Goal: Task Accomplishment & Management: Manage account settings

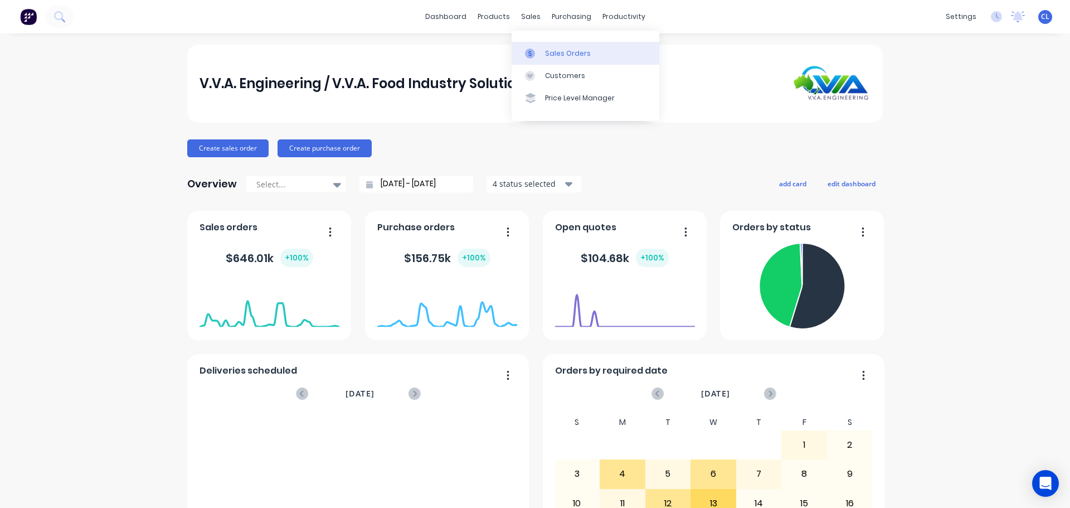
click at [529, 47] on link "Sales Orders" at bounding box center [586, 53] width 148 height 22
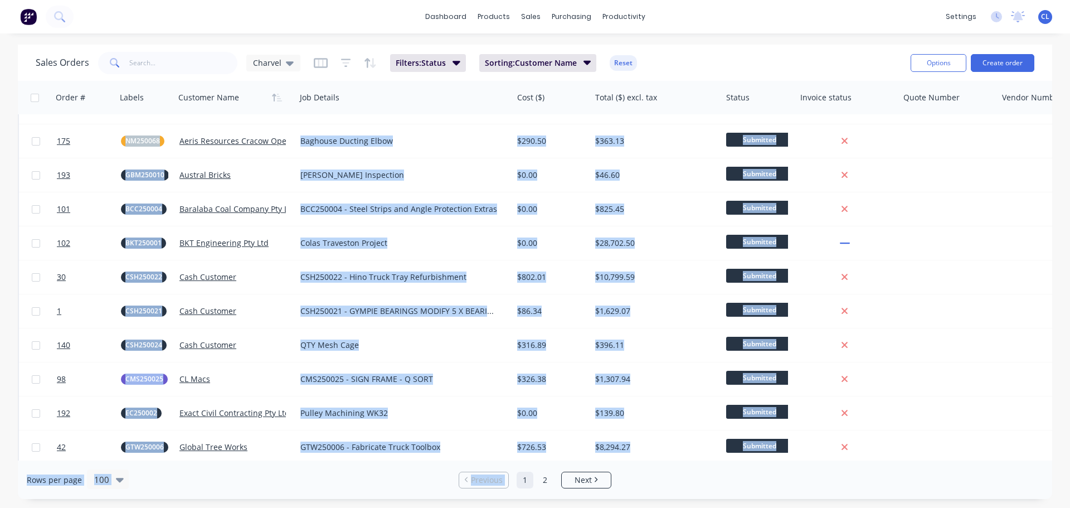
drag, startPoint x: 514, startPoint y: 461, endPoint x: 530, endPoint y: 458, distance: 16.0
click at [530, 458] on div "Sales Orders Charvel Filters: Status Sorting: Customer Name Reset Options Creat…" at bounding box center [535, 272] width 1035 height 454
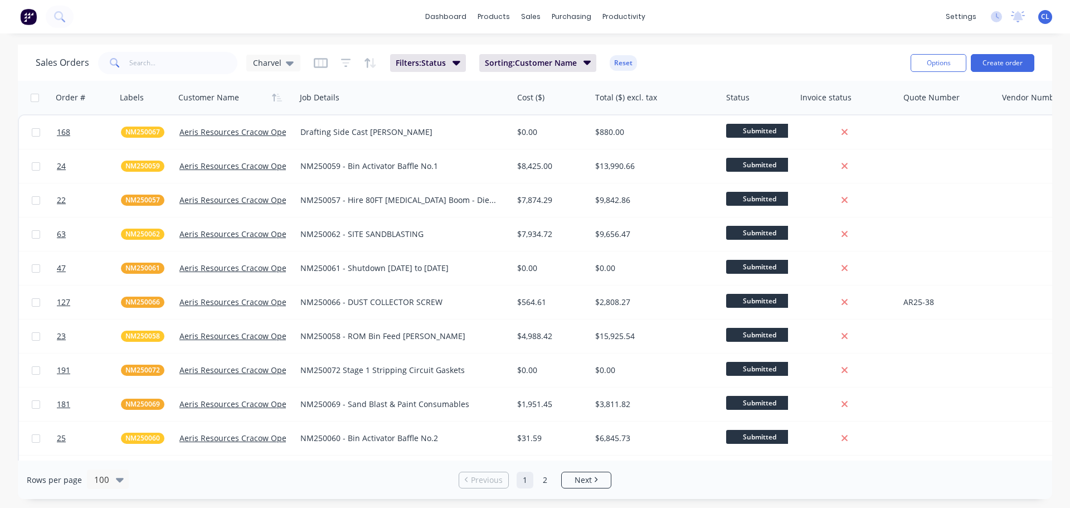
click at [234, 36] on div "dashboard products sales purchasing productivity dashboard products Product Cat…" at bounding box center [535, 254] width 1070 height 508
click at [195, 59] on input "text" at bounding box center [183, 63] width 109 height 22
type input "nm25"
click at [137, 101] on div at bounding box center [143, 97] width 47 height 22
click at [102, 96] on icon "button" at bounding box center [102, 98] width 5 height 8
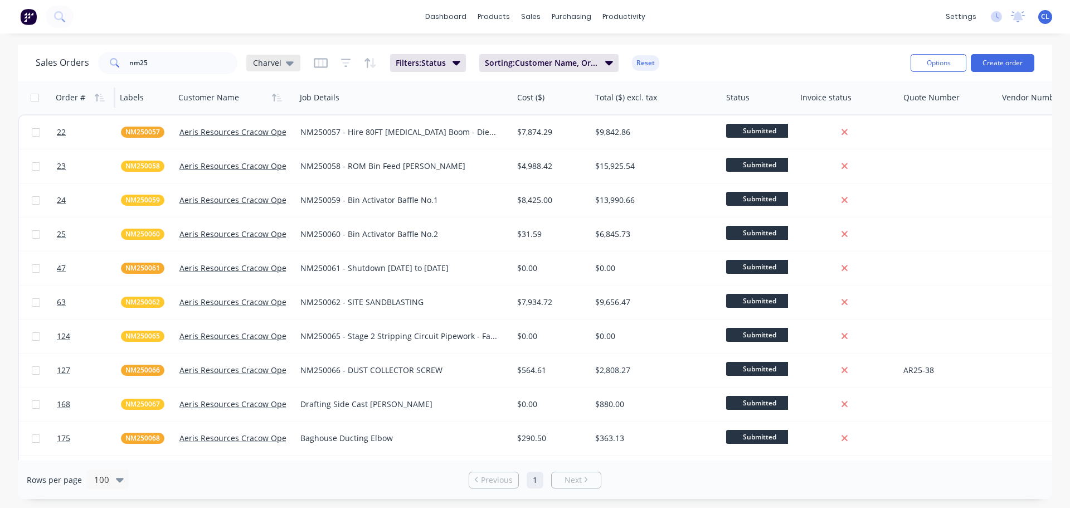
click at [287, 67] on icon at bounding box center [290, 63] width 8 height 12
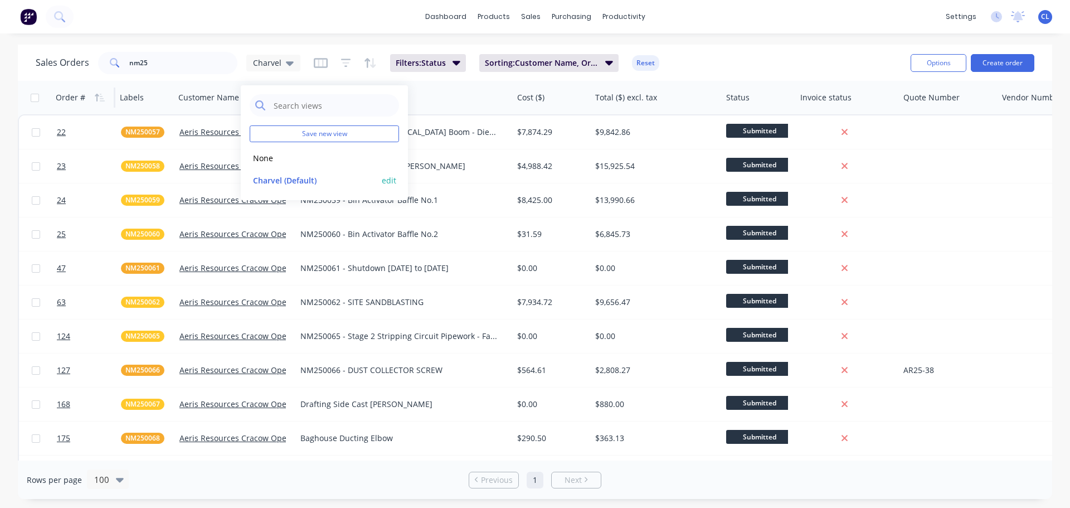
click at [384, 184] on button "edit" at bounding box center [389, 180] width 14 height 12
click at [457, 157] on button "Update" at bounding box center [467, 155] width 75 height 18
click at [214, 99] on div at bounding box center [231, 97] width 107 height 22
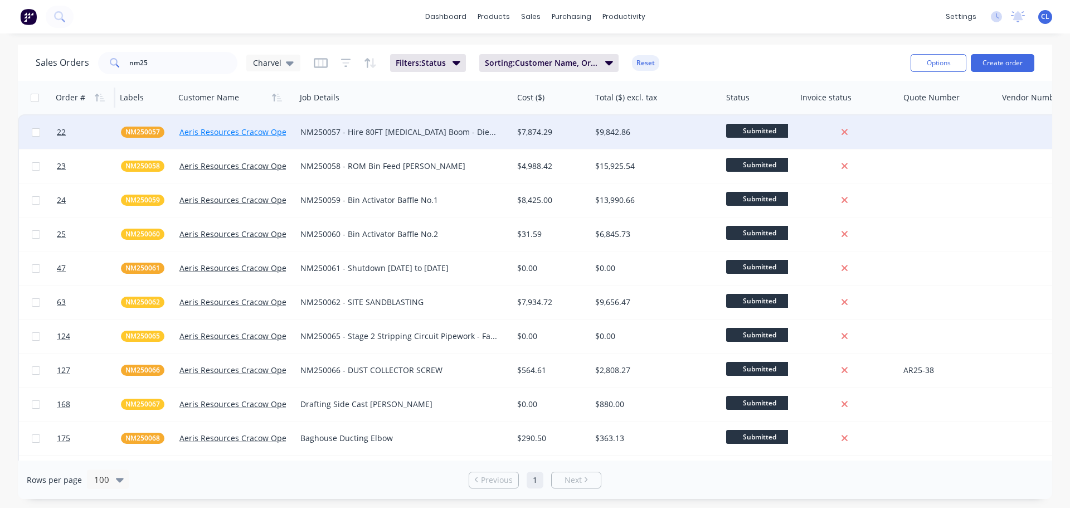
click at [218, 131] on link "Aeris Resources Cracow Operations" at bounding box center [245, 132] width 133 height 11
click at [60, 132] on span "22" at bounding box center [61, 132] width 9 height 11
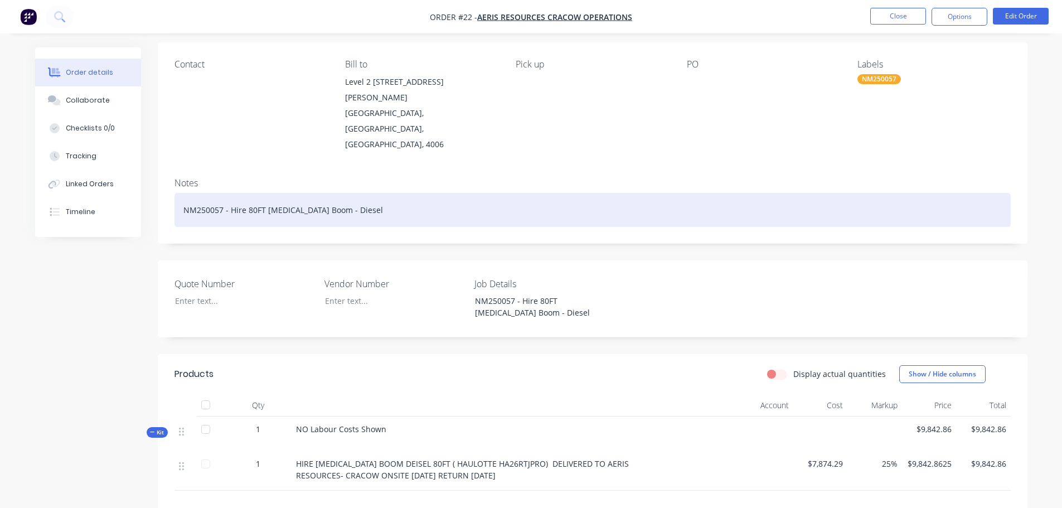
scroll to position [167, 0]
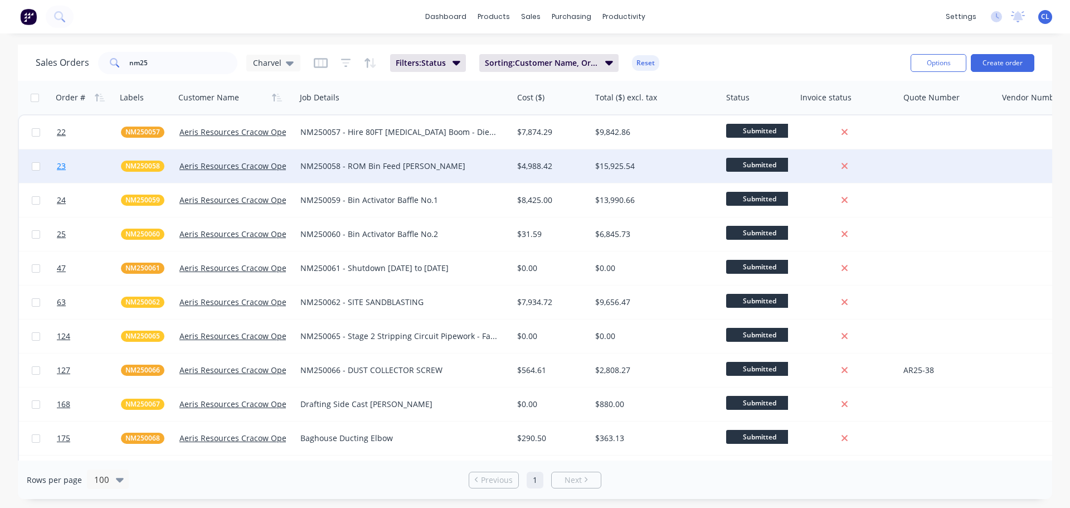
click at [64, 162] on span "23" at bounding box center [61, 166] width 9 height 11
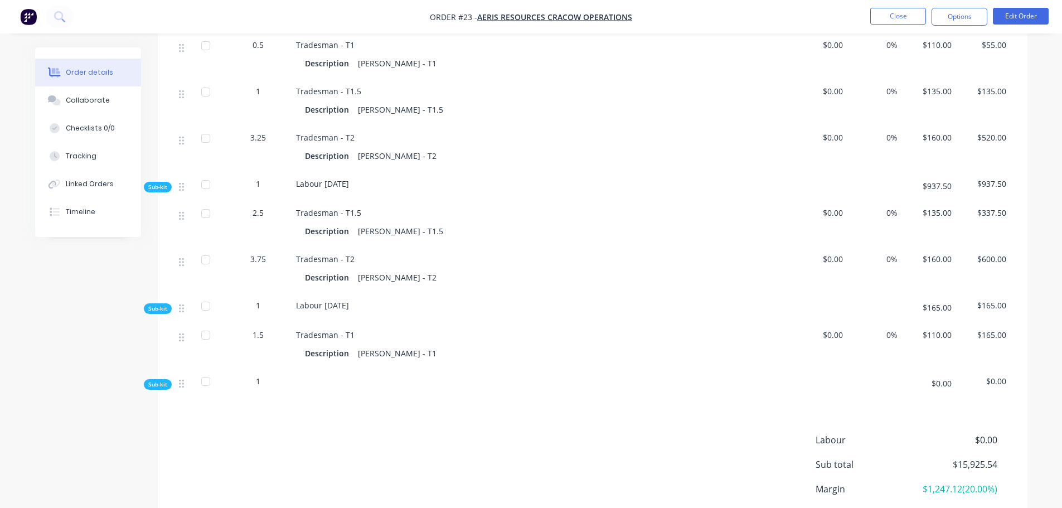
scroll to position [2262, 0]
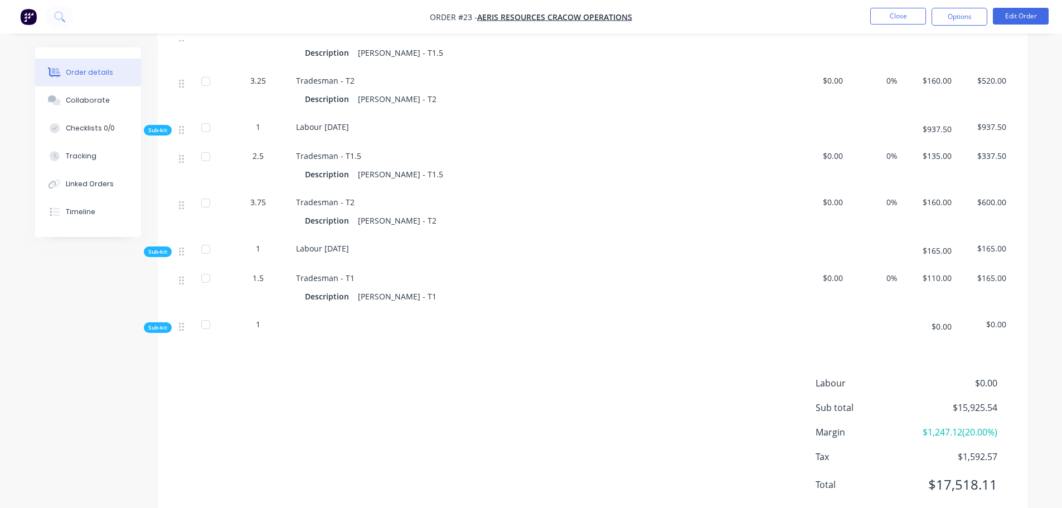
click at [152, 323] on span "Sub-kit" at bounding box center [157, 327] width 19 height 8
click at [159, 323] on span "Sub-kit" at bounding box center [157, 327] width 19 height 8
click at [1041, 14] on button "Edit Order" at bounding box center [1021, 16] width 56 height 17
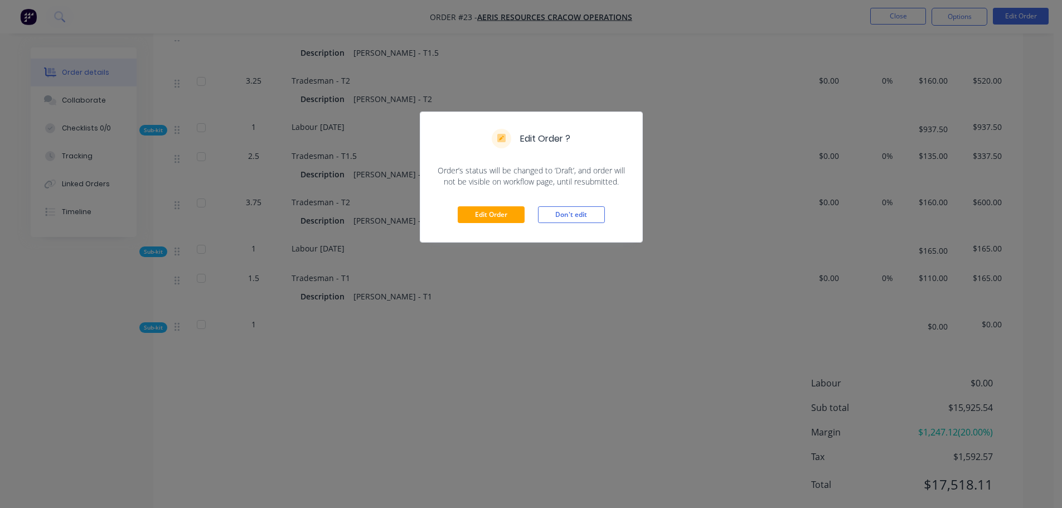
click at [481, 226] on div "Edit Order Don't edit" at bounding box center [531, 214] width 222 height 55
click at [474, 216] on button "Edit Order" at bounding box center [491, 214] width 67 height 17
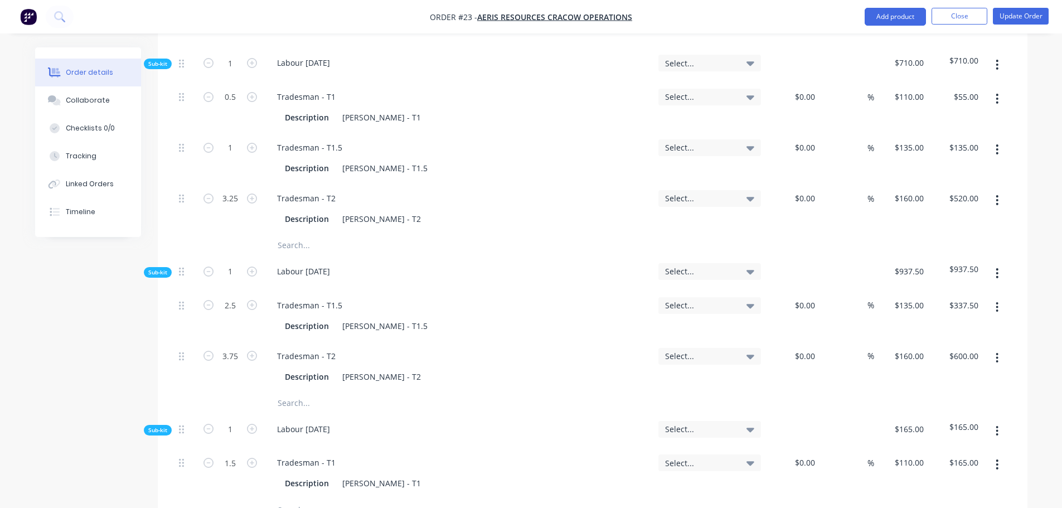
scroll to position [3177, 0]
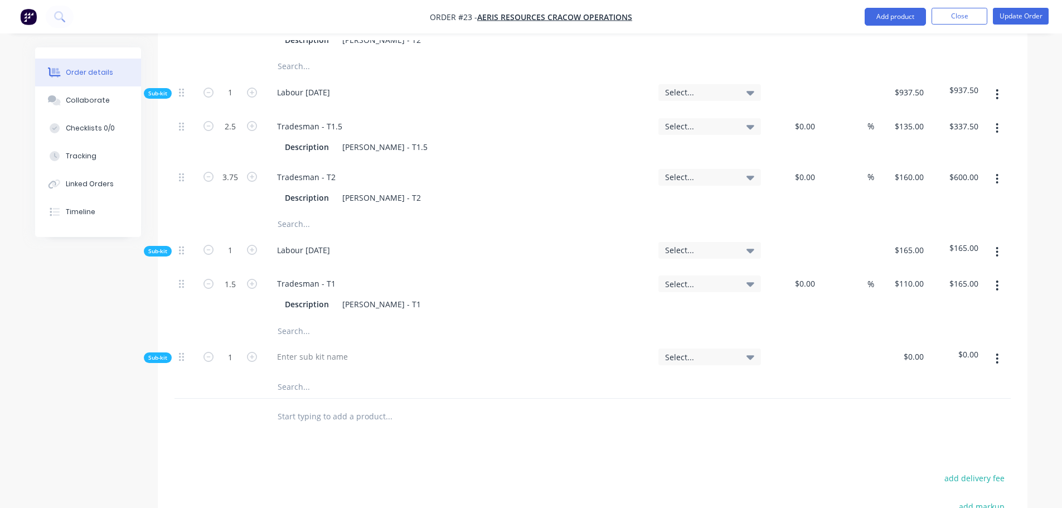
click at [994, 348] on button "button" at bounding box center [997, 358] width 26 height 20
click at [941, 402] on div "Delete" at bounding box center [958, 410] width 86 height 16
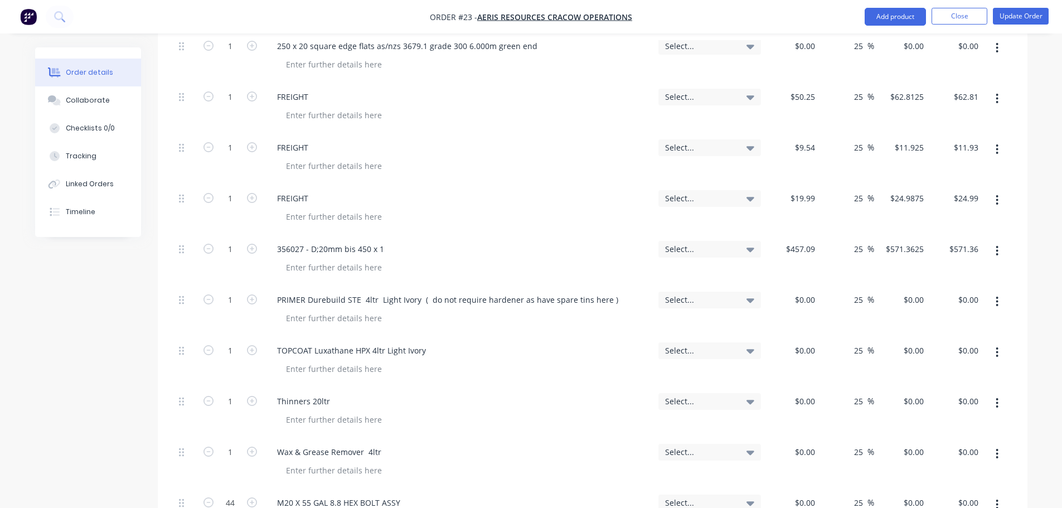
scroll to position [836, 0]
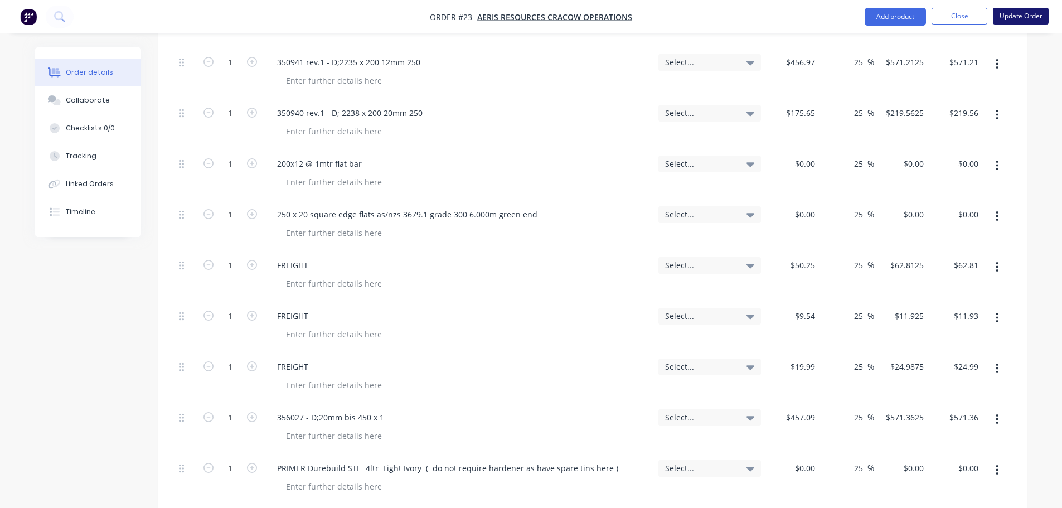
click at [1031, 16] on button "Update Order" at bounding box center [1021, 16] width 56 height 17
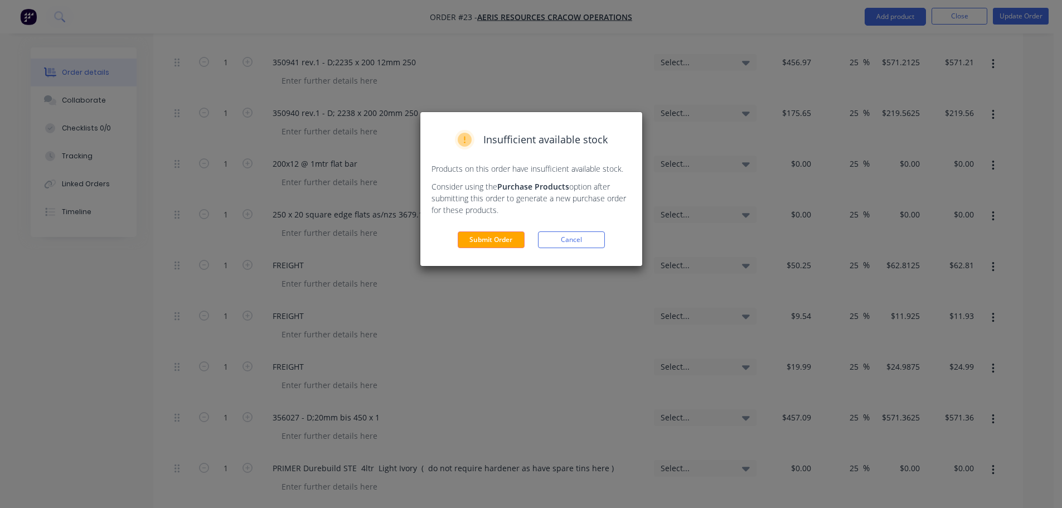
click at [501, 250] on div "Insufficient available stock Products on this order have insufficient available…" at bounding box center [531, 189] width 222 height 154
click at [494, 245] on button "Submit Order" at bounding box center [491, 239] width 67 height 17
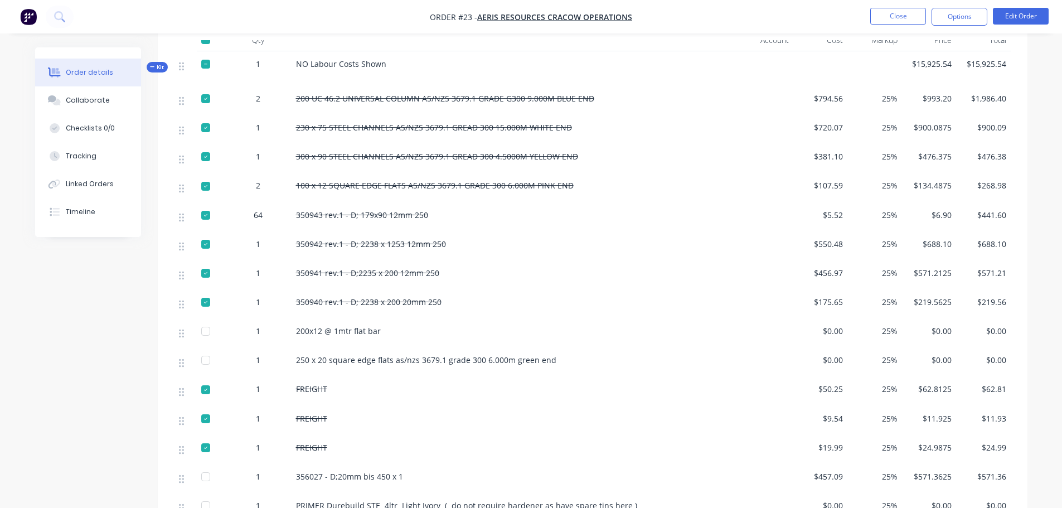
scroll to position [334, 0]
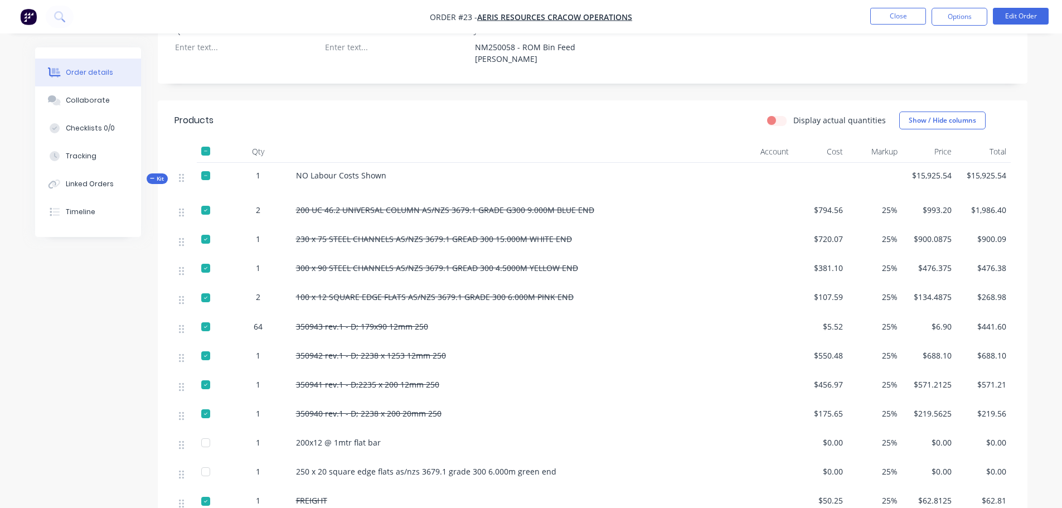
click at [208, 164] on div at bounding box center [206, 175] width 22 height 22
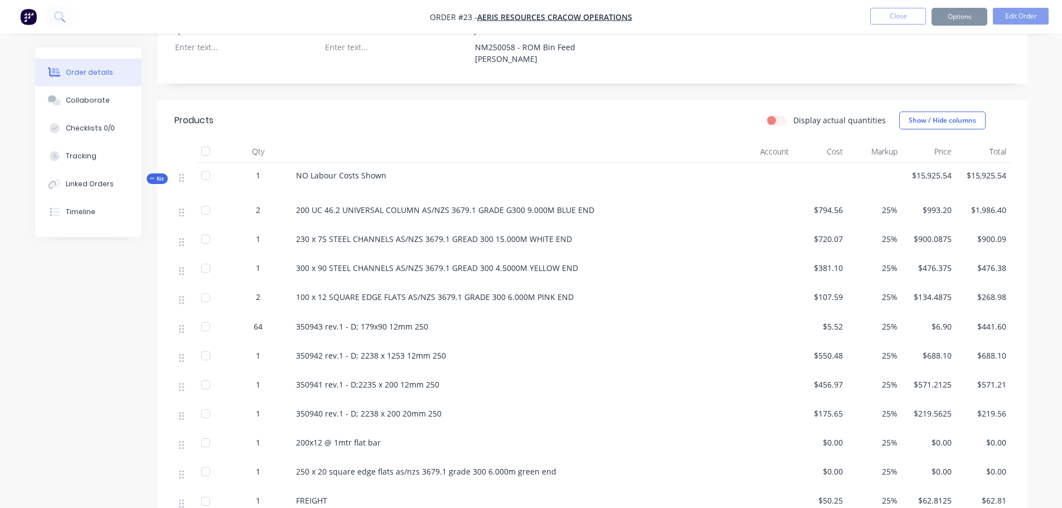
click at [208, 164] on div at bounding box center [206, 175] width 22 height 22
click at [207, 164] on div at bounding box center [206, 175] width 22 height 22
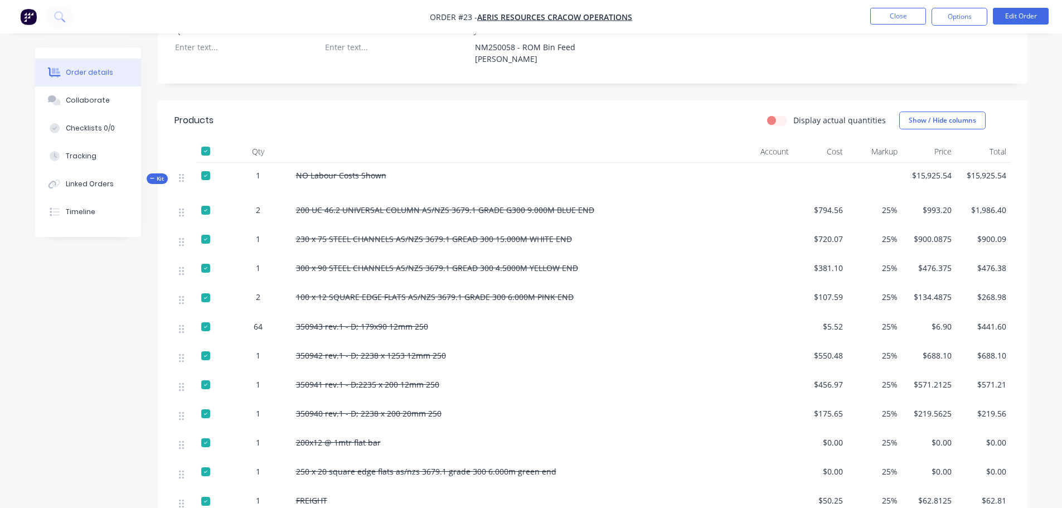
click at [207, 164] on div at bounding box center [206, 175] width 22 height 22
click at [207, 199] on div at bounding box center [206, 210] width 22 height 22
click at [205, 228] on div at bounding box center [206, 239] width 22 height 22
click at [207, 257] on div at bounding box center [206, 268] width 22 height 22
click at [207, 287] on div at bounding box center [206, 298] width 22 height 22
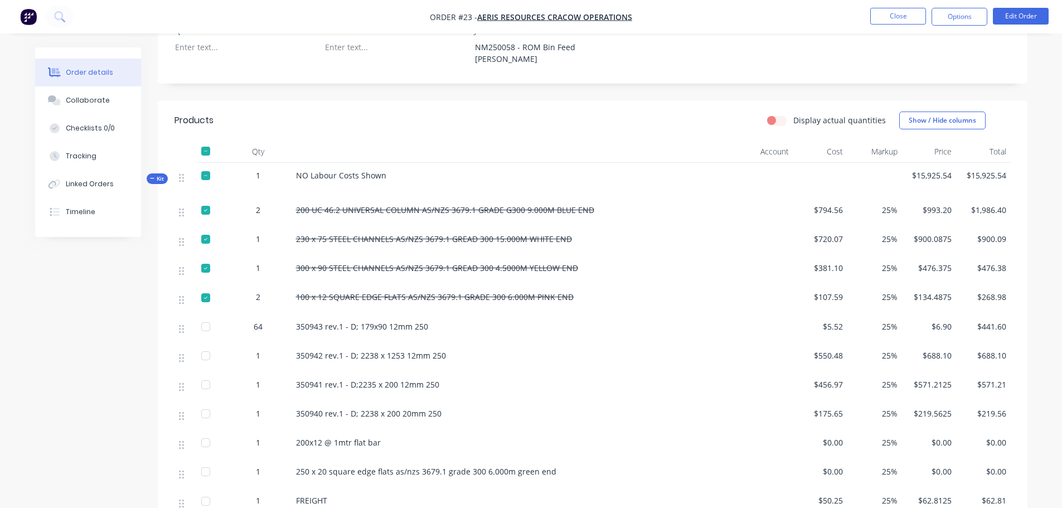
click at [206, 164] on div at bounding box center [206, 175] width 22 height 22
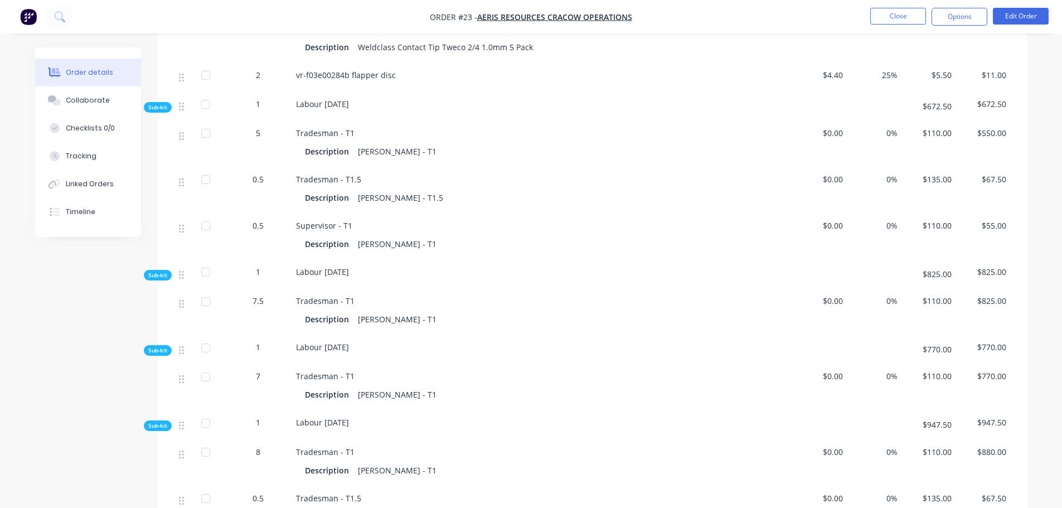
scroll to position [1171, 0]
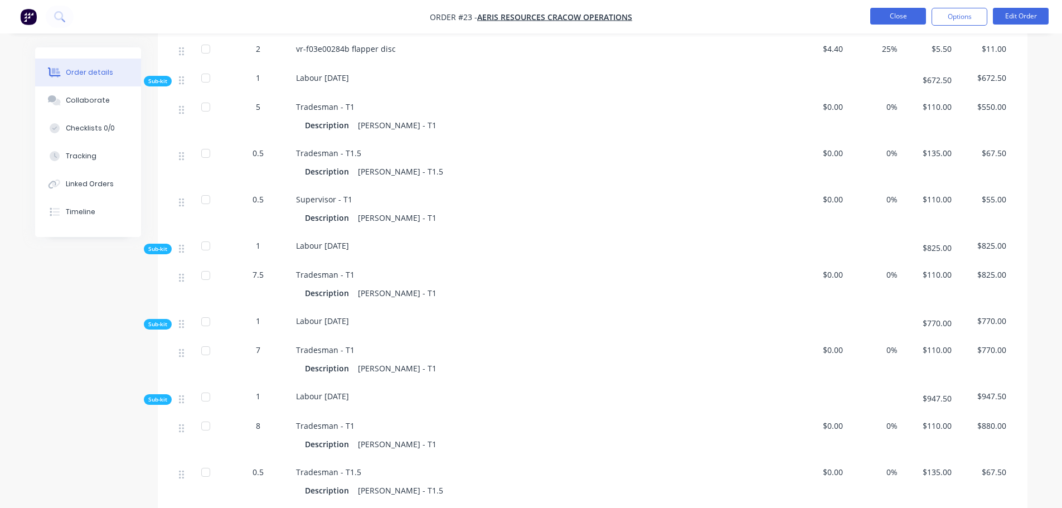
click at [911, 19] on button "Close" at bounding box center [898, 16] width 56 height 17
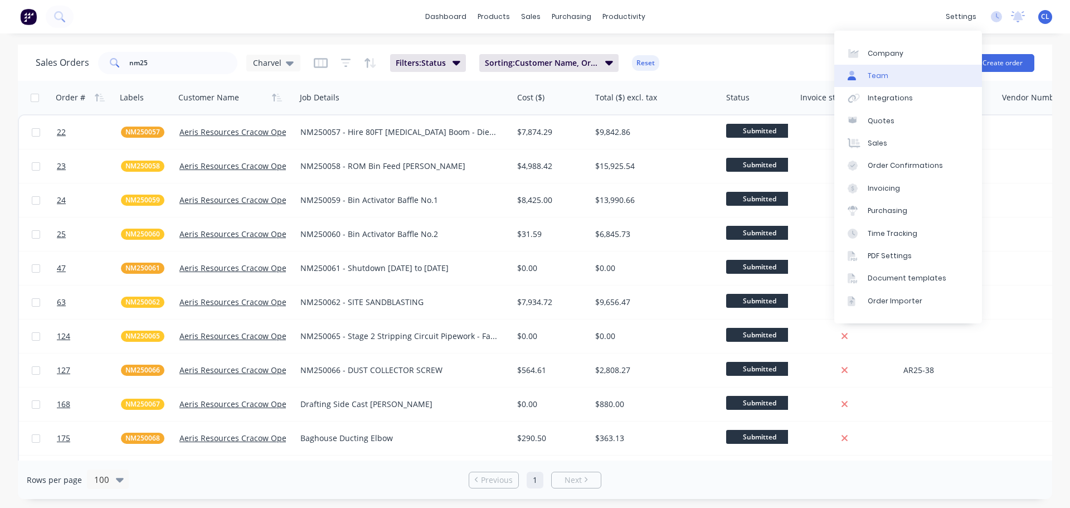
click at [914, 75] on link "Team" at bounding box center [908, 76] width 148 height 22
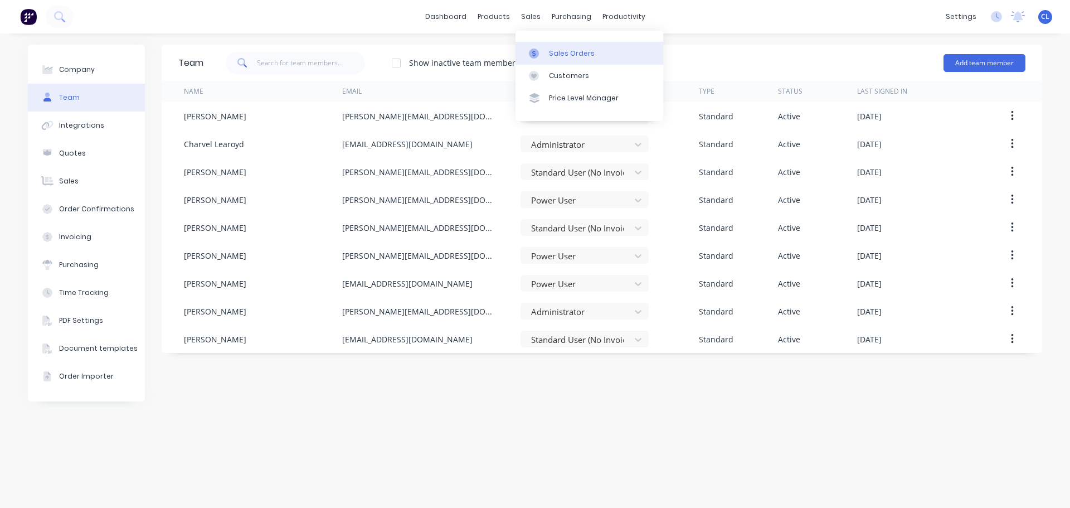
click at [546, 49] on link "Sales Orders" at bounding box center [590, 53] width 148 height 22
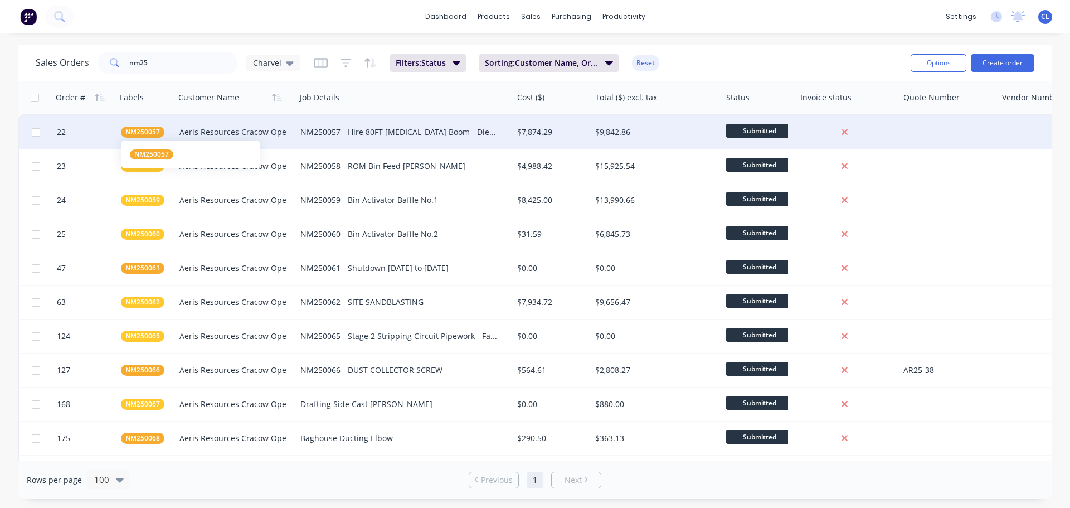
click at [142, 130] on span "NM250057" at bounding box center [142, 132] width 35 height 11
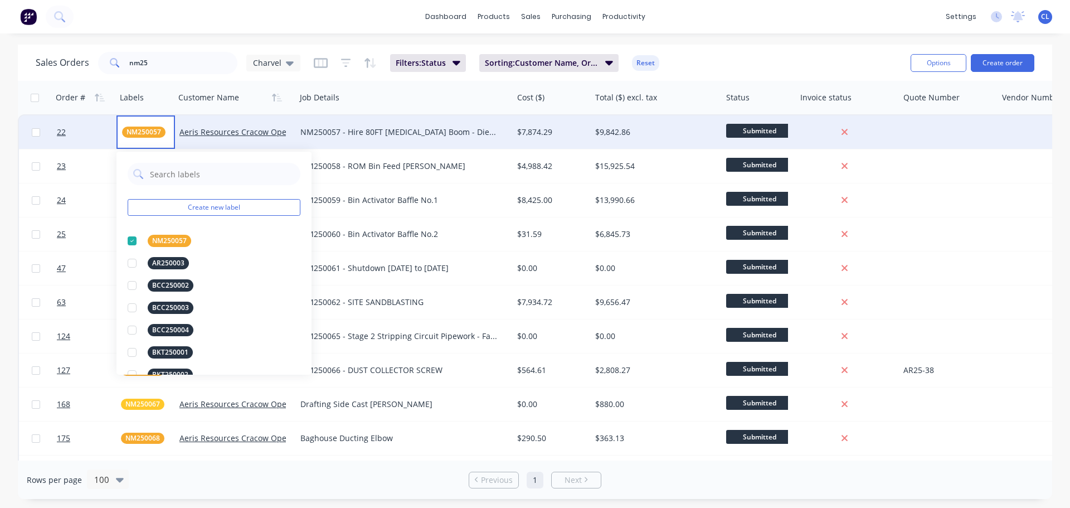
click at [52, 135] on div at bounding box center [84, 131] width 64 height 33
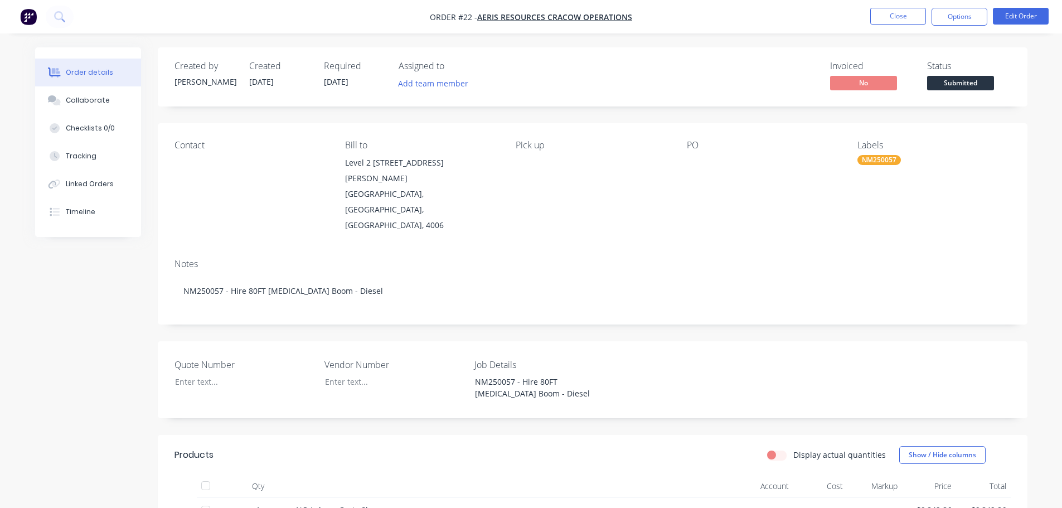
click at [139, 338] on div "Created by [PERSON_NAME] Created [DATE] Required [DATE] Assigned to Add team me…" at bounding box center [531, 408] width 992 height 722
click at [898, 16] on button "Close" at bounding box center [898, 16] width 56 height 17
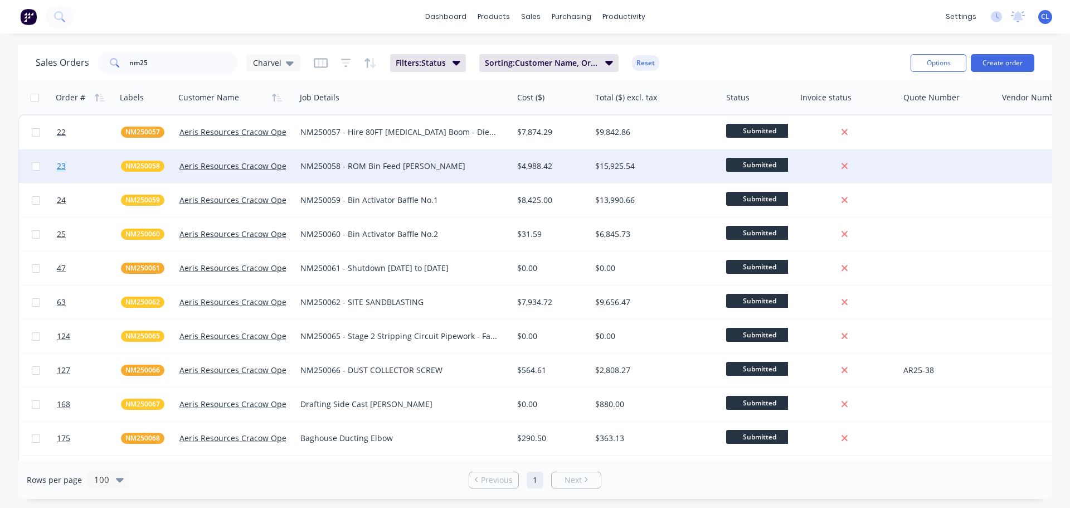
click at [67, 167] on link "23" at bounding box center [89, 165] width 64 height 33
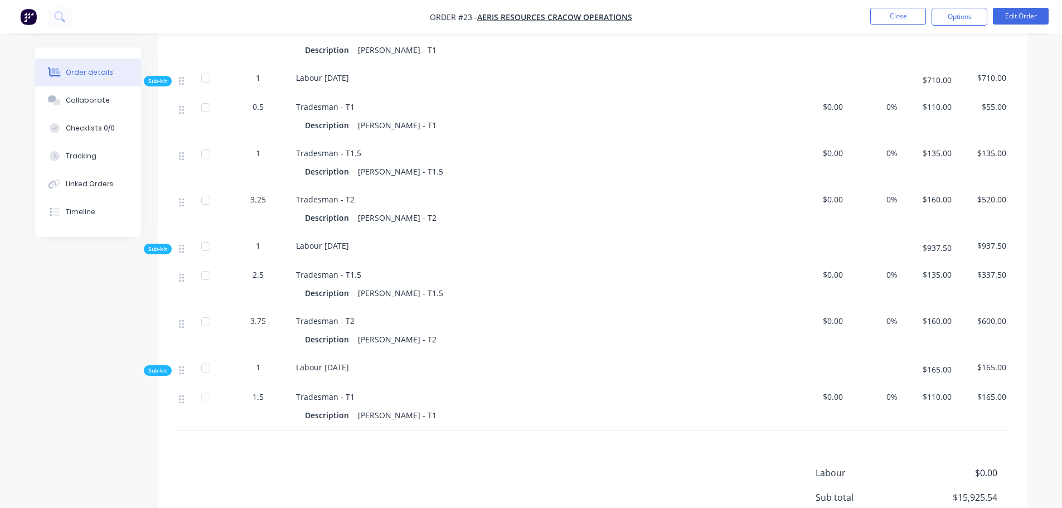
scroll to position [2233, 0]
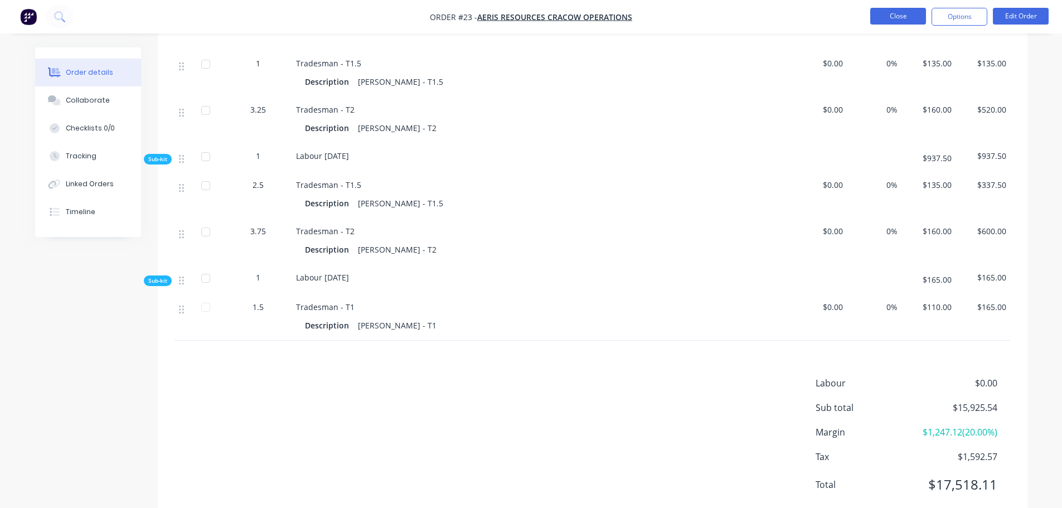
click at [919, 9] on button "Close" at bounding box center [898, 16] width 56 height 17
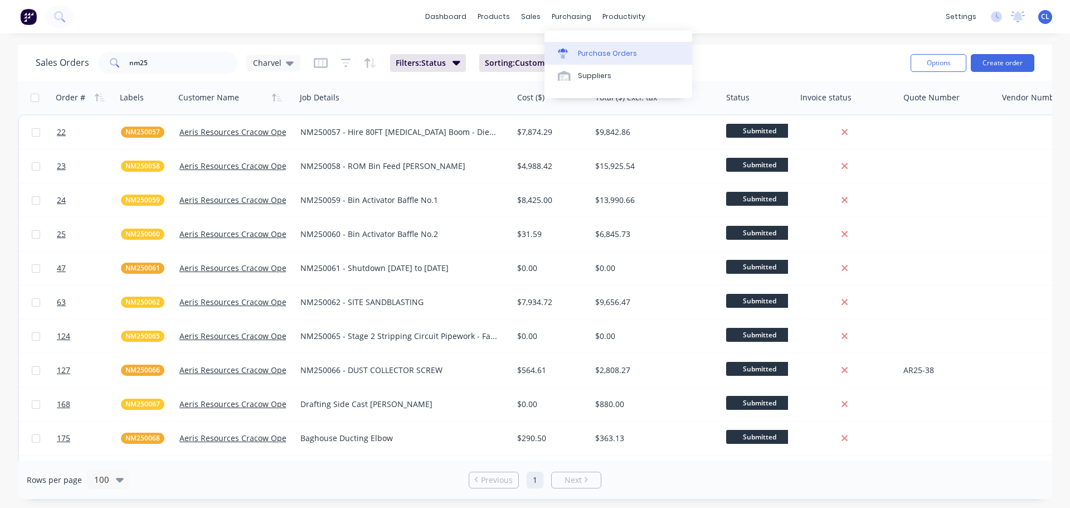
click at [583, 46] on link "Purchase Orders" at bounding box center [619, 53] width 148 height 22
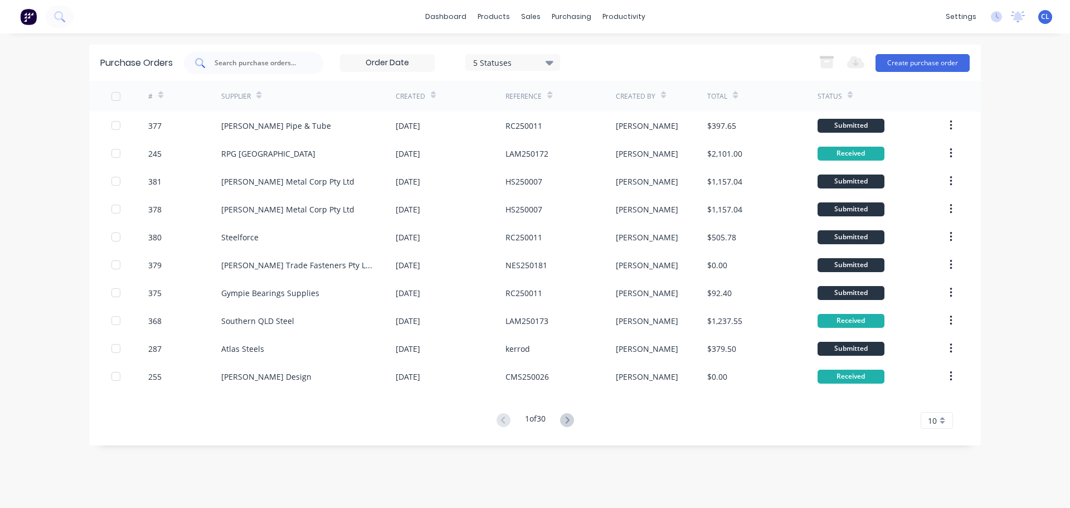
click at [262, 70] on div at bounding box center [253, 63] width 139 height 22
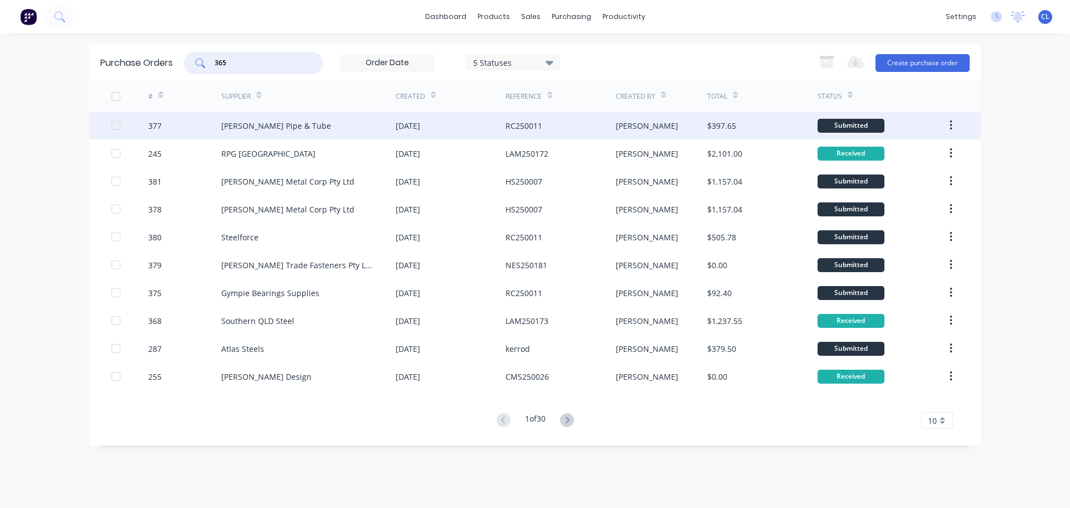
type input "365"
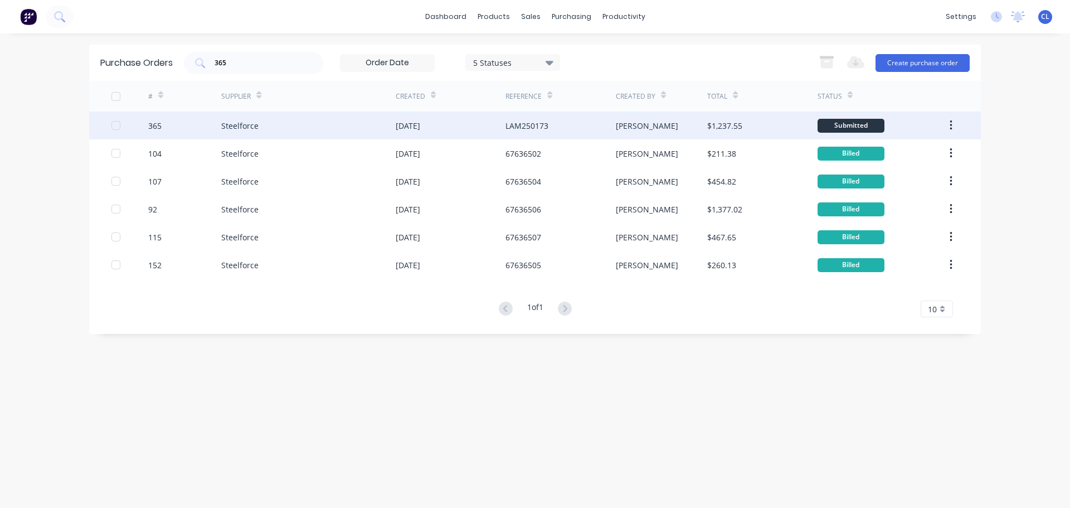
click at [193, 122] on div "365" at bounding box center [185, 125] width 74 height 28
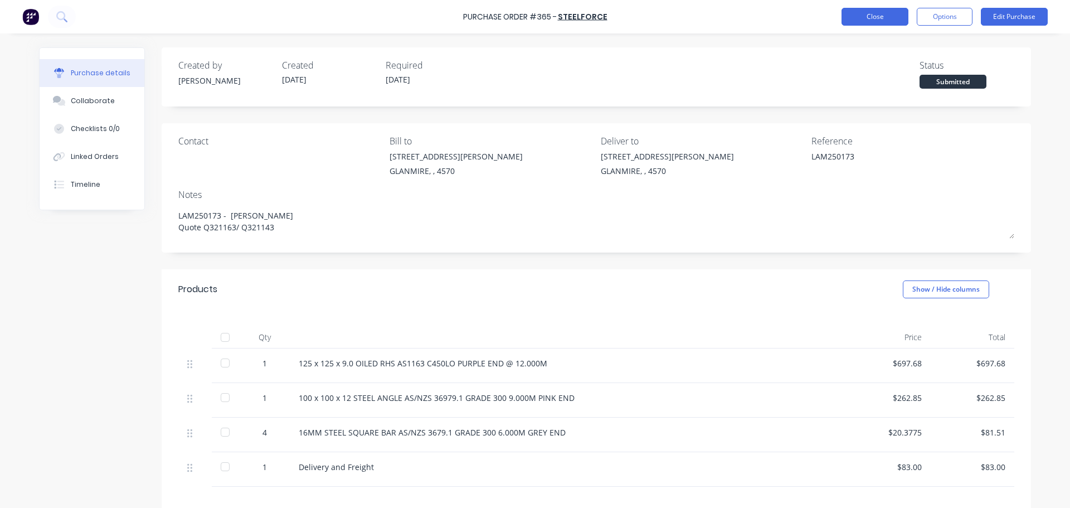
click at [858, 12] on button "Close" at bounding box center [875, 17] width 67 height 18
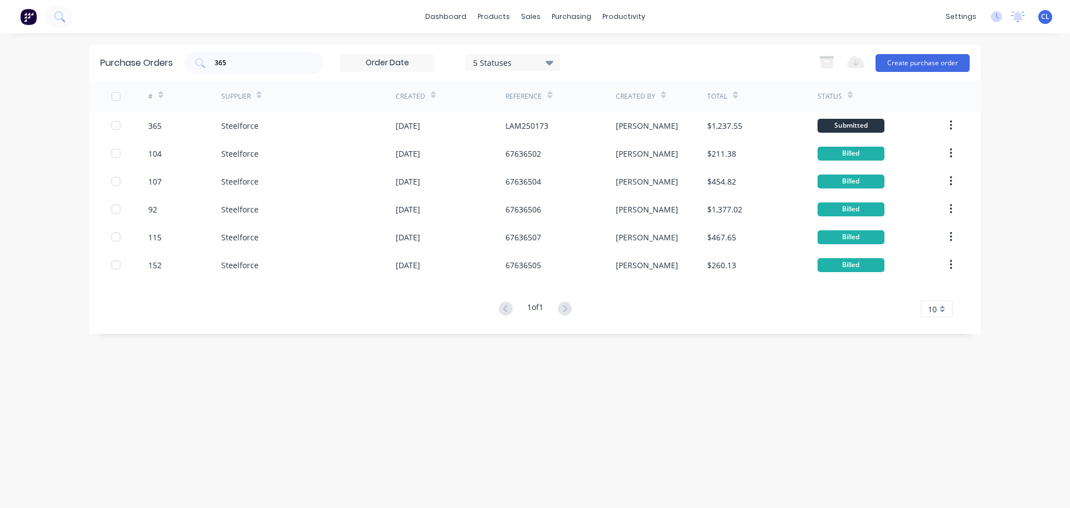
click at [91, 61] on div "Purchase Orders 365 5 Statuses 5 Statuses Export to Excel (XLSX) Create purchas…" at bounding box center [535, 63] width 892 height 36
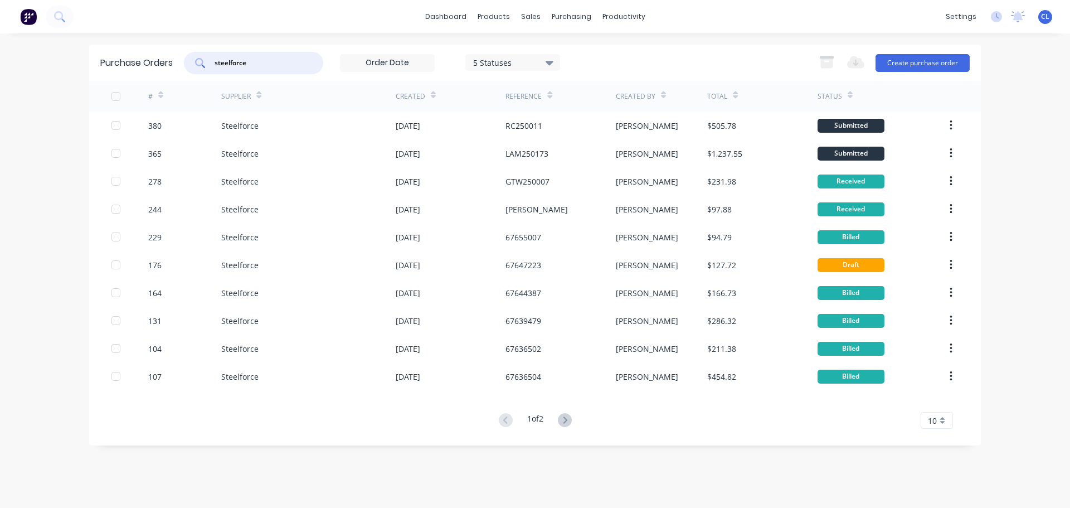
drag, startPoint x: 217, startPoint y: 58, endPoint x: -74, endPoint y: 58, distance: 291.0
click at [0, 58] on html "dashboard products sales purchasing productivity dashboard products Product Cat…" at bounding box center [535, 254] width 1070 height 508
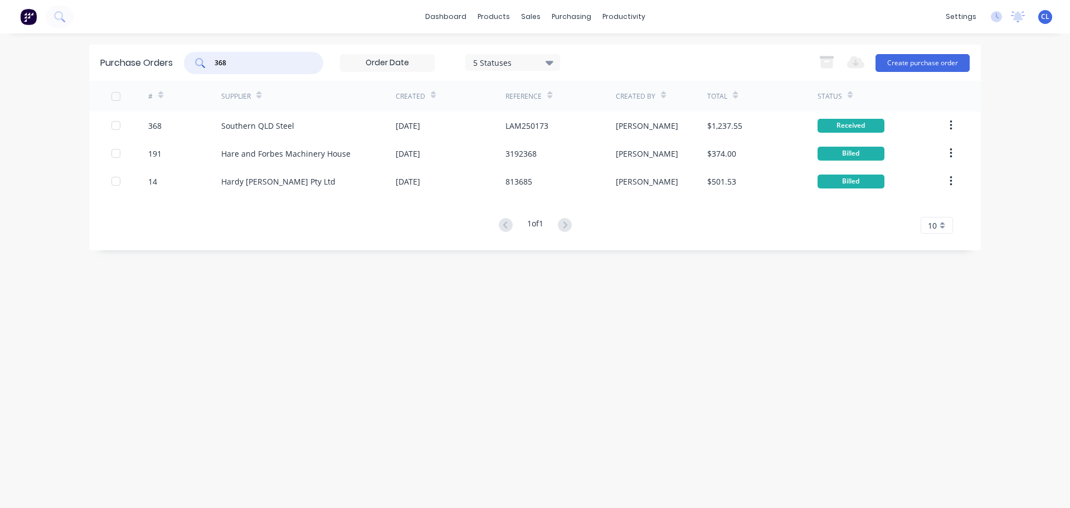
drag, startPoint x: 293, startPoint y: 67, endPoint x: 95, endPoint y: 72, distance: 198.0
click at [122, 72] on div "Purchase Orders 368 5 Statuses 5 Statuses Export to Excel (XLSX) Create purchas…" at bounding box center [535, 63] width 892 height 36
type input "365"
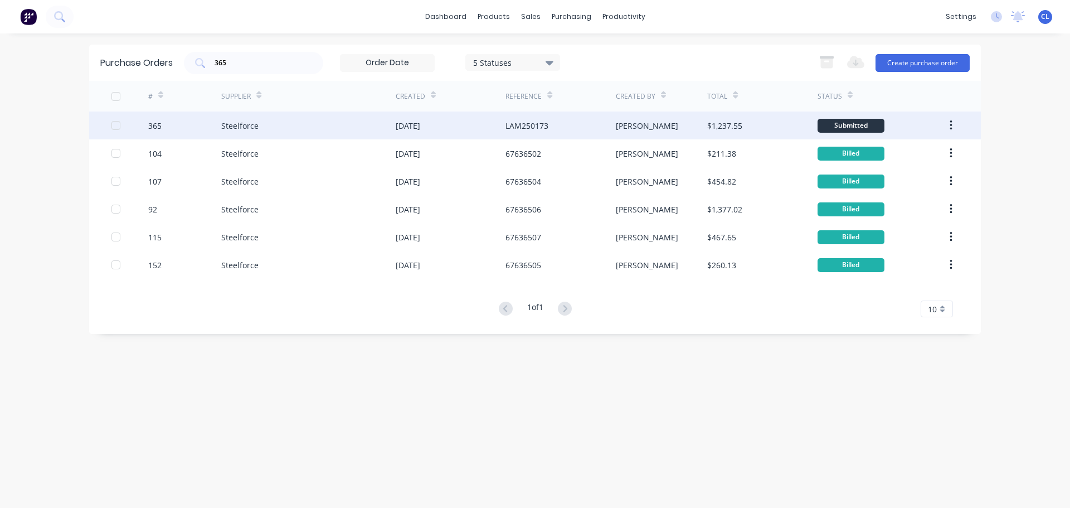
click at [225, 129] on div "Steelforce" at bounding box center [239, 126] width 37 height 12
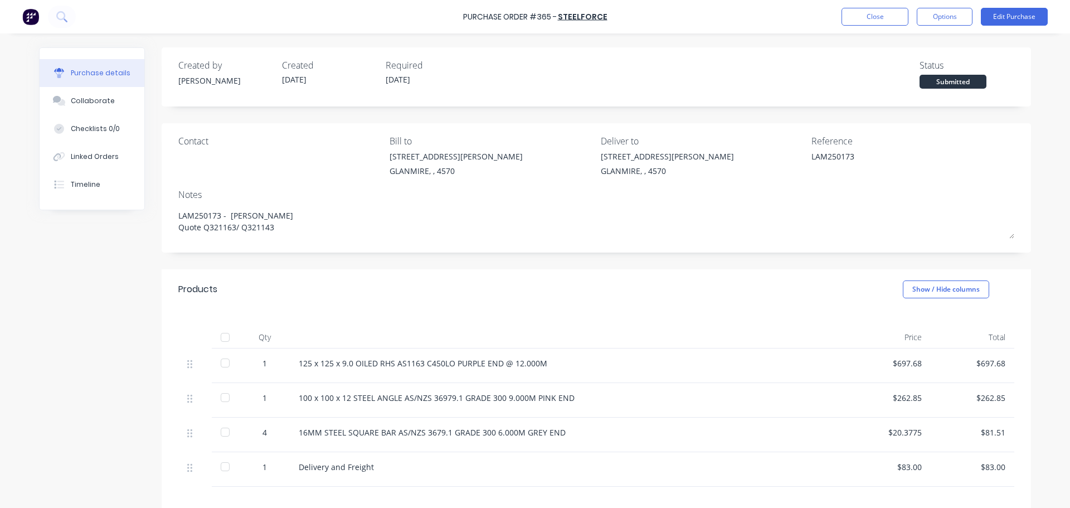
click at [922, 26] on div "Purchase Order #365 - Steelforce Close Options Edit Purchase" at bounding box center [535, 16] width 1070 height 33
click at [928, 18] on button "Options" at bounding box center [945, 17] width 56 height 18
click at [779, 54] on div "Created by [PERSON_NAME] Created [DATE] Required [DATE] Status Submitted" at bounding box center [597, 76] width 870 height 59
click at [944, 13] on button "Options" at bounding box center [945, 17] width 56 height 18
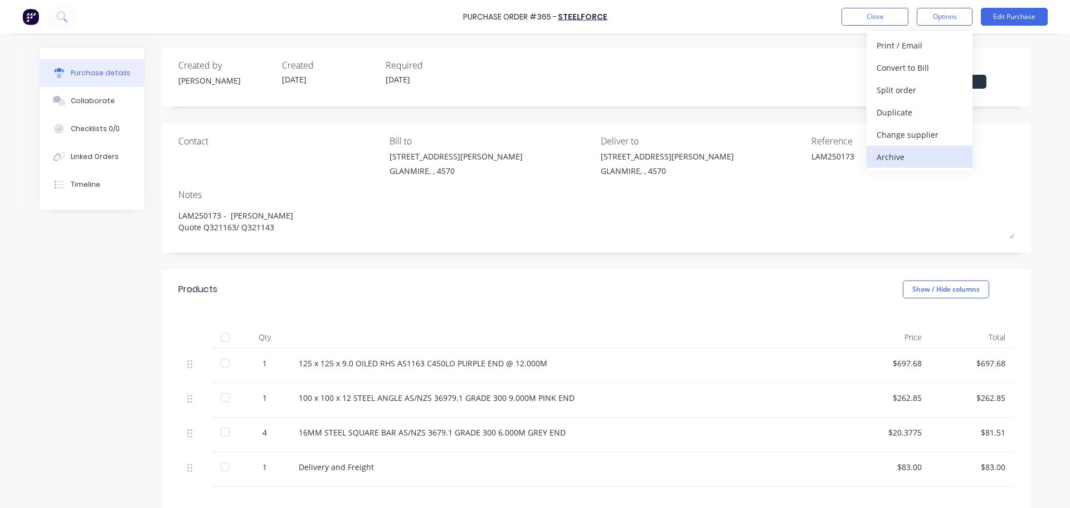
click at [905, 154] on div "Archive" at bounding box center [920, 157] width 86 height 16
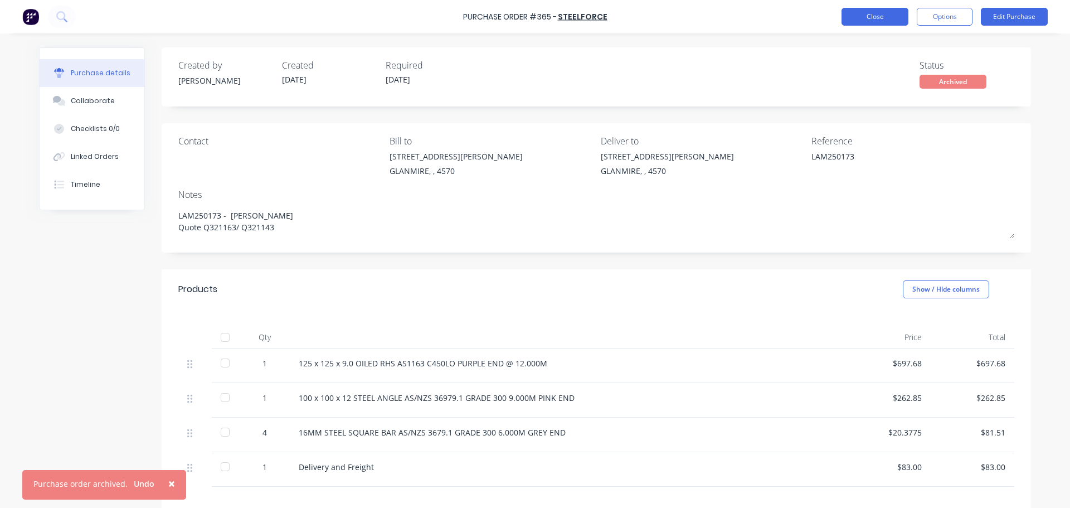
click at [854, 12] on button "Close" at bounding box center [875, 17] width 67 height 18
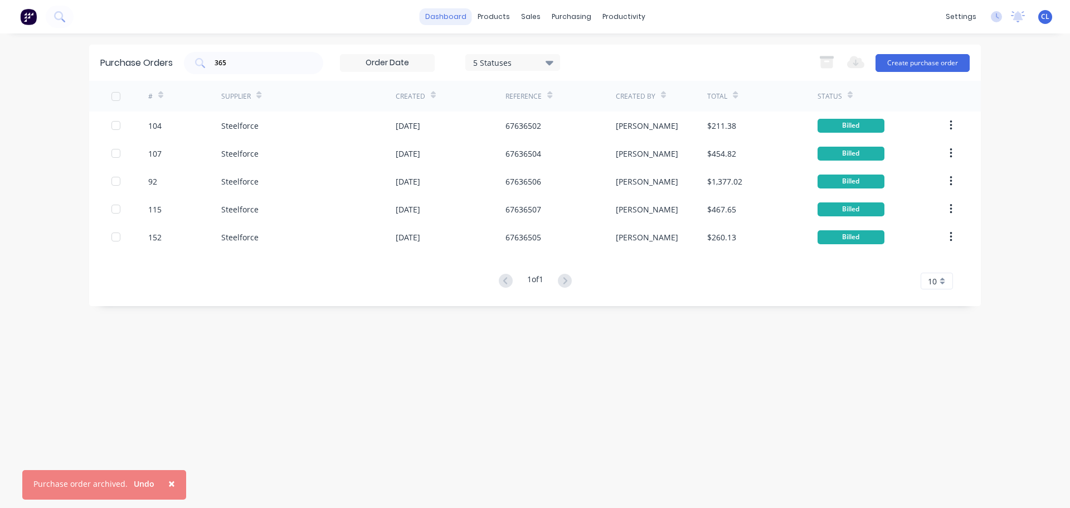
click at [451, 9] on link "dashboard" at bounding box center [446, 16] width 52 height 17
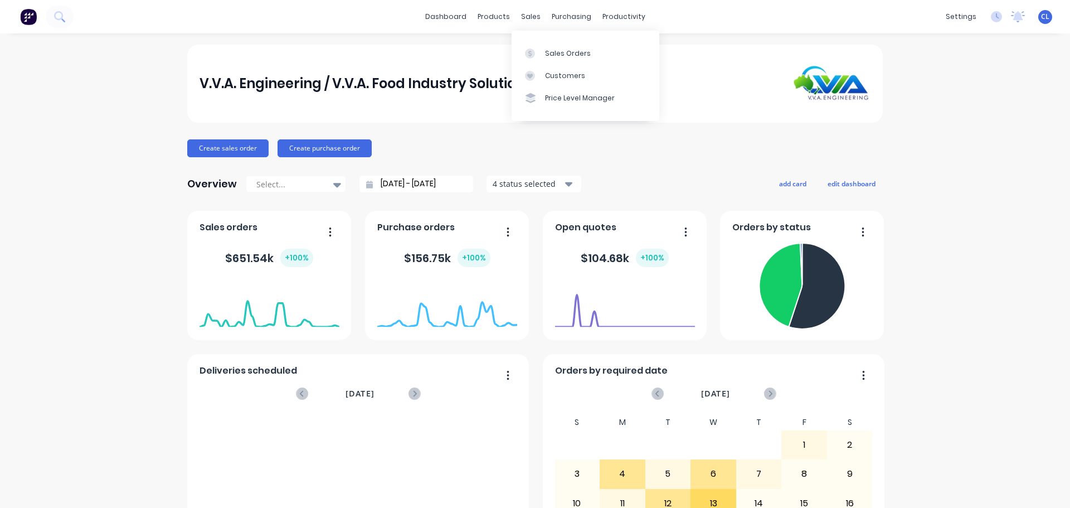
click at [538, 40] on div "Sales Orders Customers Price Level Manager" at bounding box center [586, 76] width 148 height 90
click at [547, 52] on div "Sales Orders" at bounding box center [568, 53] width 46 height 10
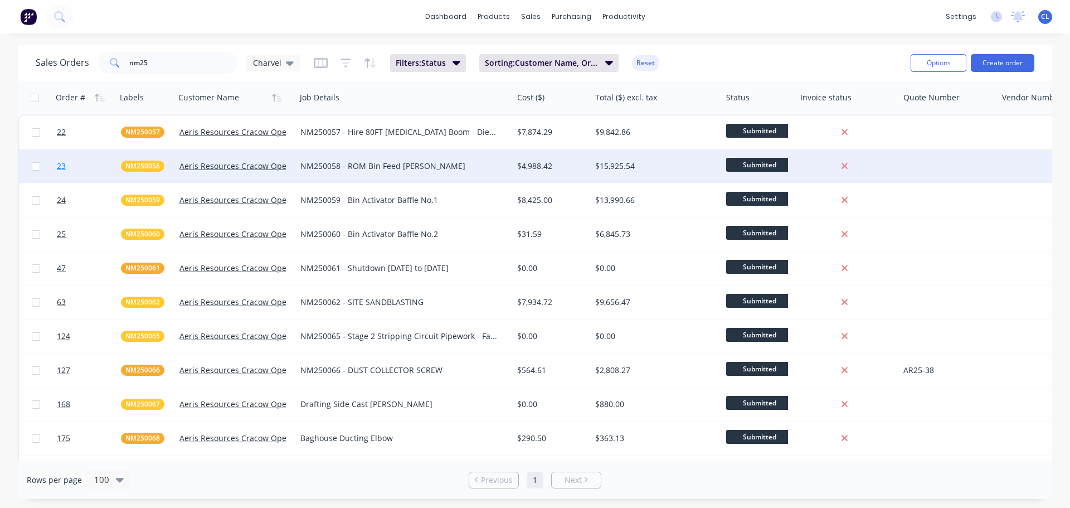
click at [60, 169] on span "23" at bounding box center [61, 166] width 9 height 11
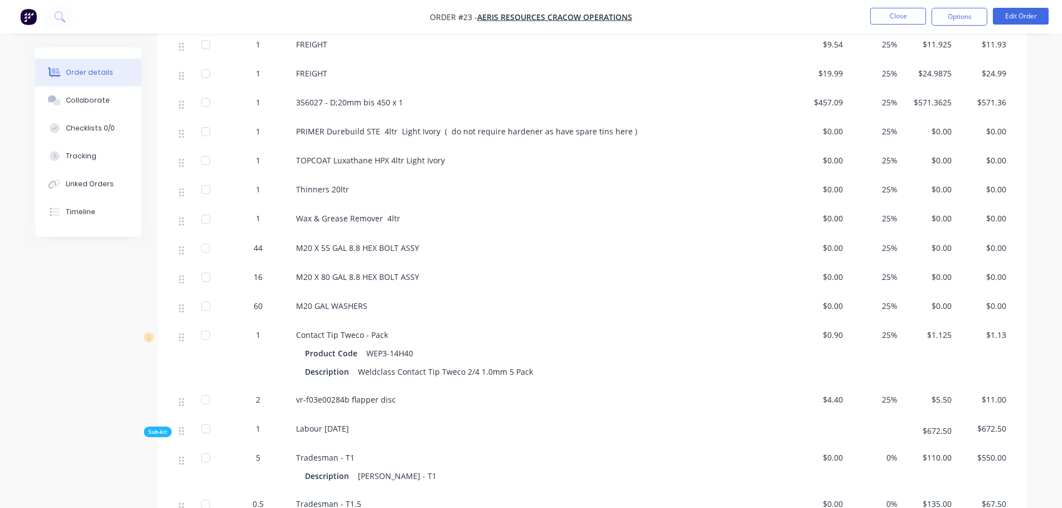
scroll to position [839, 0]
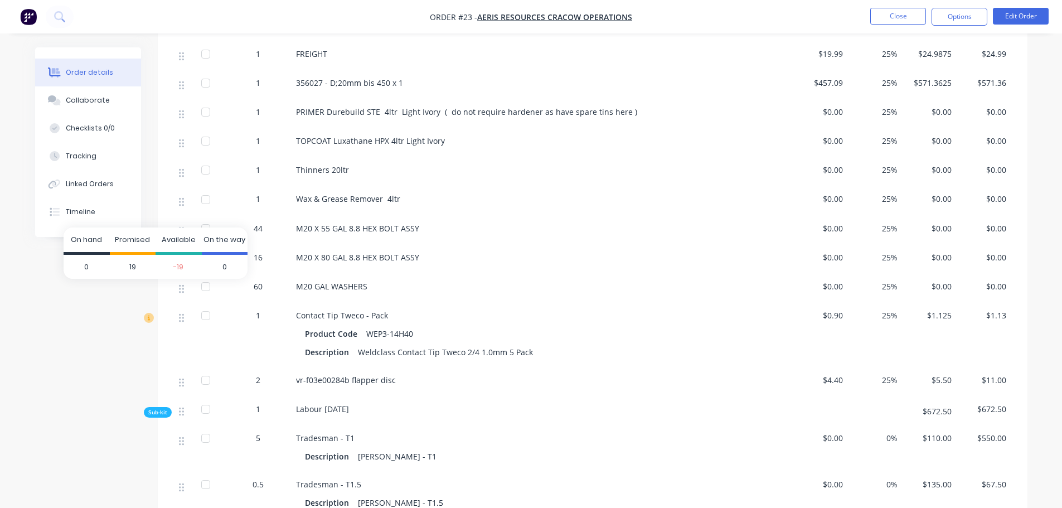
click at [144, 313] on icon at bounding box center [149, 318] width 10 height 10
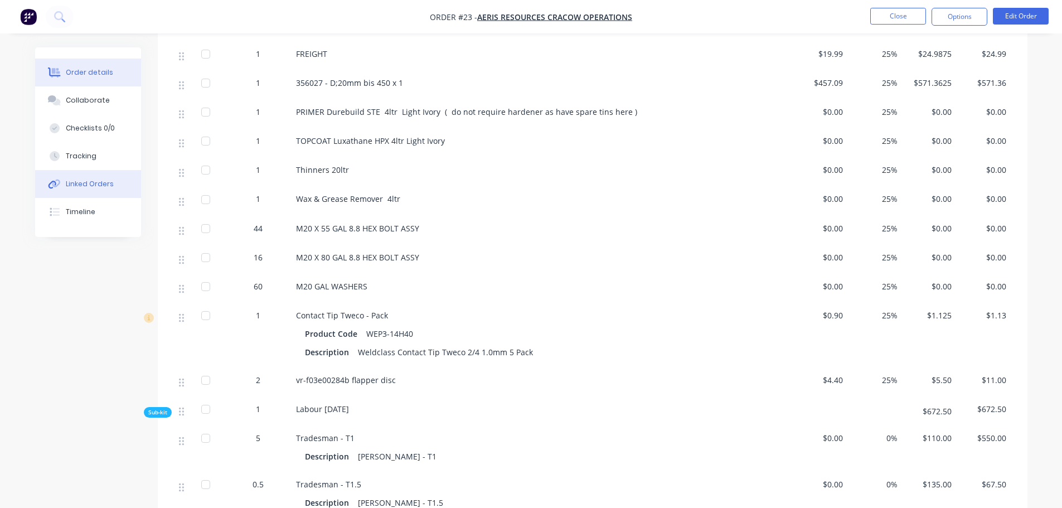
click at [94, 182] on div "Linked Orders" at bounding box center [90, 184] width 48 height 10
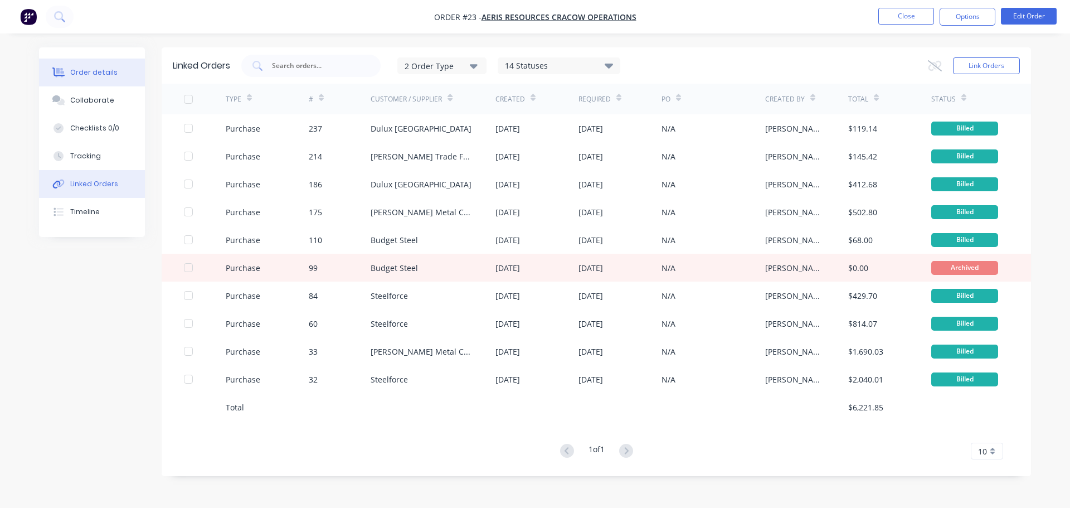
click at [100, 79] on button "Order details" at bounding box center [92, 73] width 106 height 28
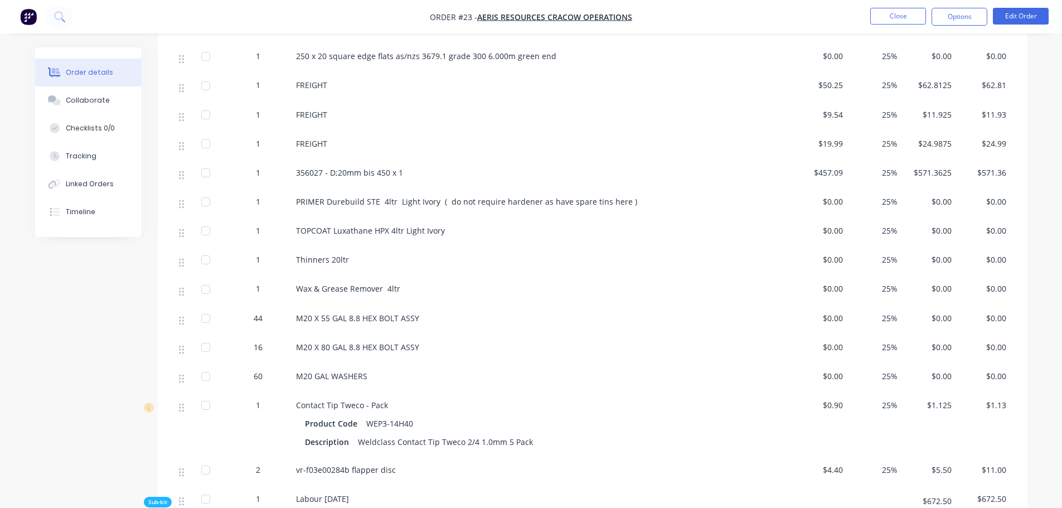
scroll to position [725, 0]
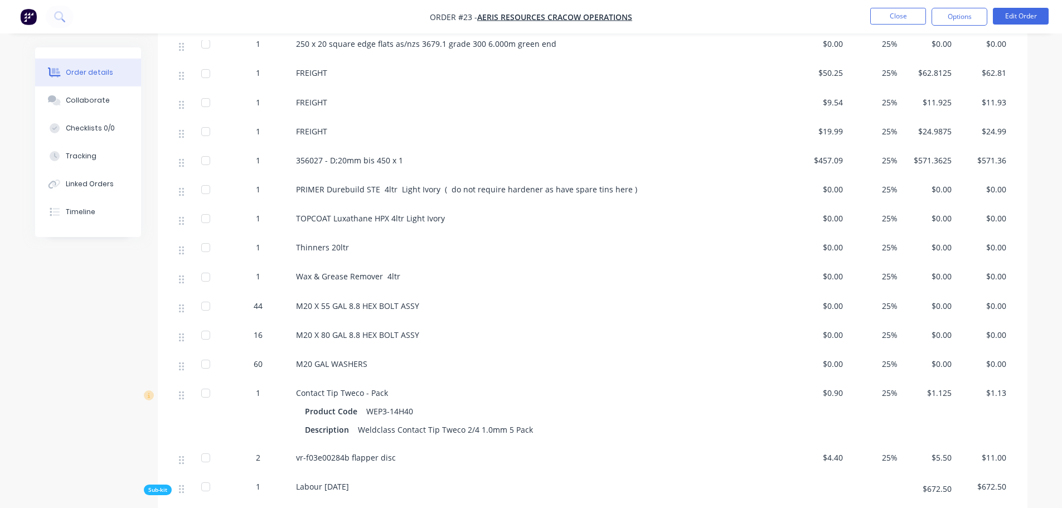
scroll to position [780, 0]
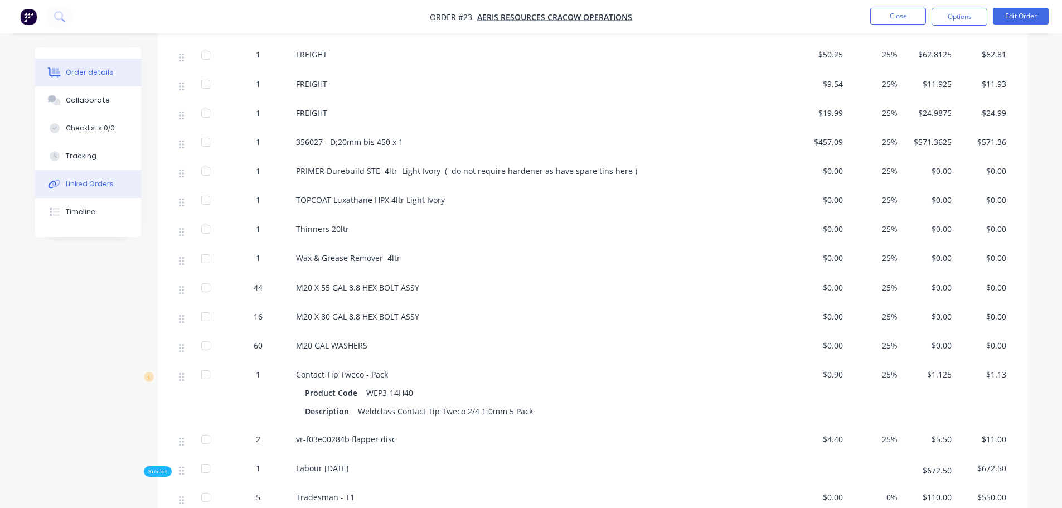
click at [104, 190] on button "Linked Orders" at bounding box center [88, 184] width 106 height 28
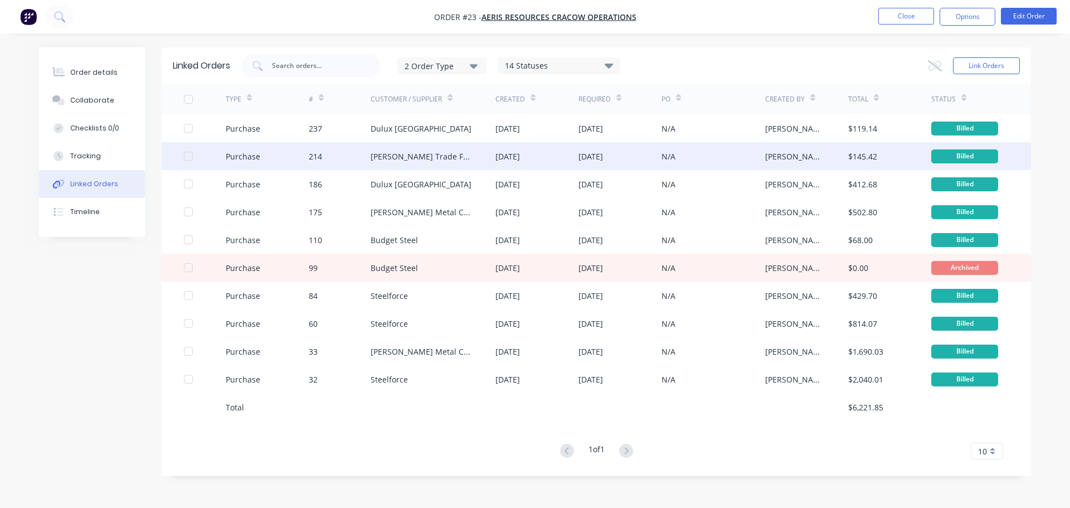
click at [267, 154] on div "Purchase" at bounding box center [267, 156] width 83 height 28
type textarea "x"
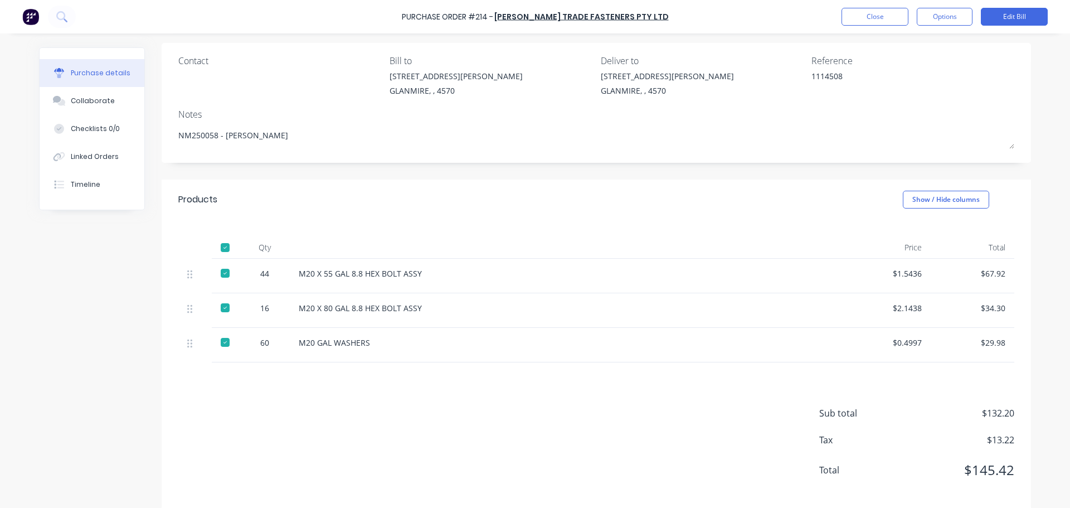
scroll to position [94, 0]
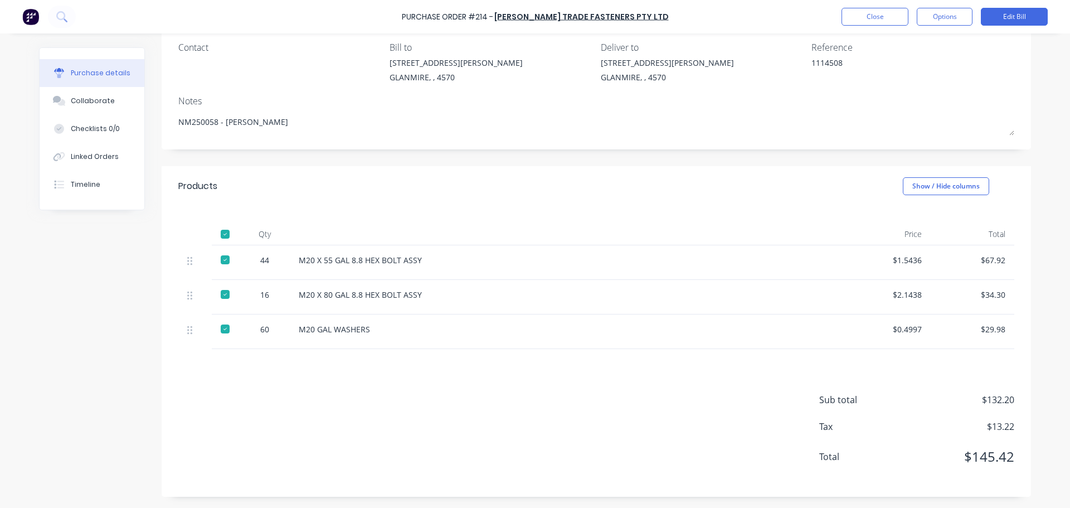
click at [123, 359] on div "Created by [PERSON_NAME] Created [DATE] Required [DATE] Status Billed Contact B…" at bounding box center [535, 225] width 992 height 543
click at [117, 154] on button "Linked Orders" at bounding box center [92, 157] width 105 height 28
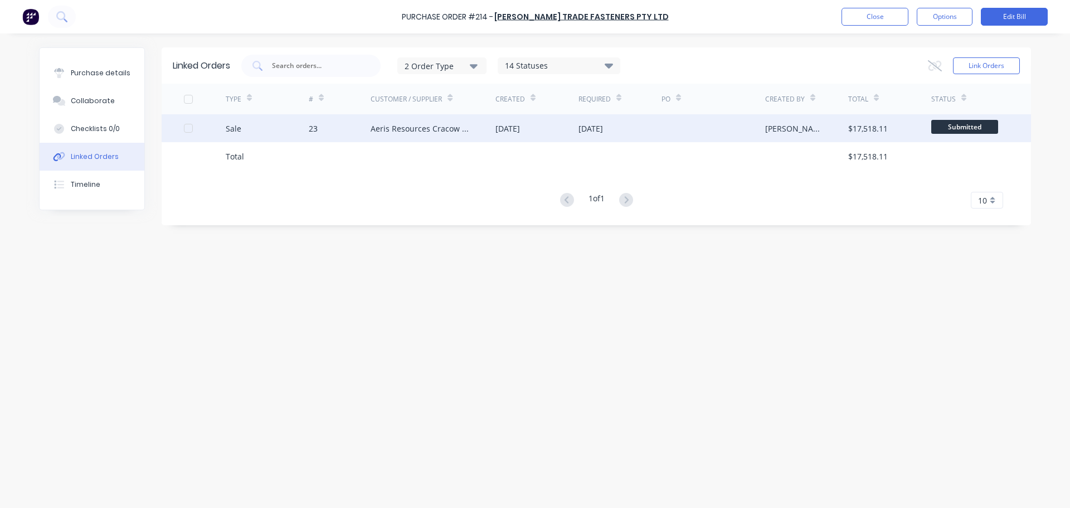
click at [268, 131] on div "Sale" at bounding box center [267, 128] width 83 height 28
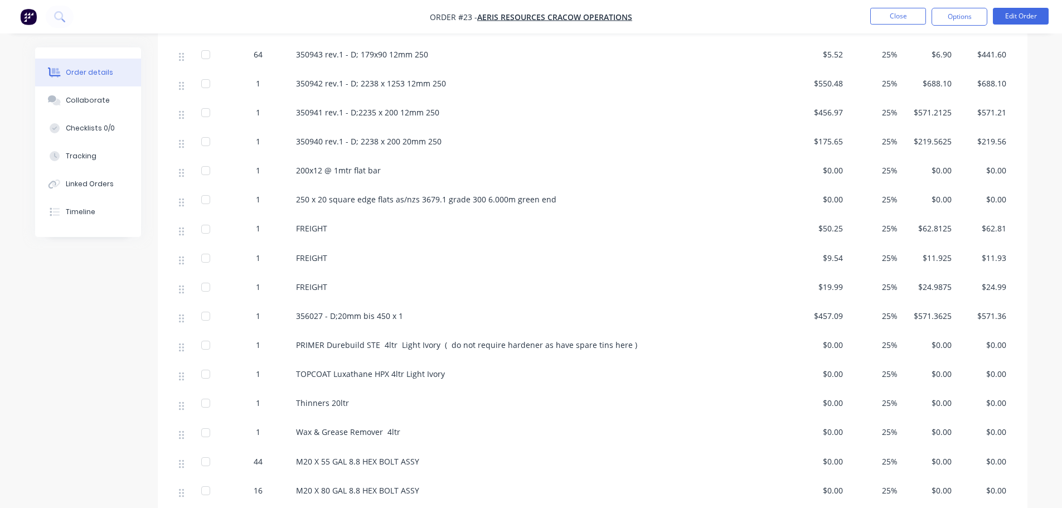
scroll to position [613, 0]
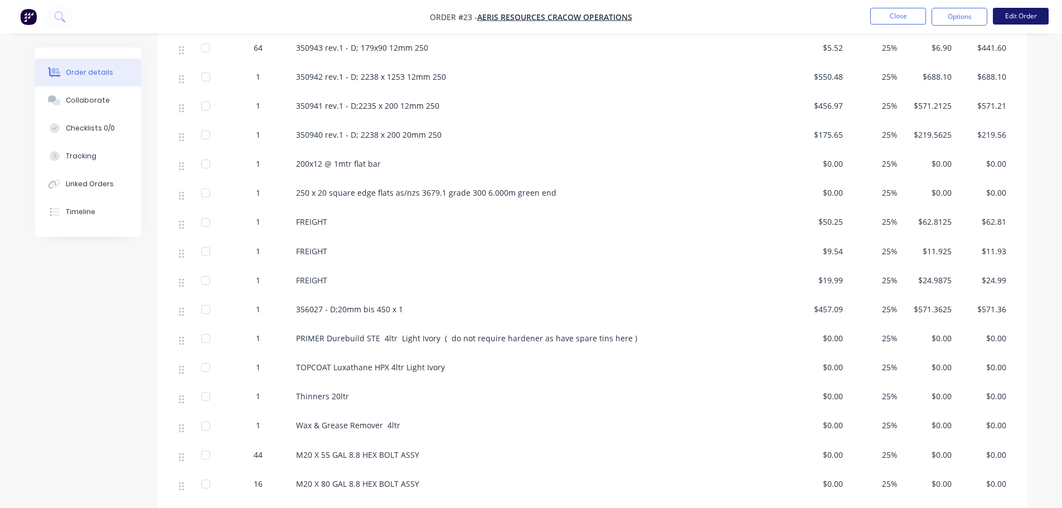
click at [1031, 17] on button "Edit Order" at bounding box center [1021, 16] width 56 height 17
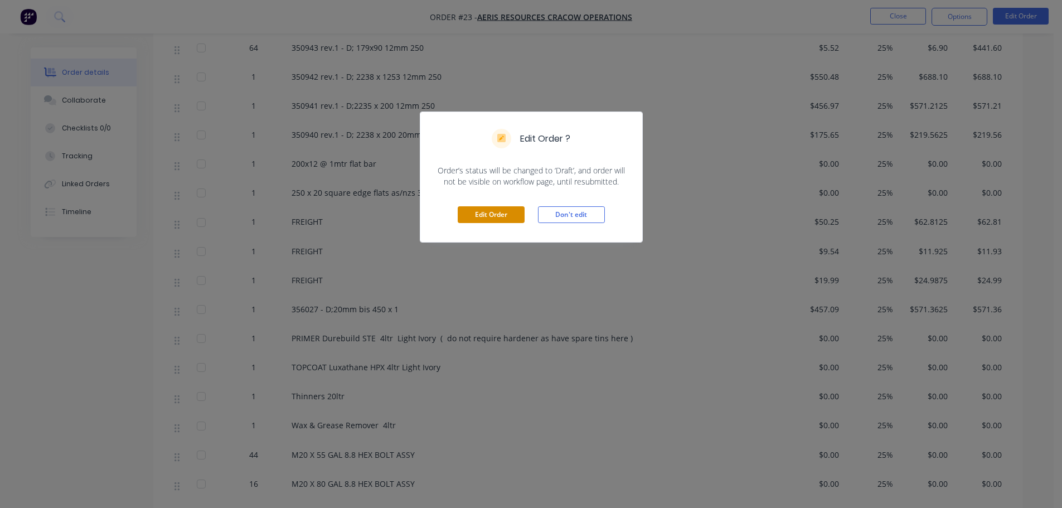
click at [487, 213] on button "Edit Order" at bounding box center [491, 214] width 67 height 17
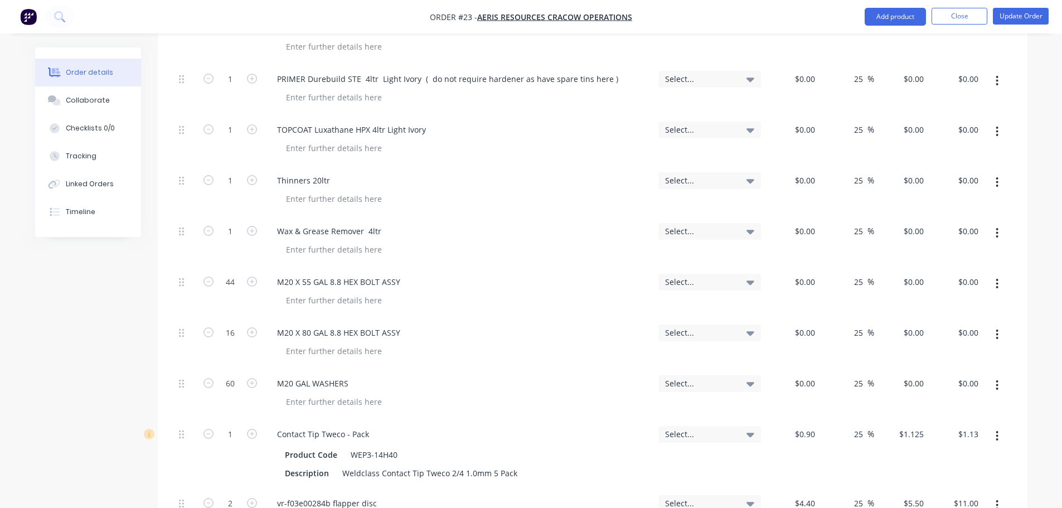
scroll to position [1226, 0]
click at [808, 273] on input "0" at bounding box center [807, 281] width 26 height 16
type input "$67.92"
type input "$84.90"
type input "$3,735.60"
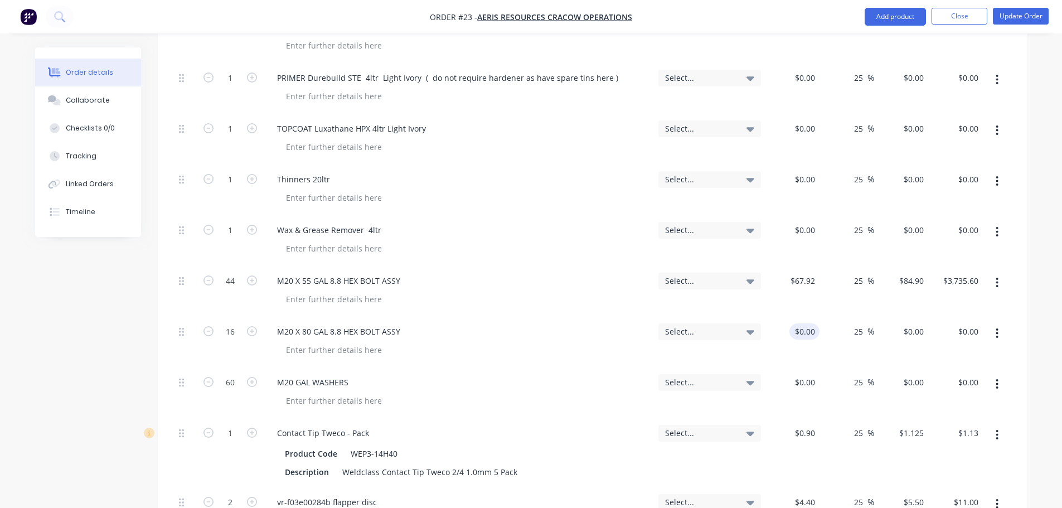
click at [804, 323] on div "$0.00 $0.00" at bounding box center [804, 331] width 30 height 16
type input "0"
click at [793, 273] on div "$67.92 $67.92" at bounding box center [802, 281] width 35 height 16
type input "67.92"
type input "$0.00"
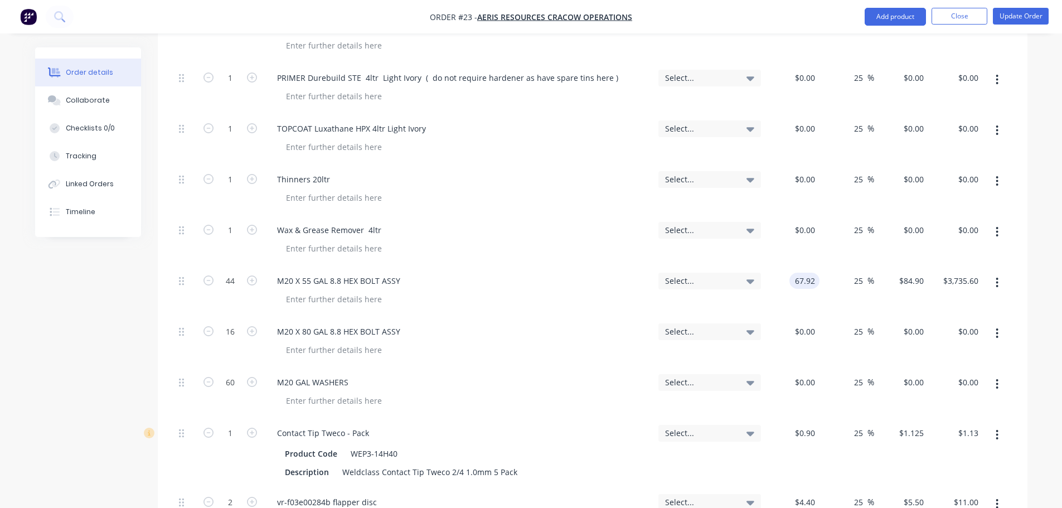
click at [793, 273] on div "67.92 67.92" at bounding box center [804, 281] width 30 height 16
type input "$1.5436"
type input "$1.9295"
type input "$84.90"
click at [799, 317] on div "0 $0.00" at bounding box center [792, 342] width 55 height 51
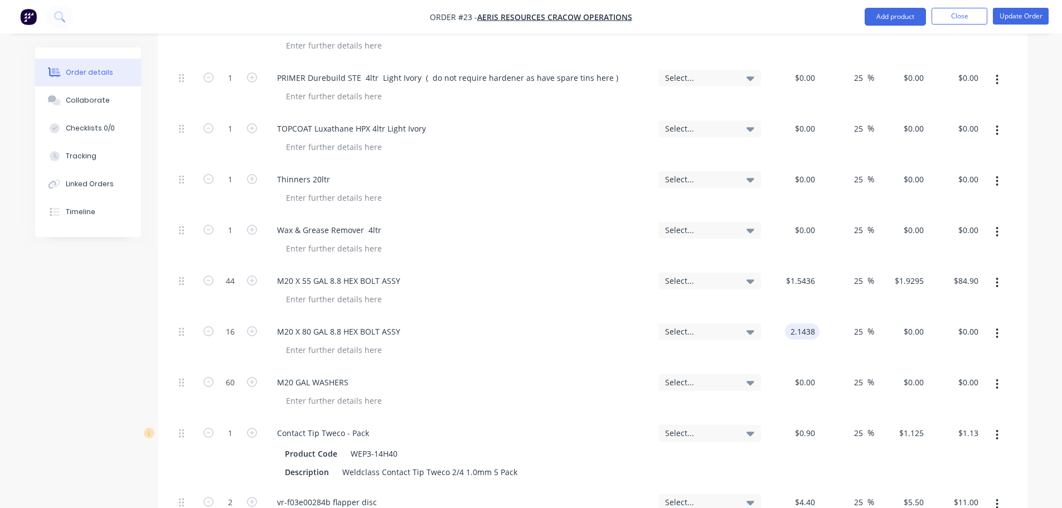
type input "$2.1438"
type input "$2.6798"
type input "$42.88"
click at [808, 374] on input "$0.00" at bounding box center [807, 382] width 26 height 16
type input "$0.4997"
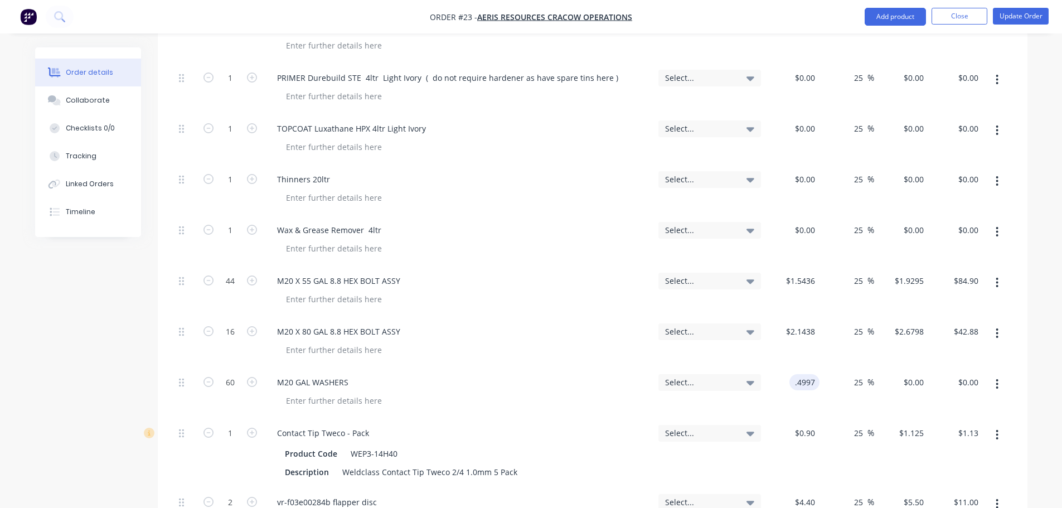
type input "$0.6246"
type input "$37.48"
click at [101, 178] on button "Linked Orders" at bounding box center [88, 184] width 106 height 28
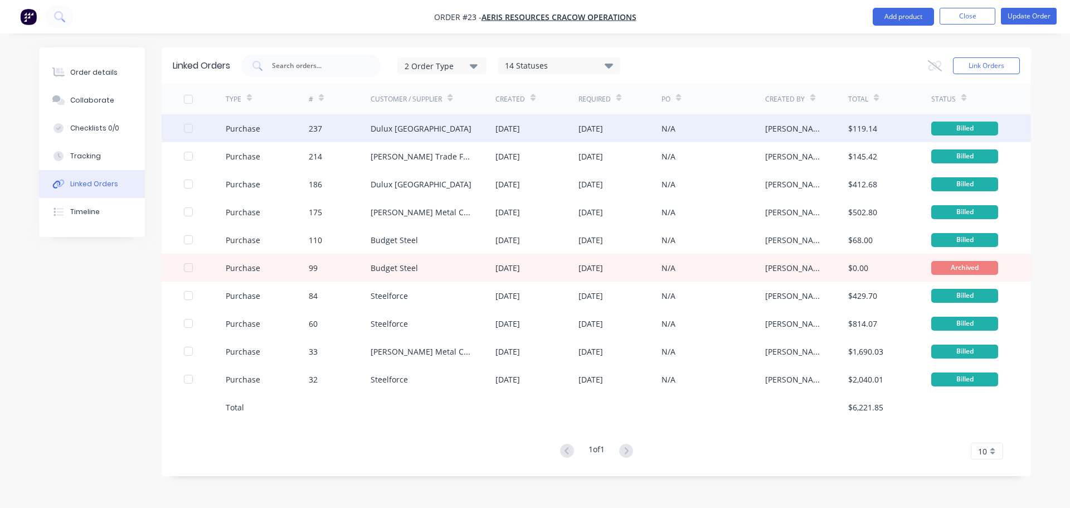
click at [271, 132] on div "Purchase" at bounding box center [267, 128] width 83 height 28
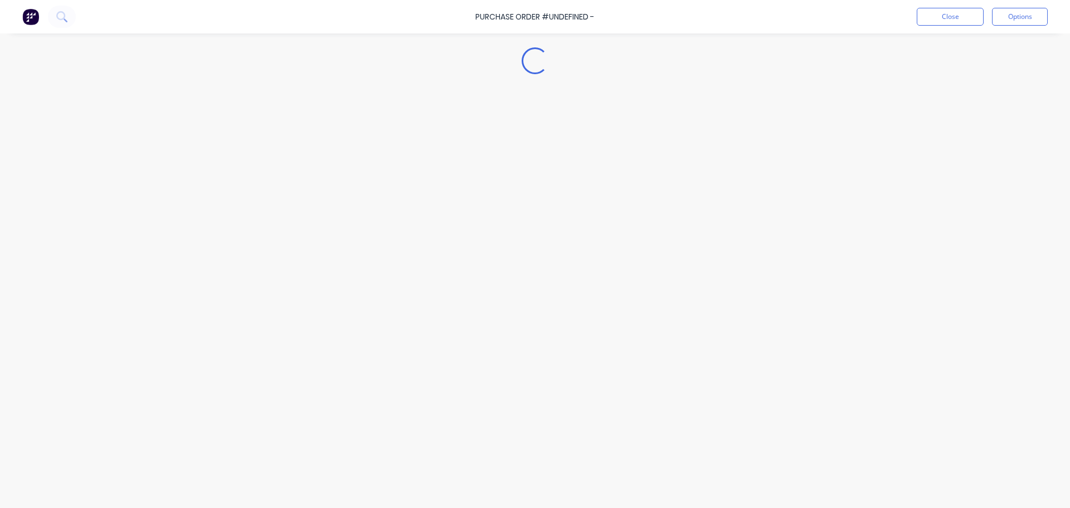
type textarea "x"
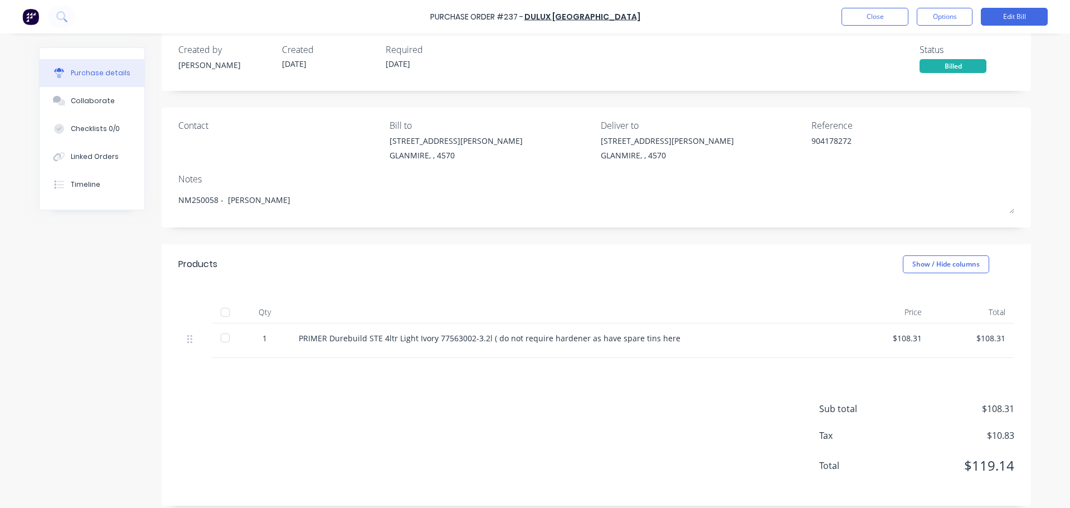
scroll to position [25, 0]
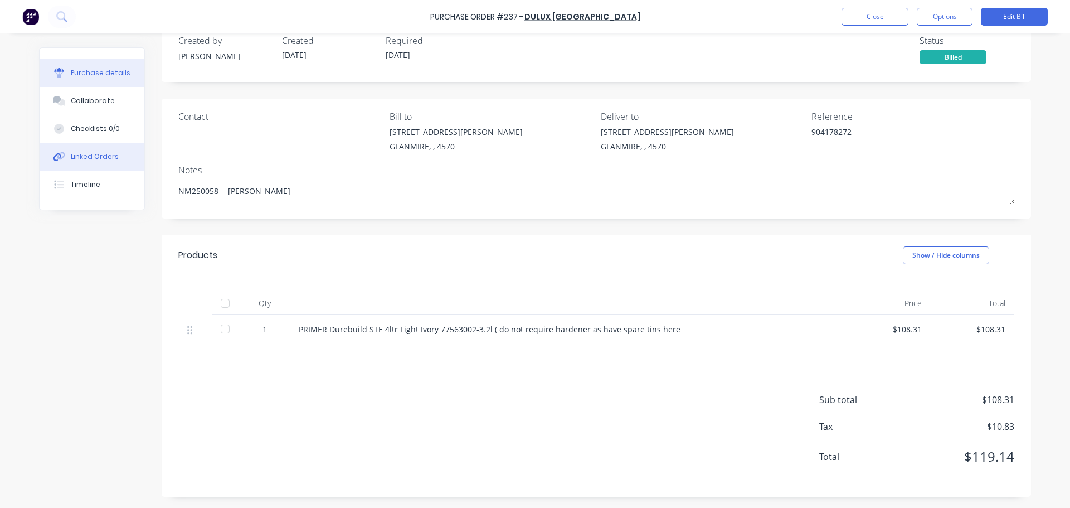
click at [94, 151] on button "Linked Orders" at bounding box center [92, 157] width 105 height 28
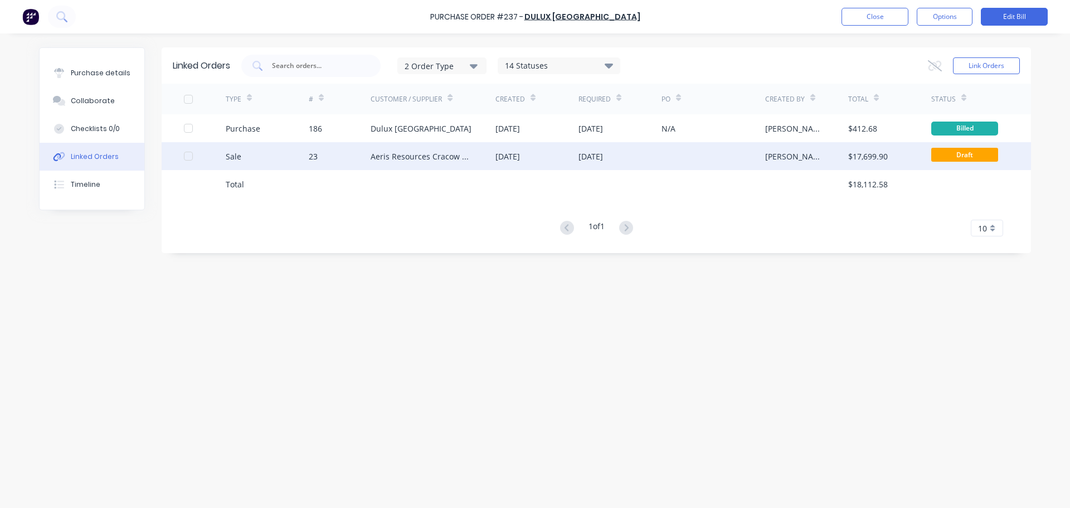
click at [239, 154] on div "Sale" at bounding box center [234, 156] width 16 height 12
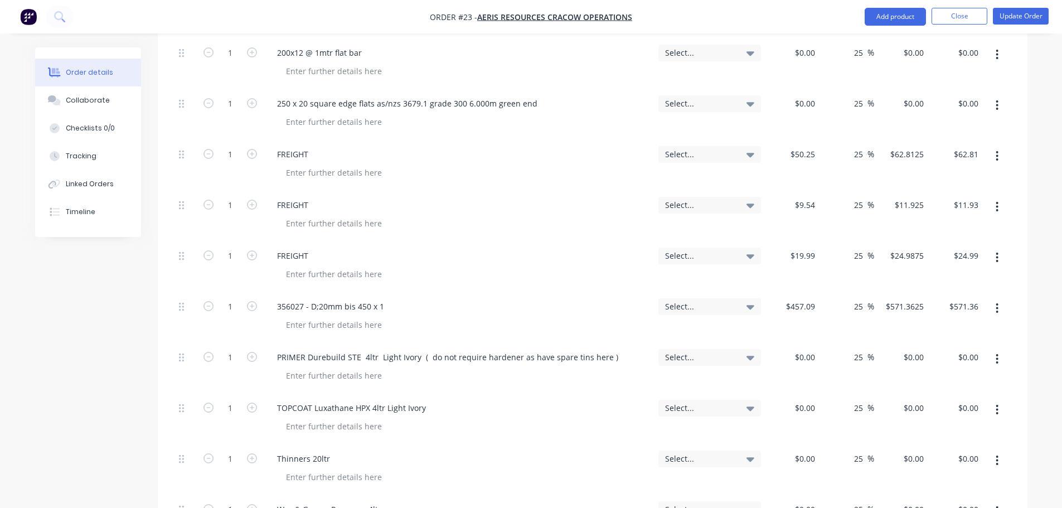
scroll to position [948, 0]
click at [815, 348] on input "0" at bounding box center [807, 356] width 26 height 16
type input "$108.31"
type input "$135.3875"
type input "$135.39"
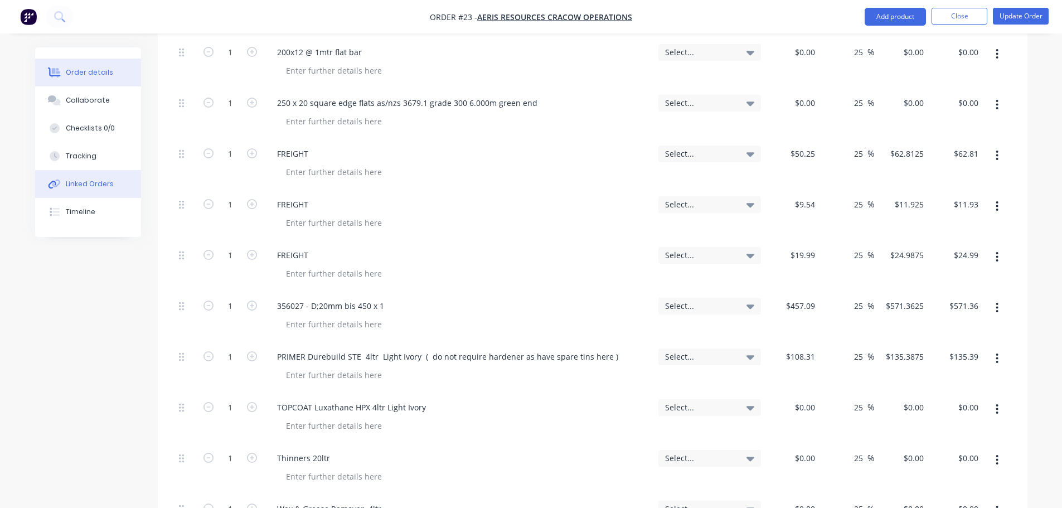
click at [114, 187] on button "Linked Orders" at bounding box center [88, 184] width 106 height 28
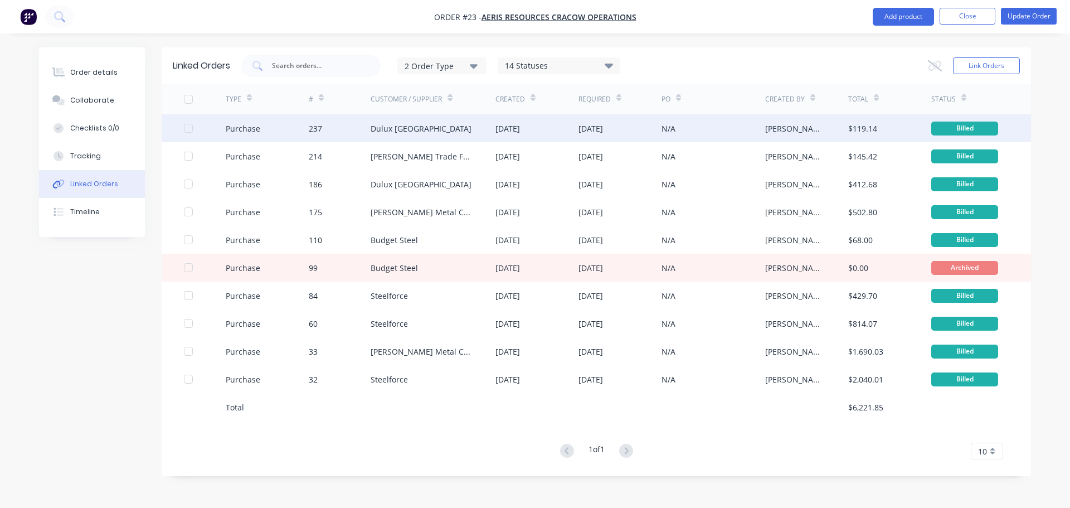
click at [242, 138] on div "Purchase" at bounding box center [267, 128] width 83 height 28
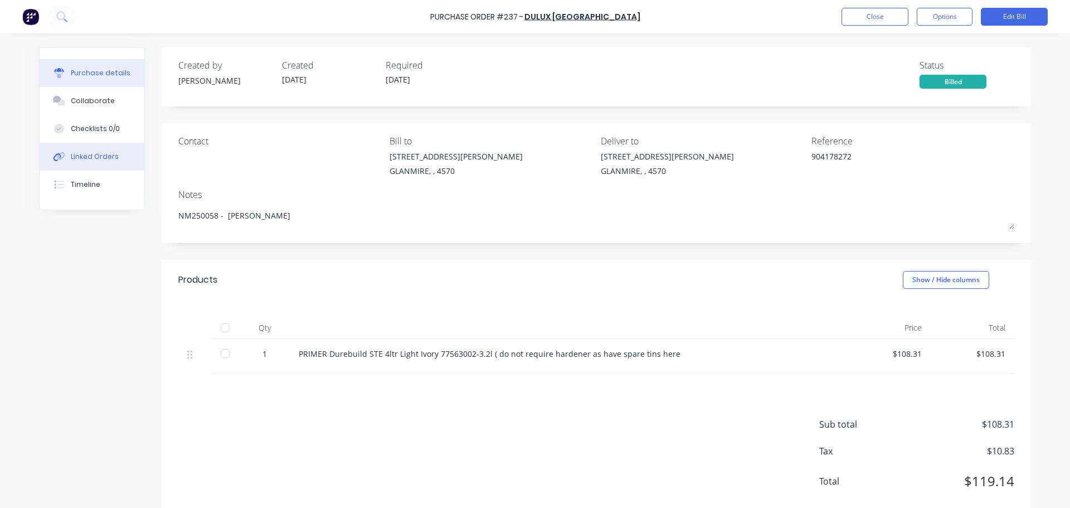
click at [88, 156] on div "Linked Orders" at bounding box center [95, 157] width 48 height 10
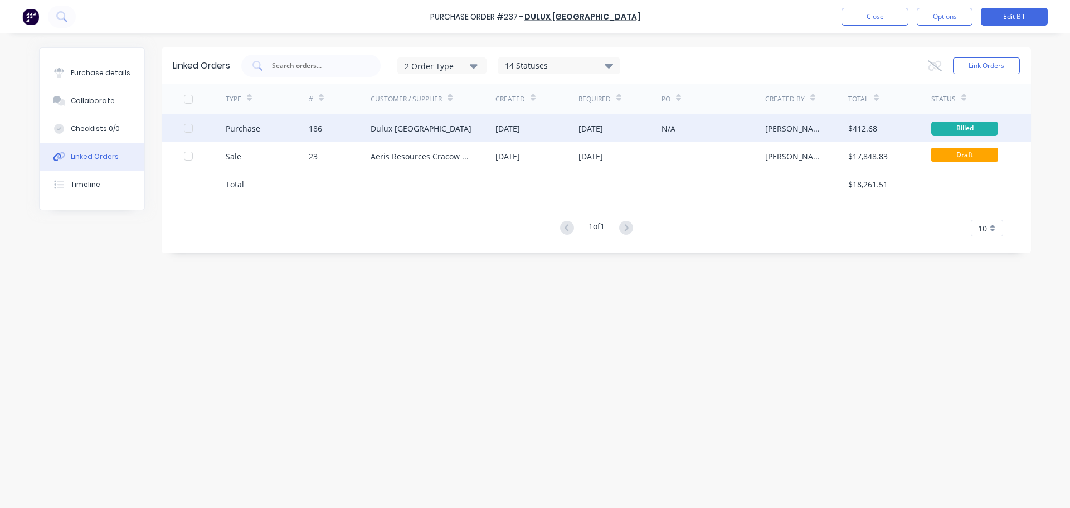
click at [247, 129] on div "Purchase" at bounding box center [243, 129] width 35 height 12
click at [300, 131] on div "Purchase" at bounding box center [267, 128] width 83 height 28
click at [373, 135] on div "Dulux [GEOGRAPHIC_DATA]" at bounding box center [433, 128] width 125 height 28
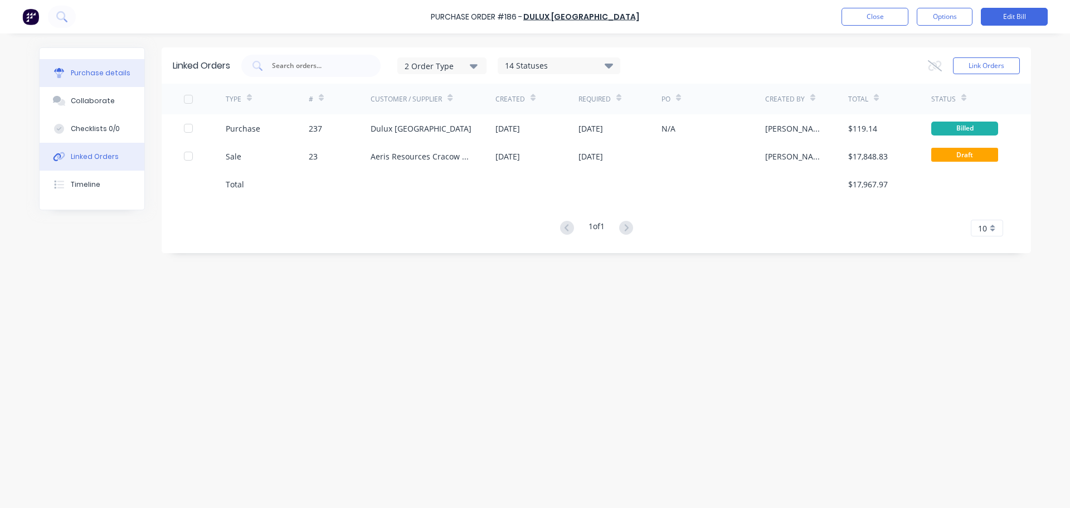
click at [103, 70] on div "Purchase details" at bounding box center [101, 73] width 60 height 10
type textarea "x"
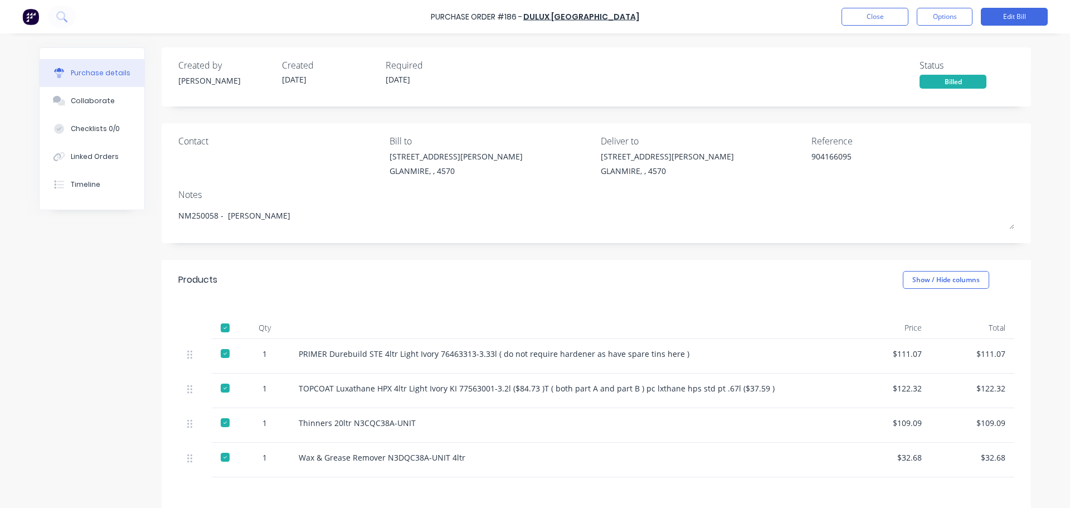
scroll to position [56, 0]
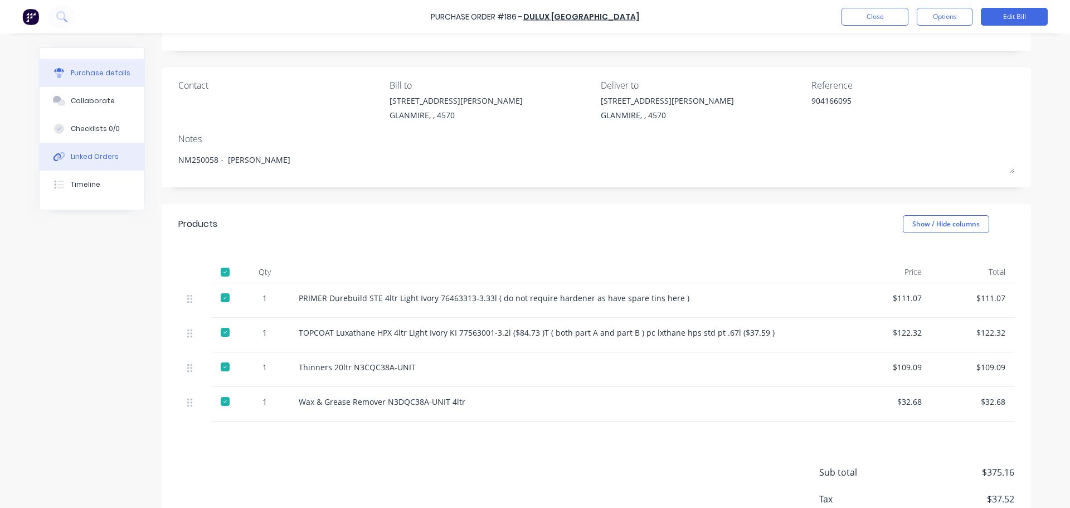
drag, startPoint x: 94, startPoint y: 153, endPoint x: 102, endPoint y: 150, distance: 8.5
click at [94, 153] on div "Linked Orders" at bounding box center [95, 157] width 48 height 10
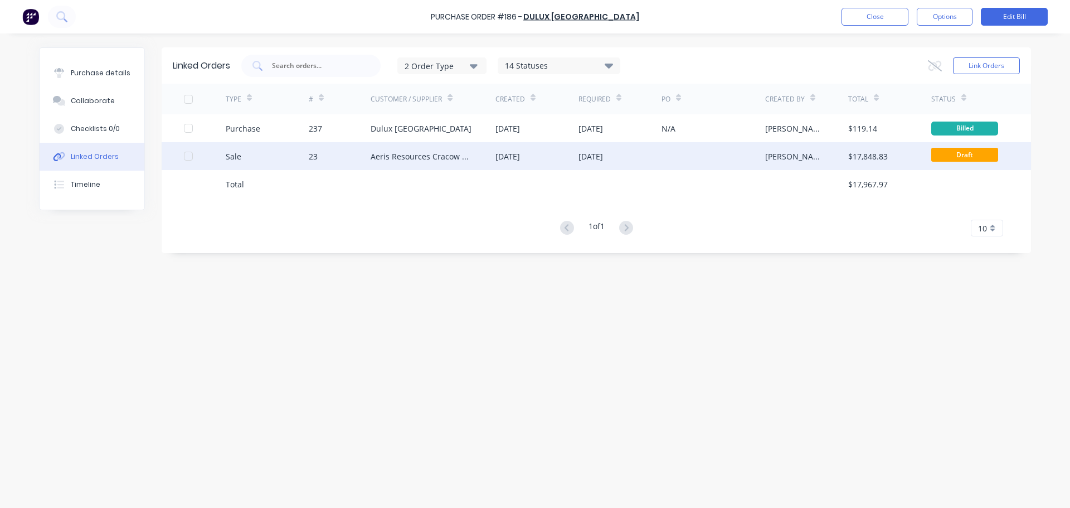
click at [275, 156] on div "Sale" at bounding box center [267, 156] width 83 height 28
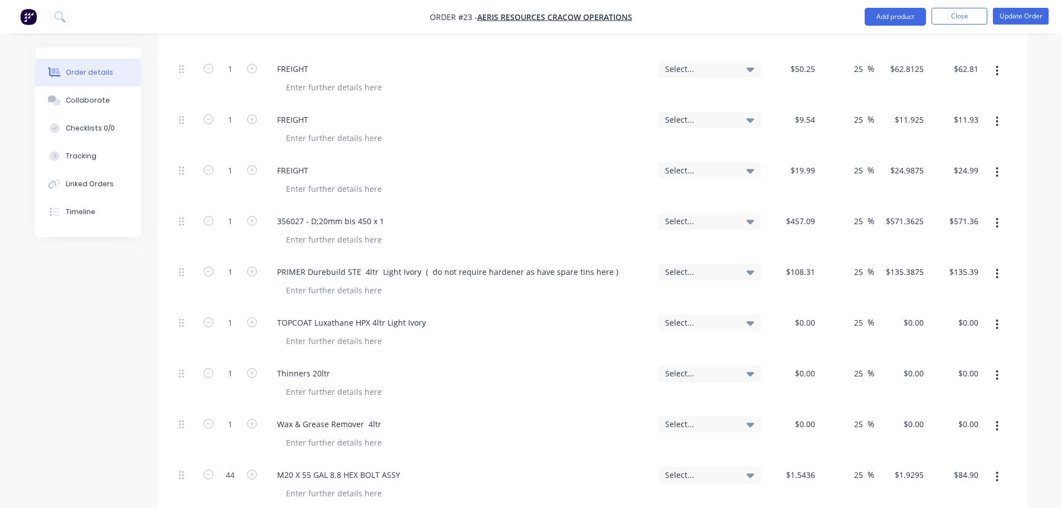
scroll to position [1059, 0]
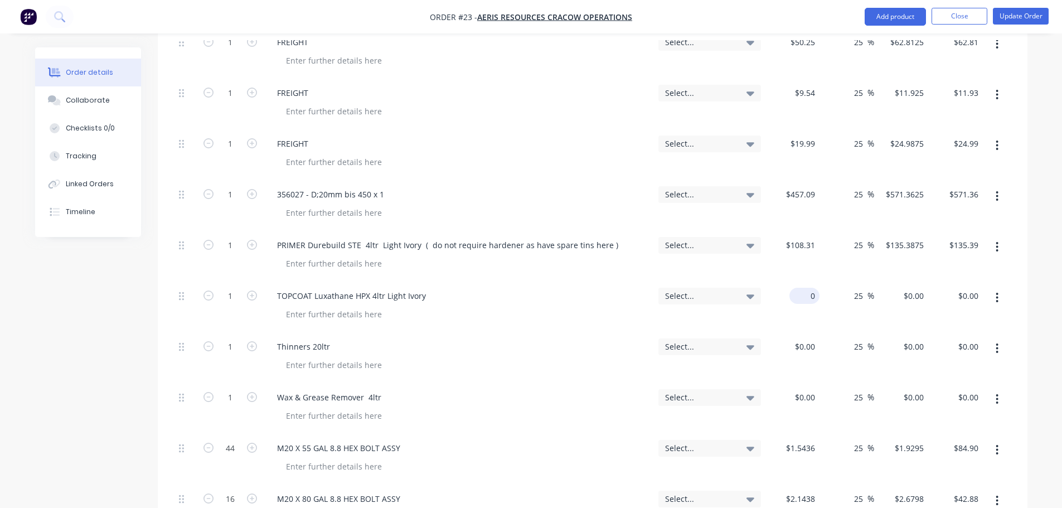
click at [796, 281] on div "0 $0.00" at bounding box center [792, 306] width 55 height 51
click at [807, 338] on input "$0.00" at bounding box center [807, 346] width 26 height 16
type input "$122.32"
type input "$152.90"
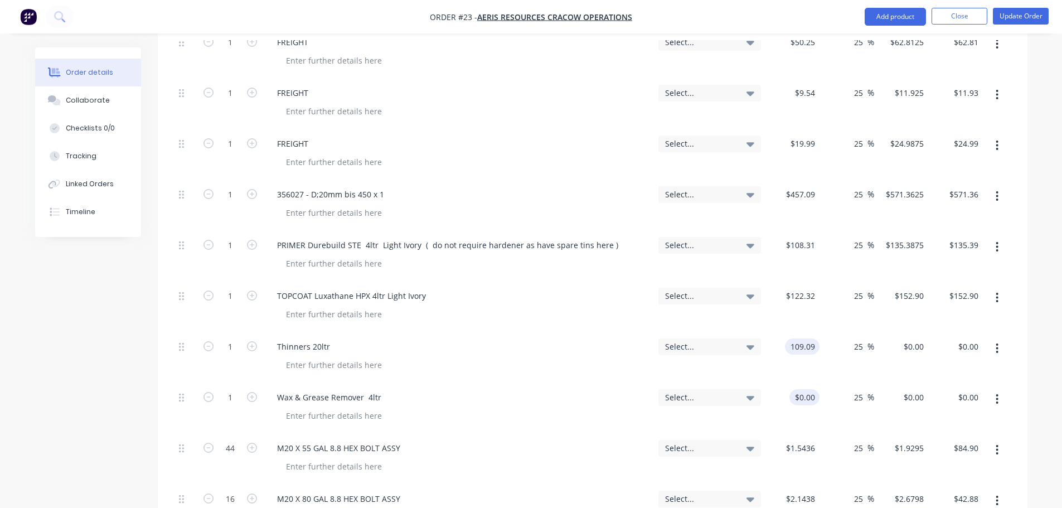
click at [792, 382] on div "$0.00 $0.00" at bounding box center [792, 407] width 55 height 51
type input "$109.09"
type input "$136.3625"
type input "$136.36"
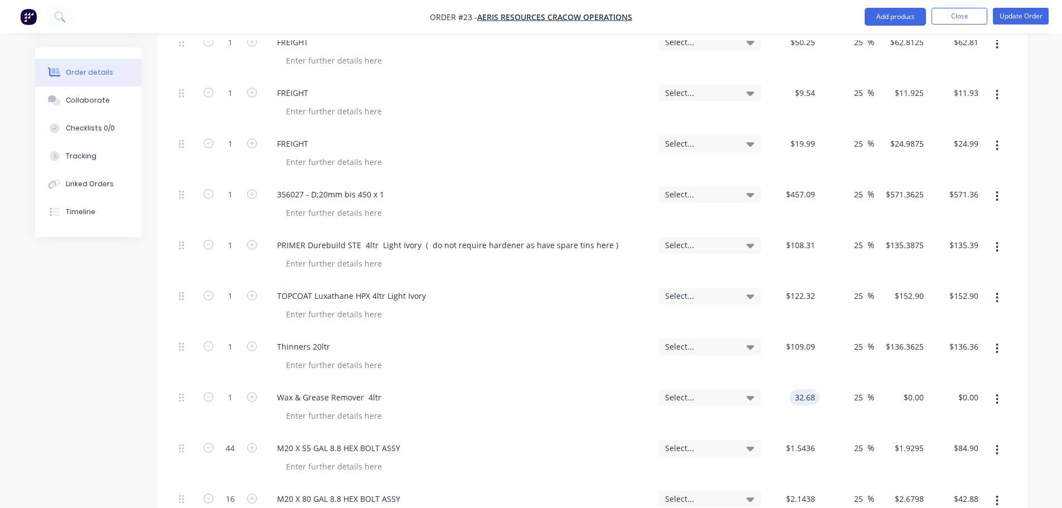
type input "$32.68"
type input "$40.85"
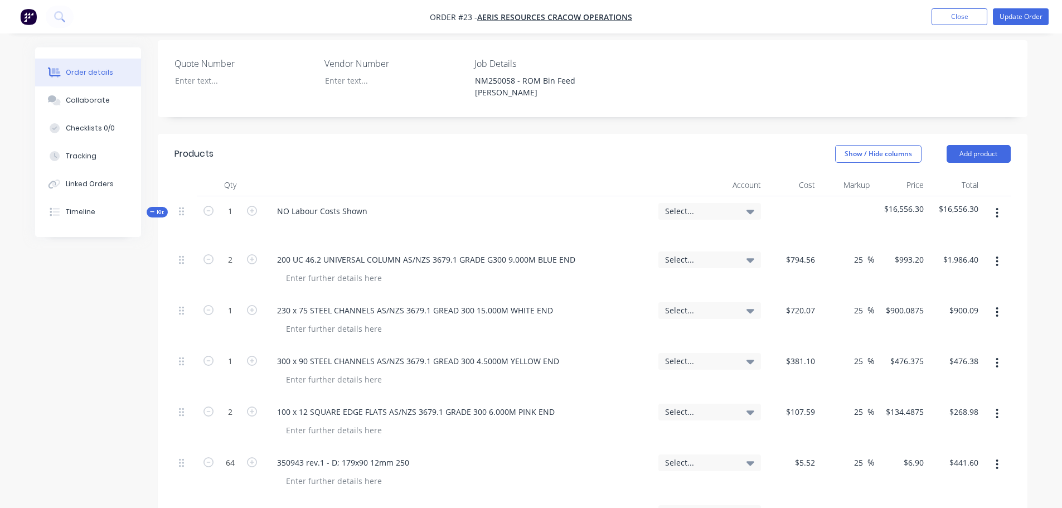
scroll to position [725, 0]
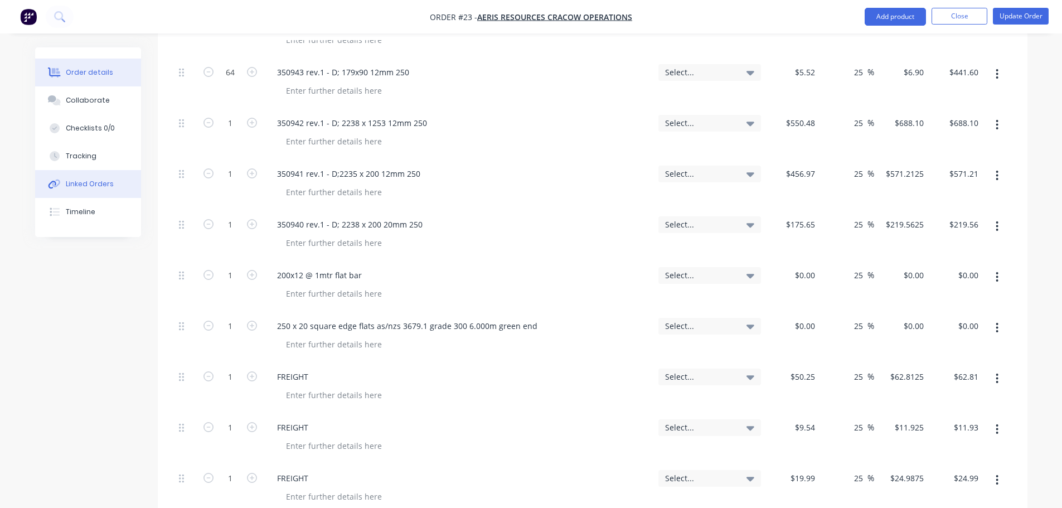
click at [99, 188] on div "Linked Orders" at bounding box center [90, 184] width 48 height 10
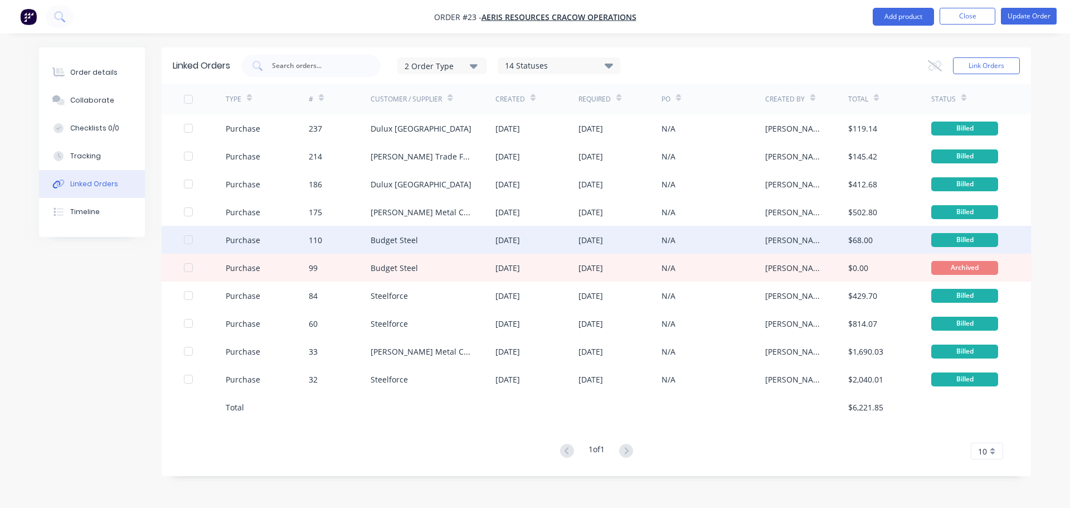
click at [318, 244] on div "110" at bounding box center [315, 240] width 13 height 12
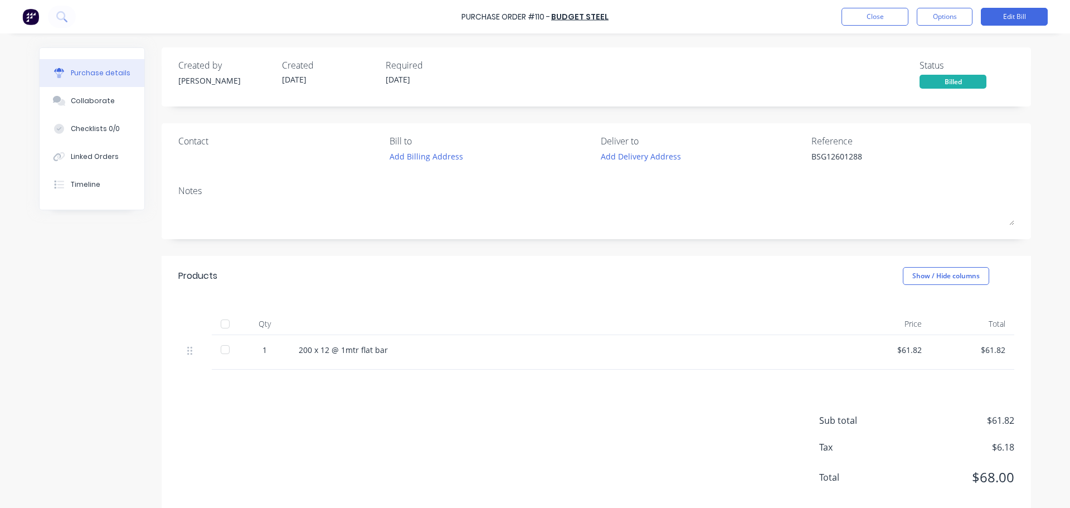
type textarea "x"
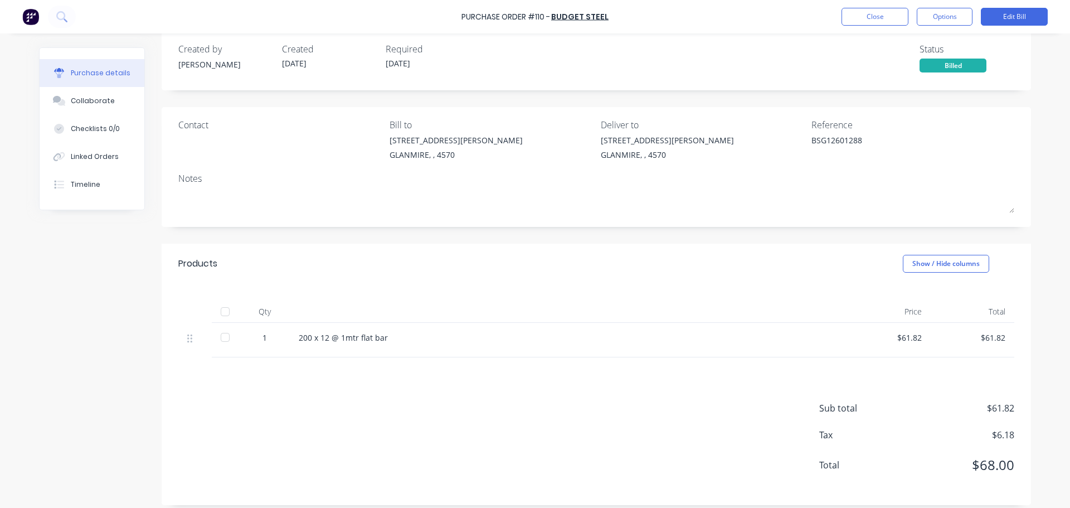
scroll to position [25, 0]
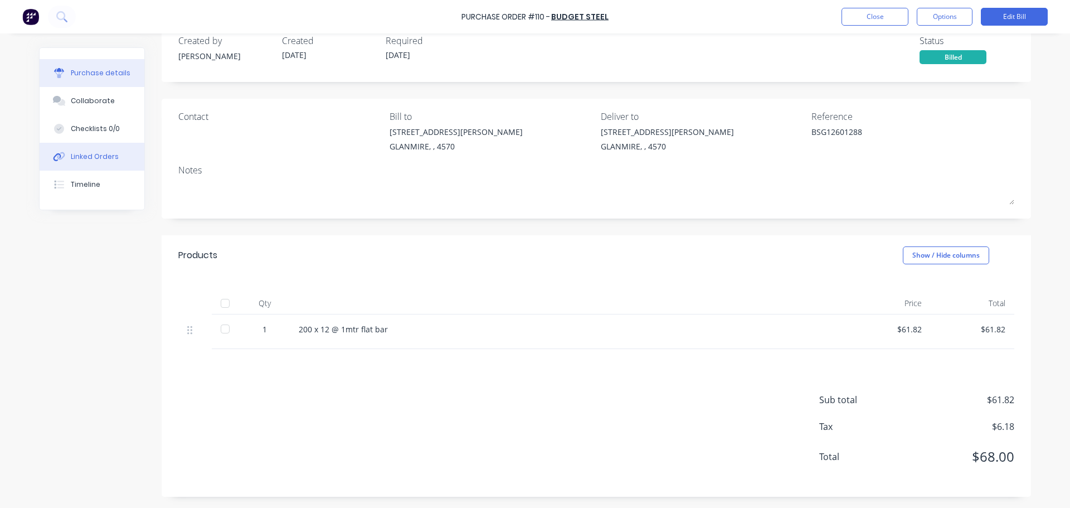
click at [96, 158] on div "Linked Orders" at bounding box center [95, 157] width 48 height 10
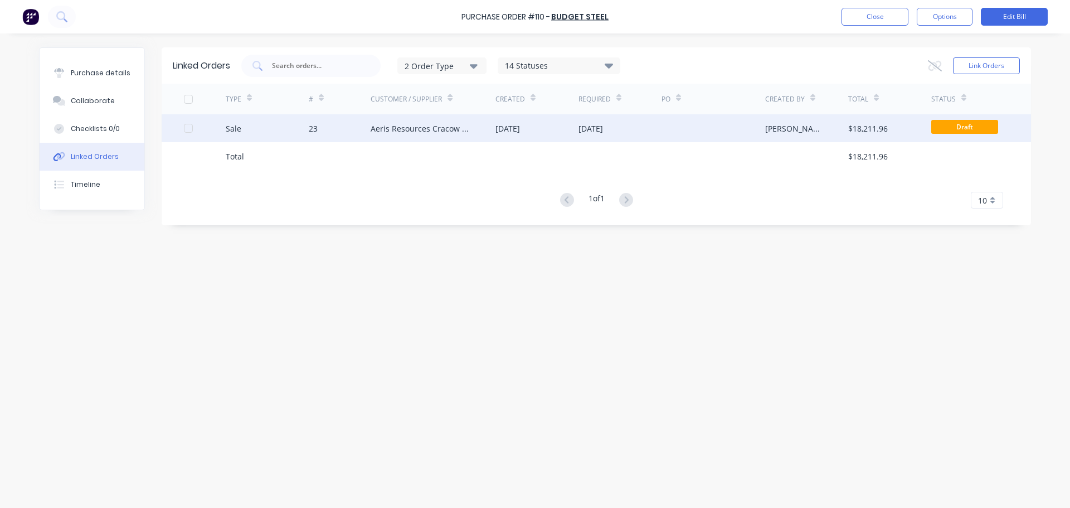
click at [268, 128] on div "Sale" at bounding box center [267, 128] width 83 height 28
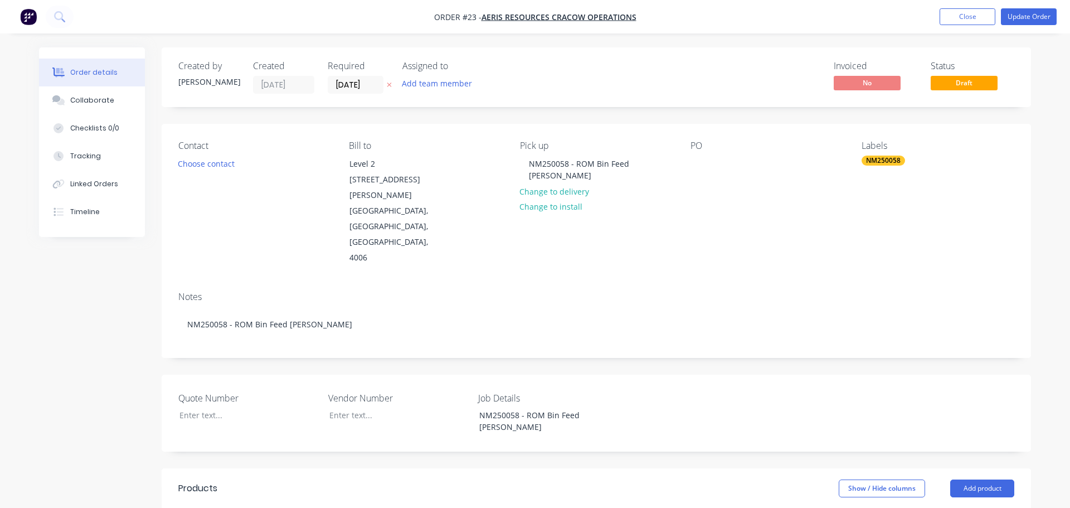
type input "$794.56"
type input "25"
type input "$993.20"
type input "$1,986.40"
type input "$720.07"
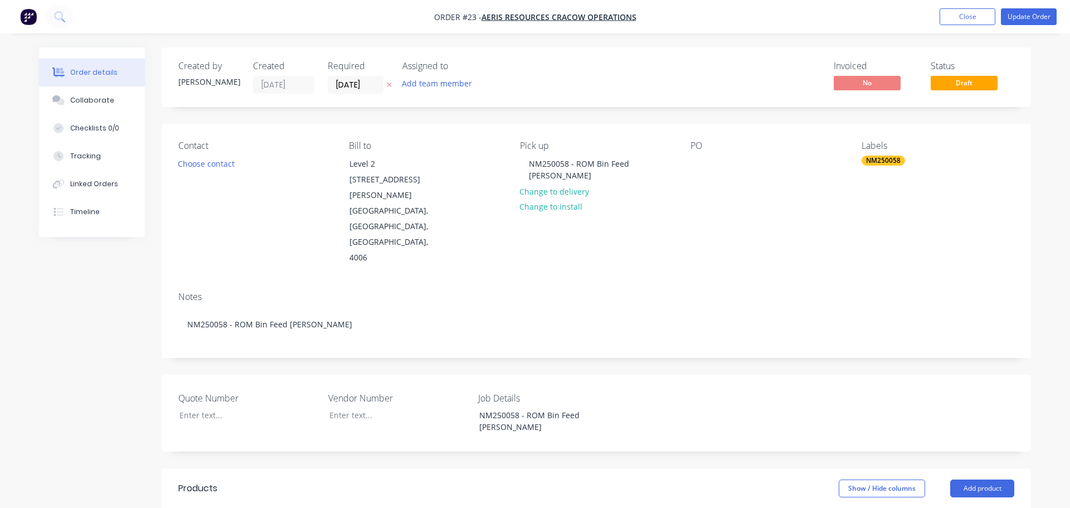
type input "25"
type input "$900.0875"
type input "$900.09"
type input "$381.10"
type input "25"
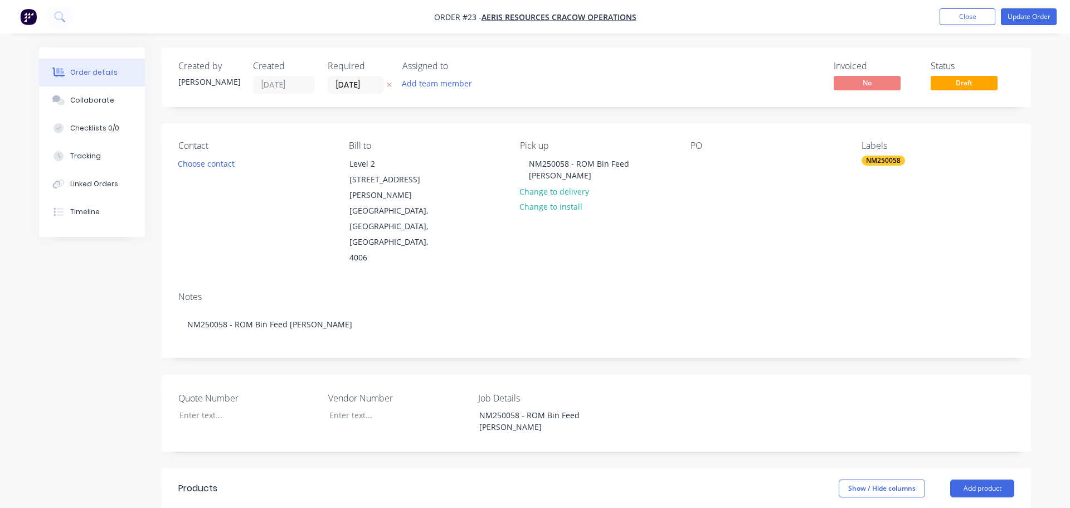
type input "$476.375"
type input "$476.38"
type input "$107.59"
type input "25"
type input "$134.4875"
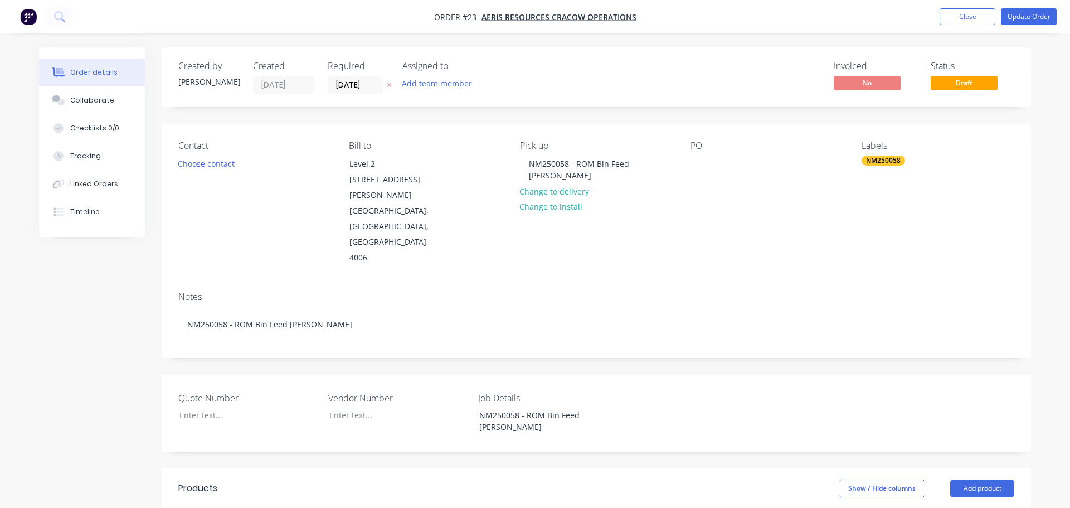
type input "$268.98"
type input "$5.52"
type input "25"
type input "$6.90"
type input "$441.60"
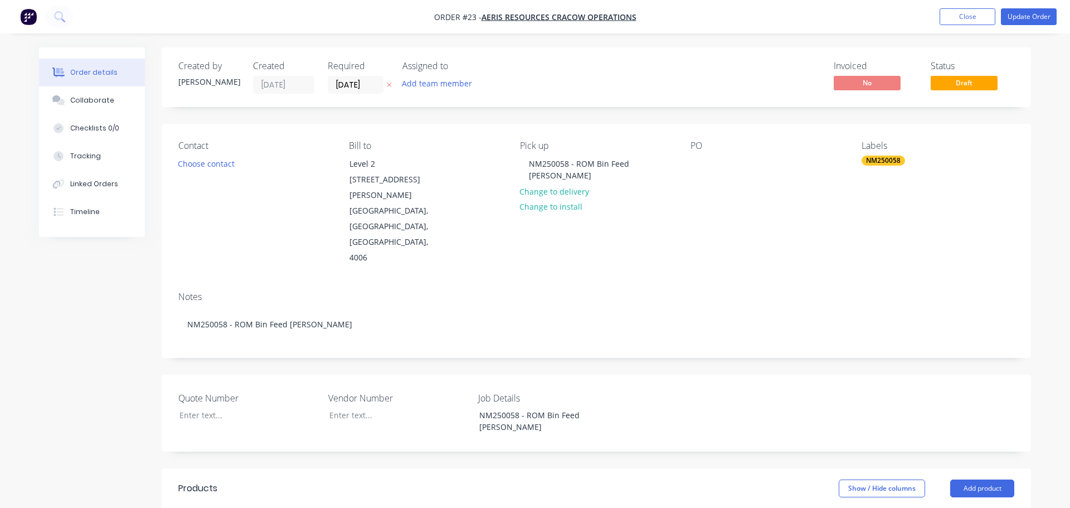
type input "$550.48"
type input "25"
type input "$688.10"
type input "$456.97"
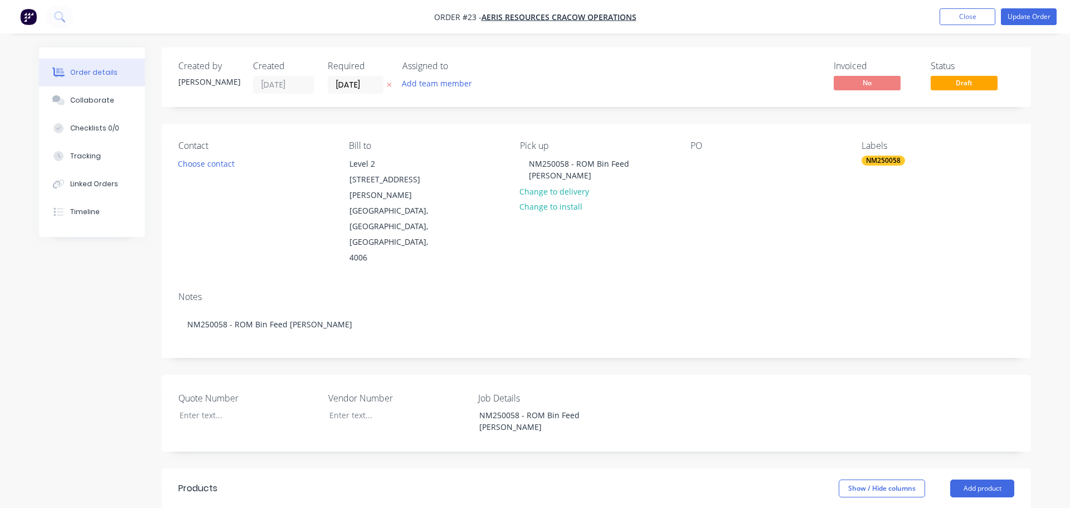
type input "25"
type input "$571.2125"
type input "$571.21"
type input "$175.65"
type input "25"
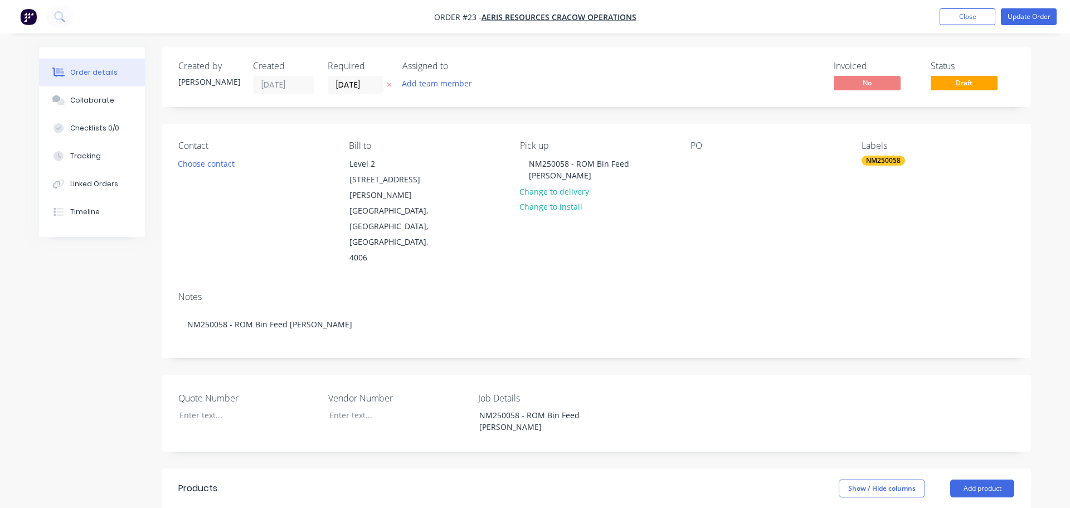
type input "$219.5625"
type input "$219.56"
type input "25"
type input "$50.25"
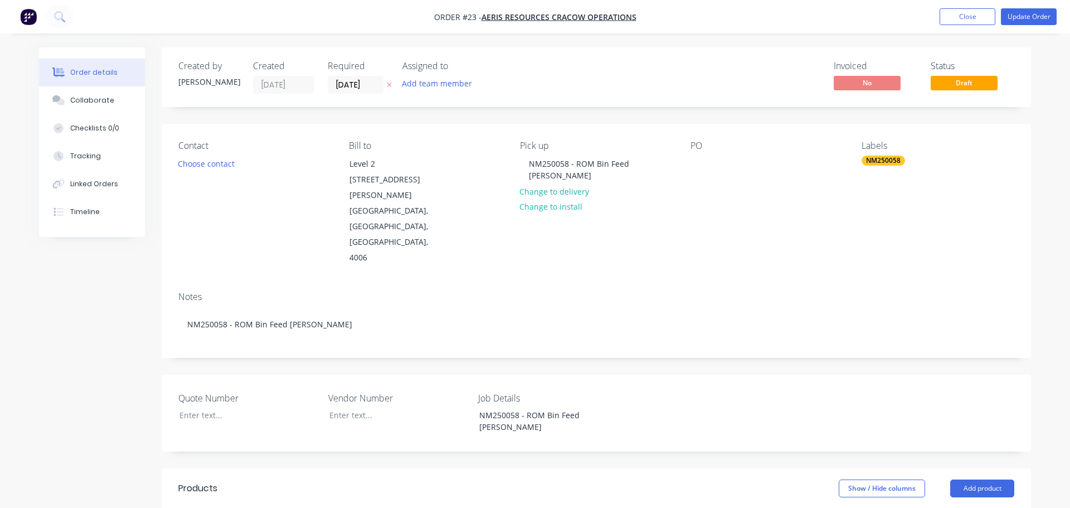
type input "25"
type input "$62.8125"
type input "$62.81"
type input "$9.54"
type input "25"
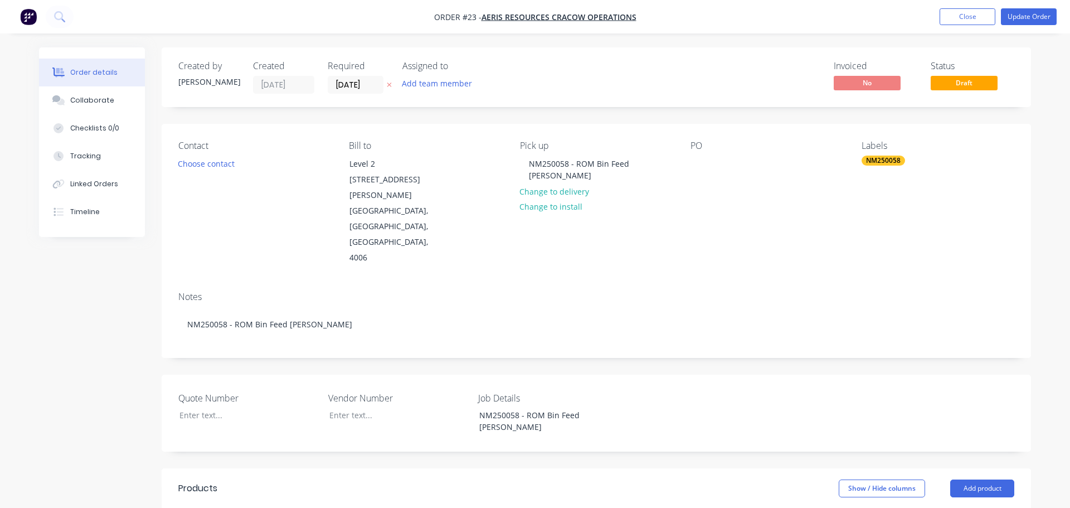
type input "$11.925"
type input "$11.93"
type input "$19.99"
type input "25"
type input "$24.9875"
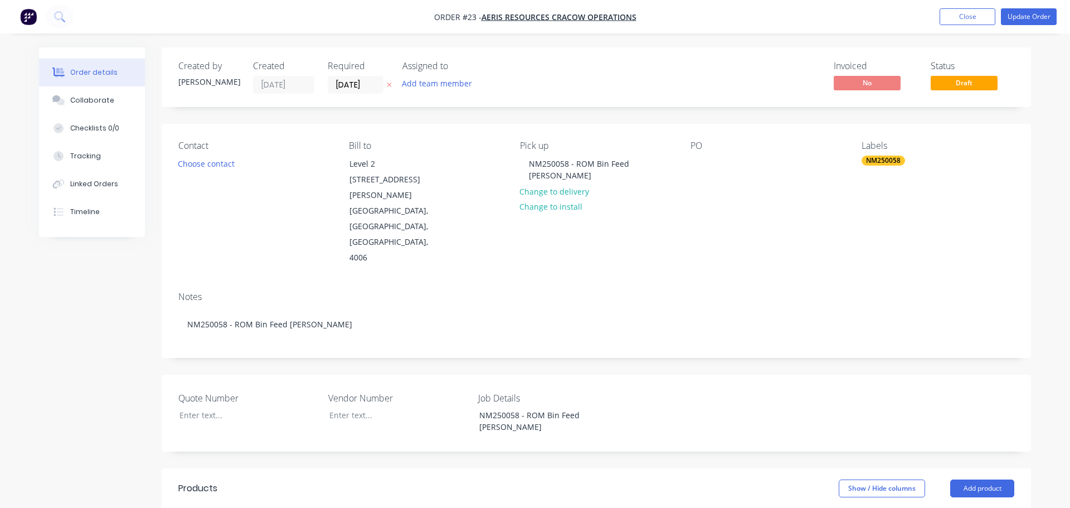
type input "$24.99"
type input "$457.09"
type input "25"
type input "$571.3625"
type input "$571.36"
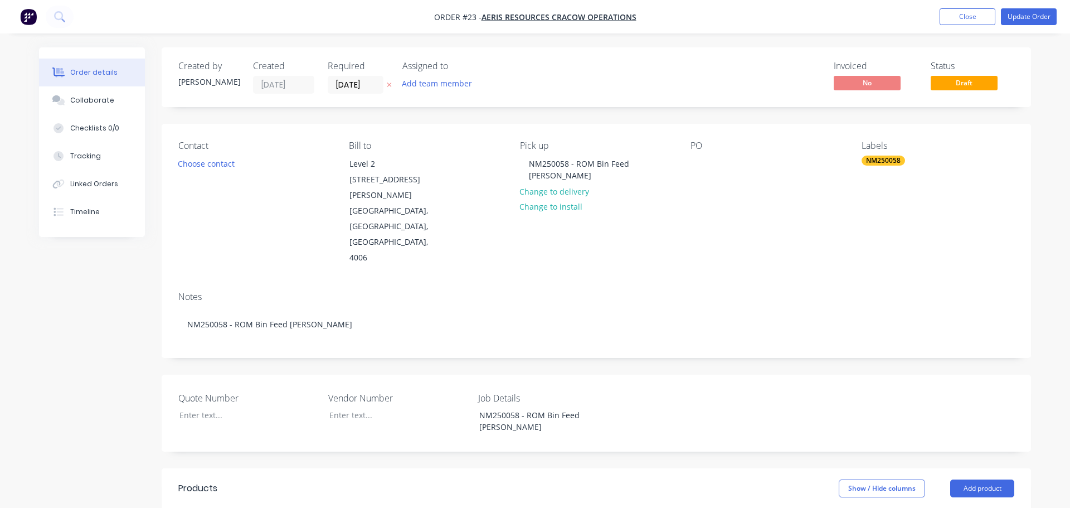
type input "$108.31"
type input "25"
type input "$135.3875"
type input "$135.39"
type input "$122.32"
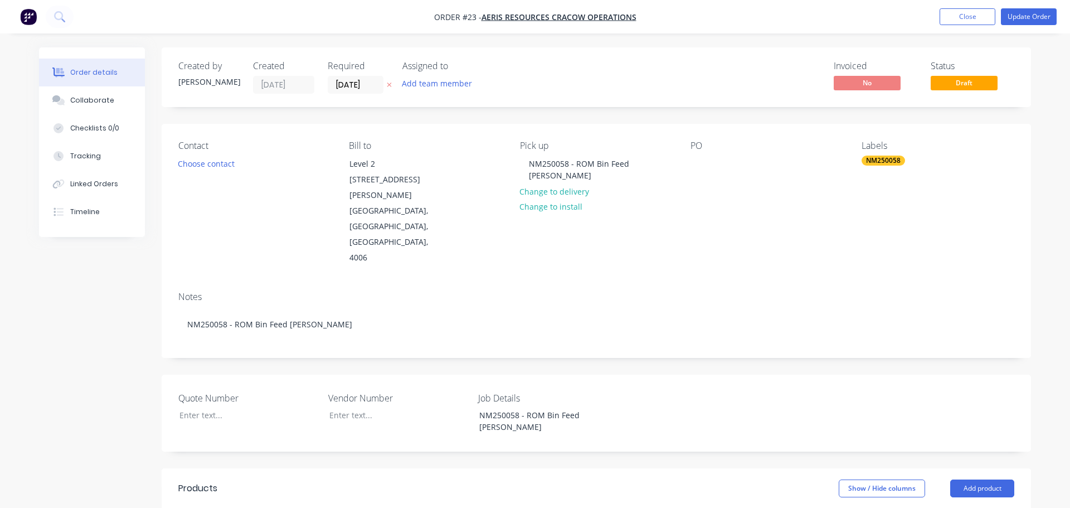
type input "25"
type input "$152.90"
type input "$109.09"
type input "25"
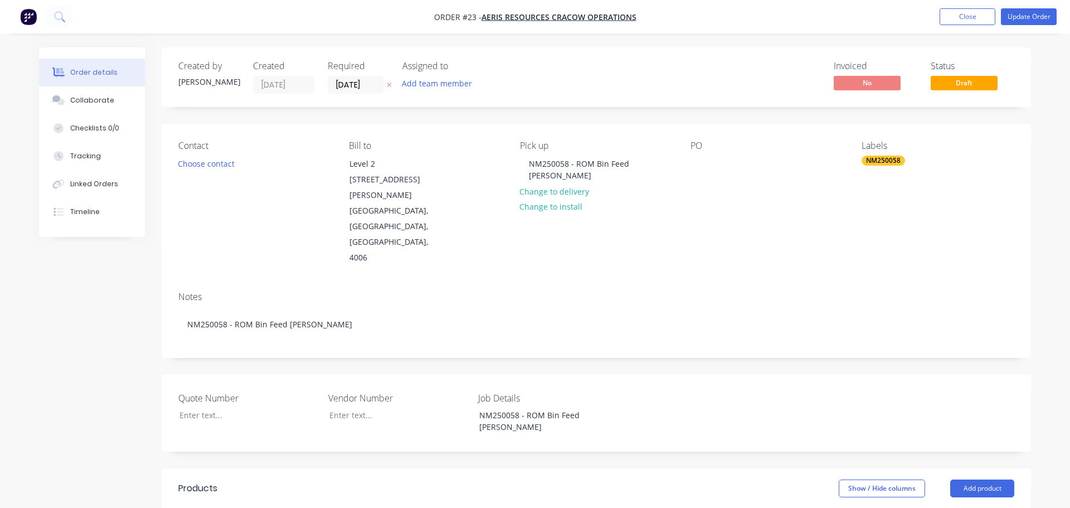
type input "$136.3625"
type input "$136.36"
type input "$32.68"
type input "25"
type input "$40.85"
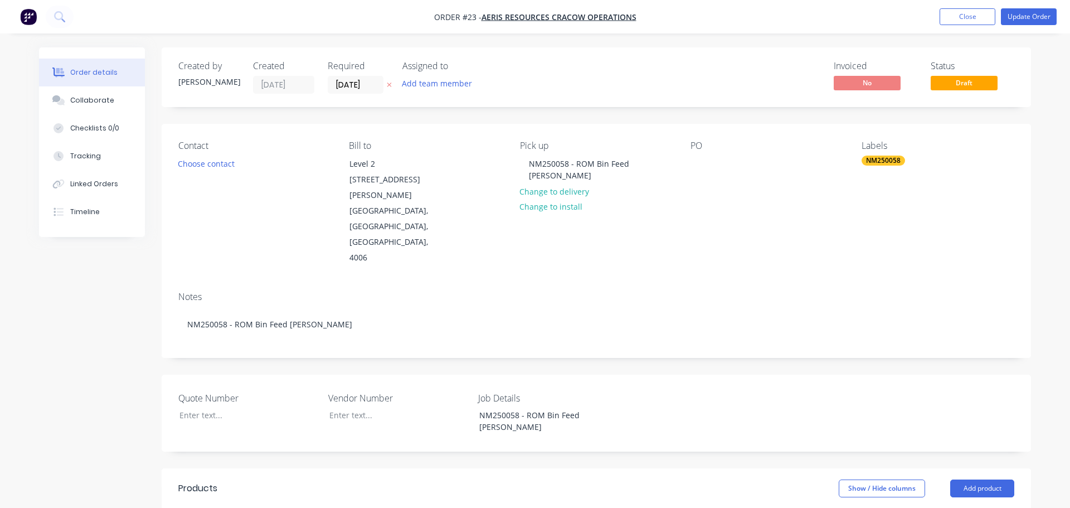
type input "$40.85"
type input "$1.5436"
type input "25"
type input "$1.9295"
type input "$84.90"
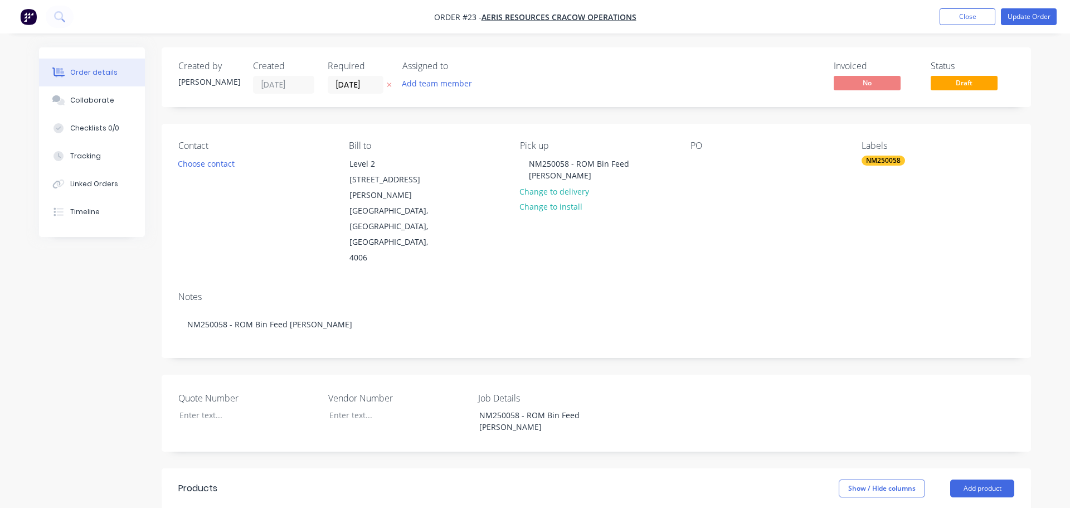
type input "$2.1438"
type input "25"
type input "$2.6798"
type input "$42.88"
type input "$0.4997"
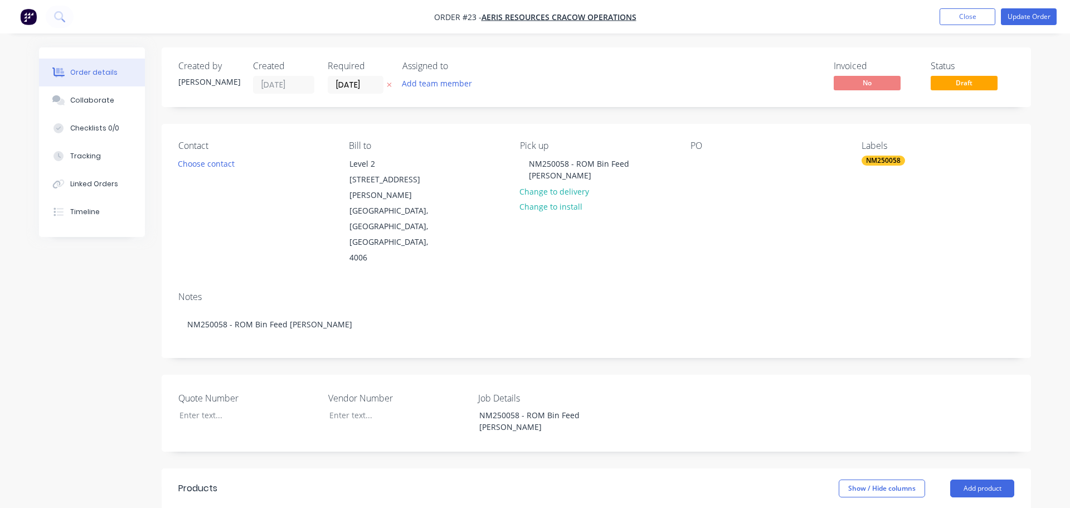
type input "25"
type input "$0.6246"
type input "$37.48"
type input "$0.90"
type input "25"
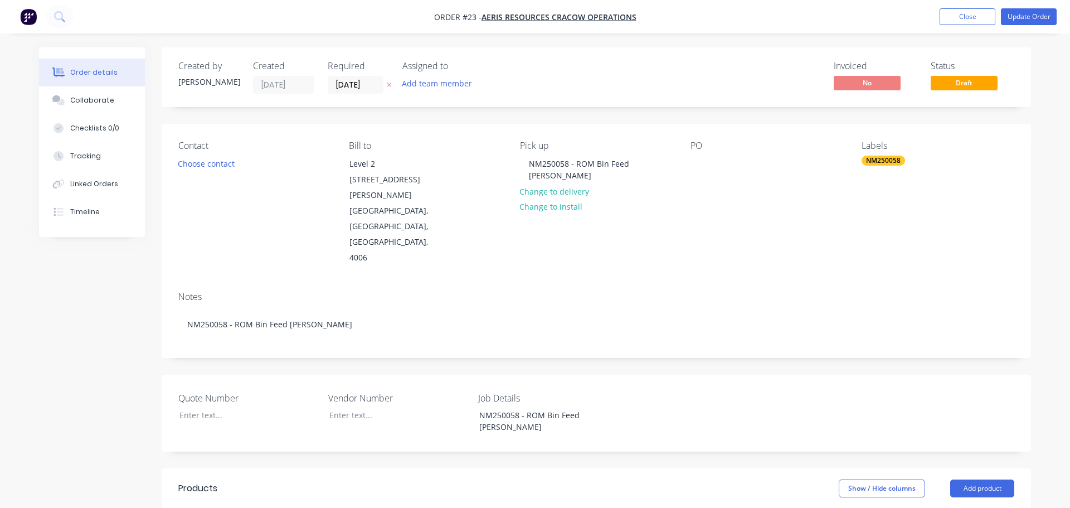
type input "$1.125"
type input "$1.13"
type input "$4.40"
type input "25"
type input "$5.50"
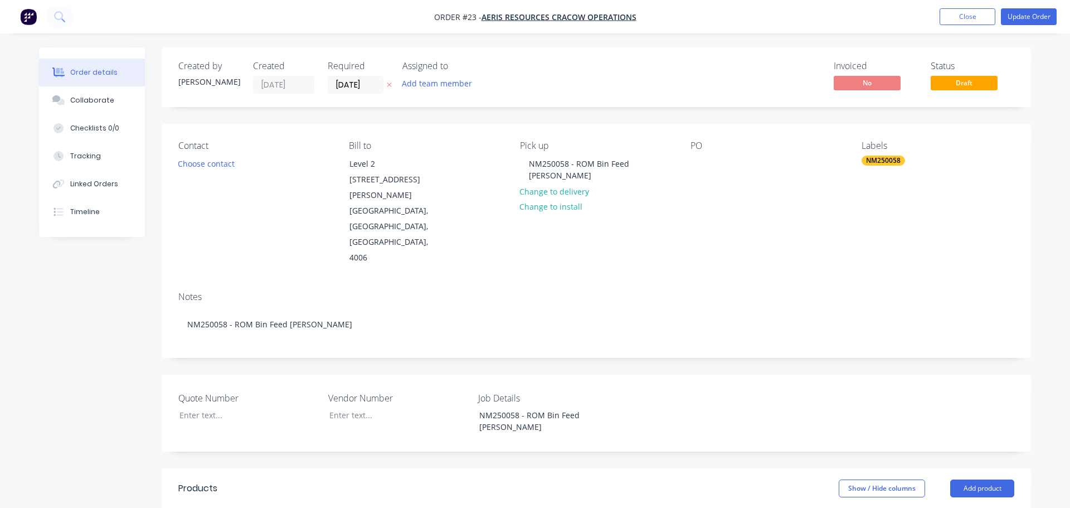
type input "$11.00"
type input "$110.00"
type input "$550.00"
type input "$135.00"
type input "$67.50"
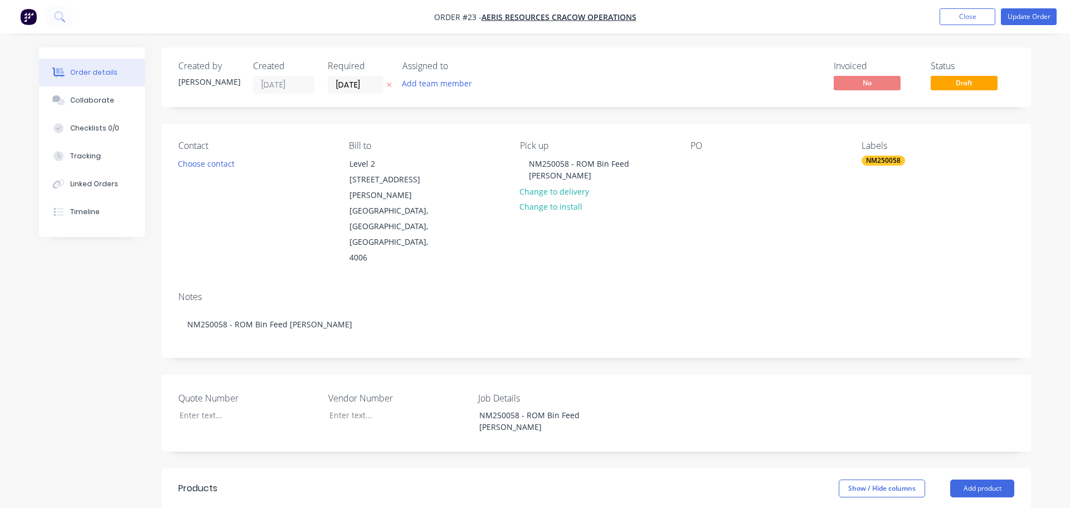
type input "$110.00"
type input "$55.00"
type input "$110.00"
type input "$825.00"
type input "$110.00"
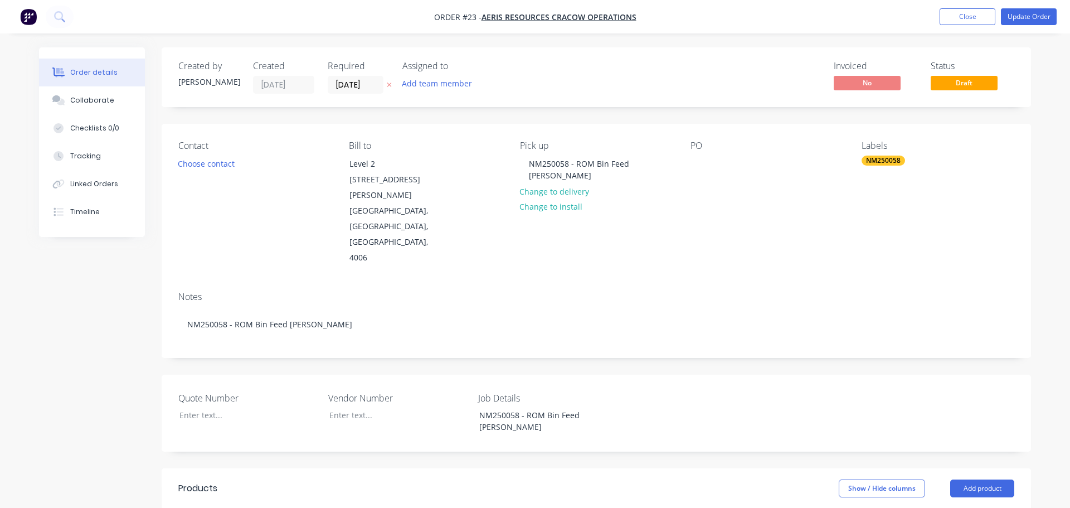
type input "$770.00"
type input "$110.00"
type input "$880.00"
type input "$135.00"
type input "$67.50"
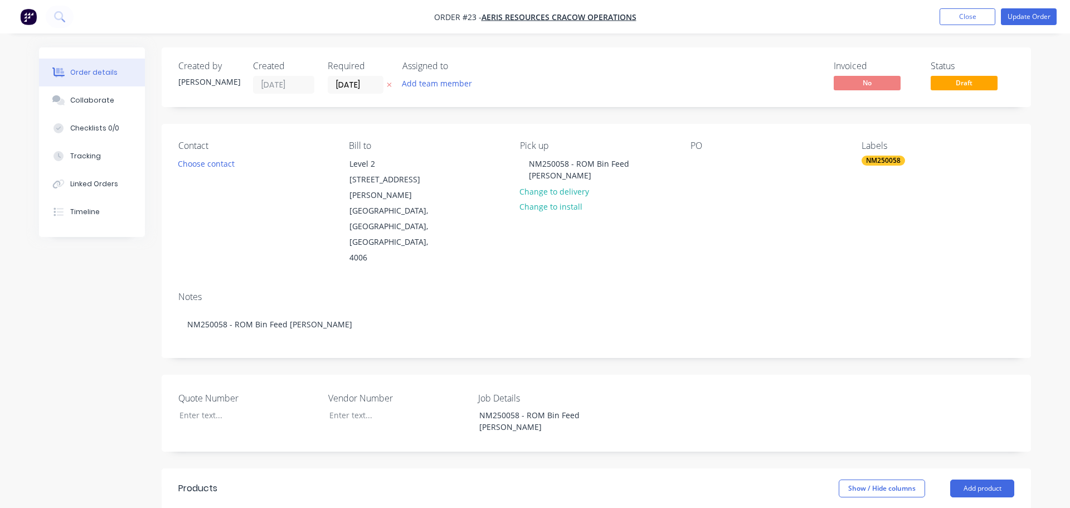
type input "$110.00"
type input "$880.00"
type input "$135.00"
type input "$110.00"
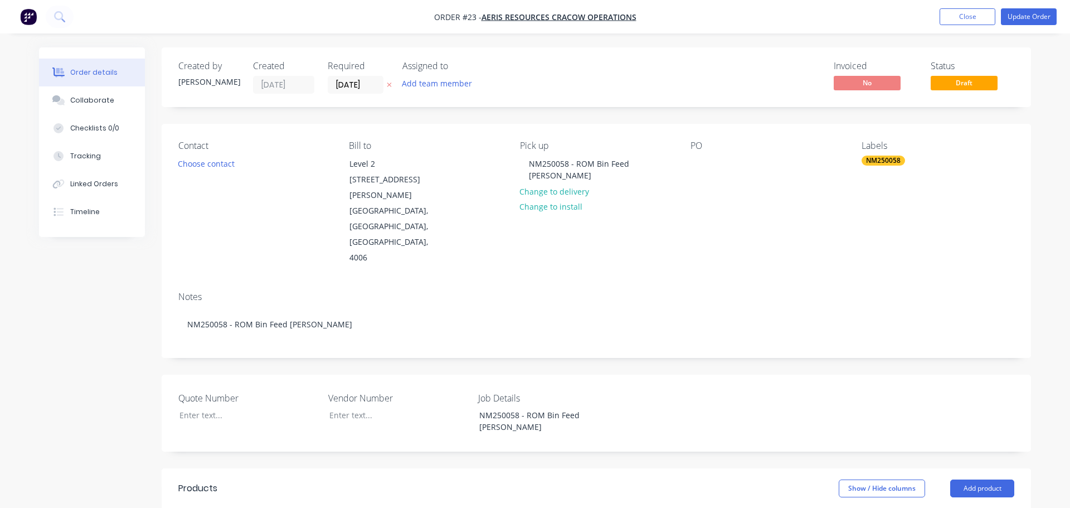
type input "$880.00"
type input "$135.00"
type input "$110.00"
type input "$880.00"
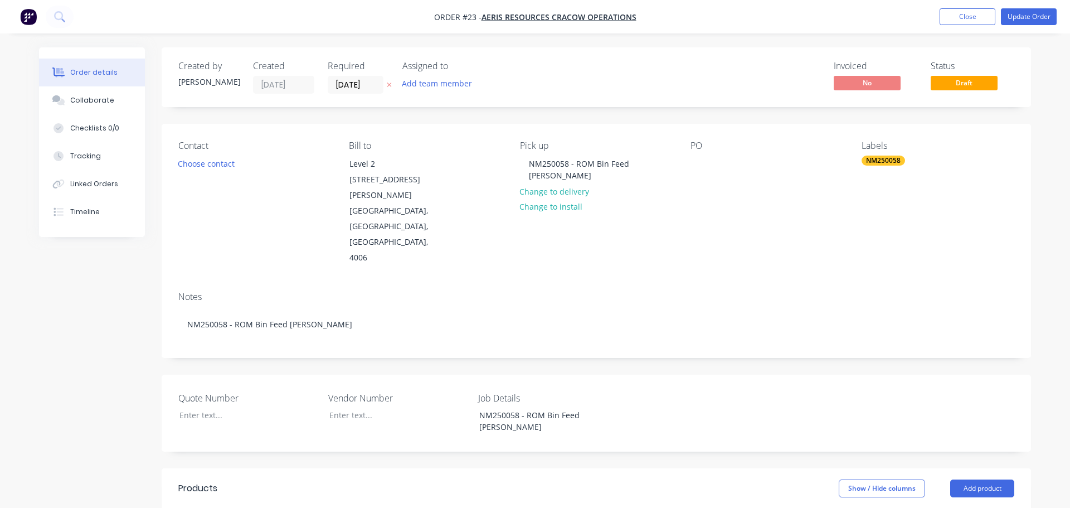
type input "$135.00"
type input "$168.75"
type input "$110.00"
type input "$880.00"
type input "$135.00"
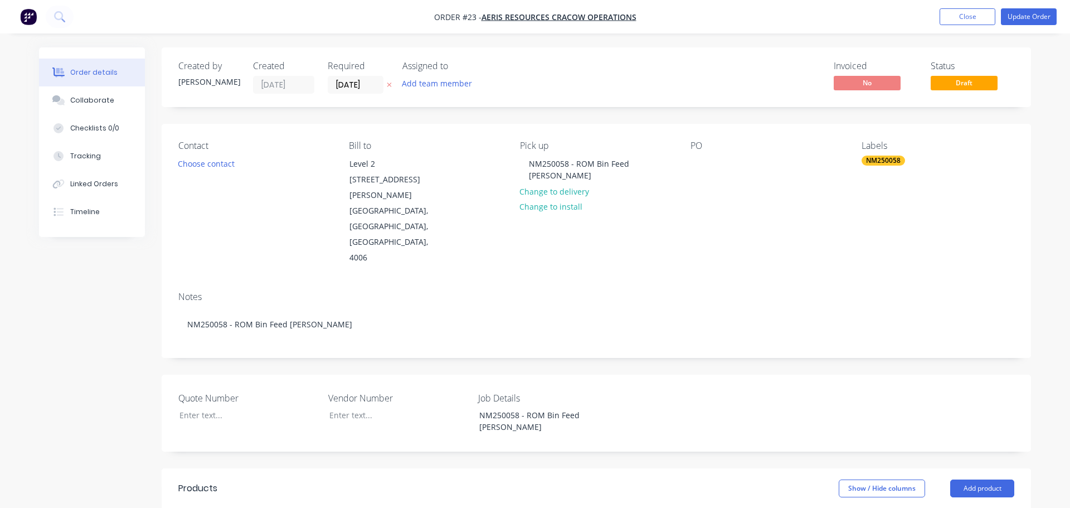
type input "$236.25"
type input "$110.00"
type input "$467.50"
type input "$110.00"
type input "$55.00"
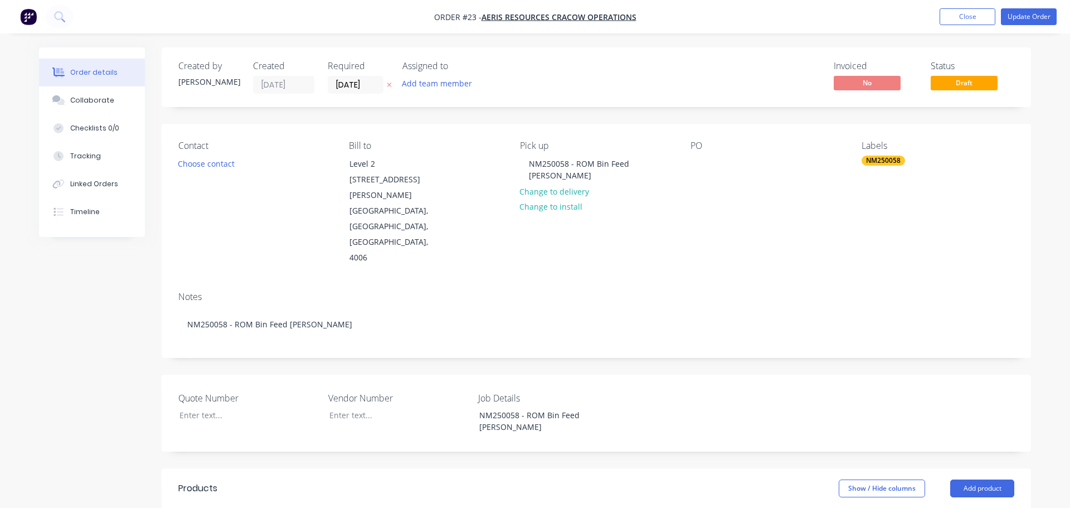
type input "$135.00"
type input "$160.00"
type input "$520.00"
type input "$135.00"
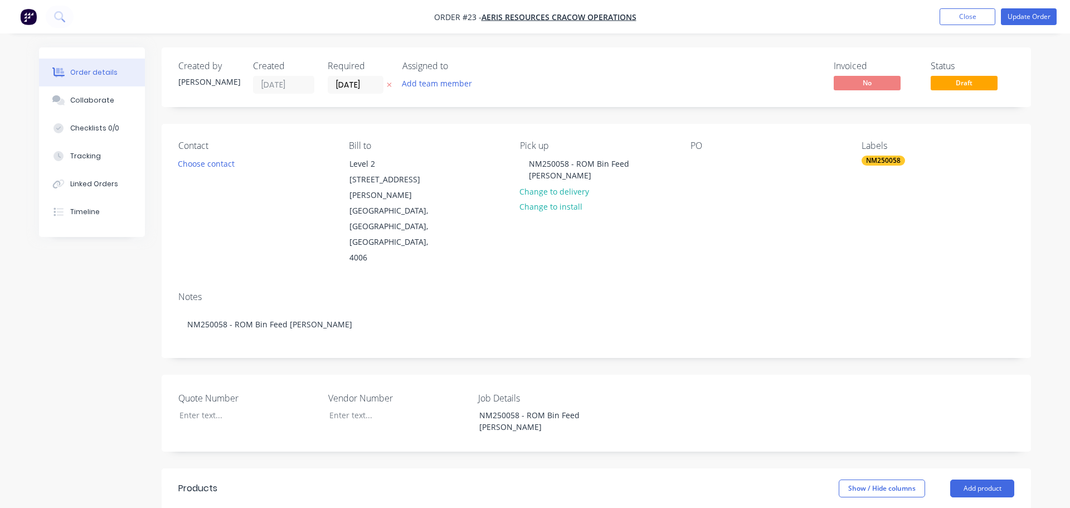
type input "$337.50"
type input "$160.00"
type input "$600.00"
type input "$110.00"
type input "$165.00"
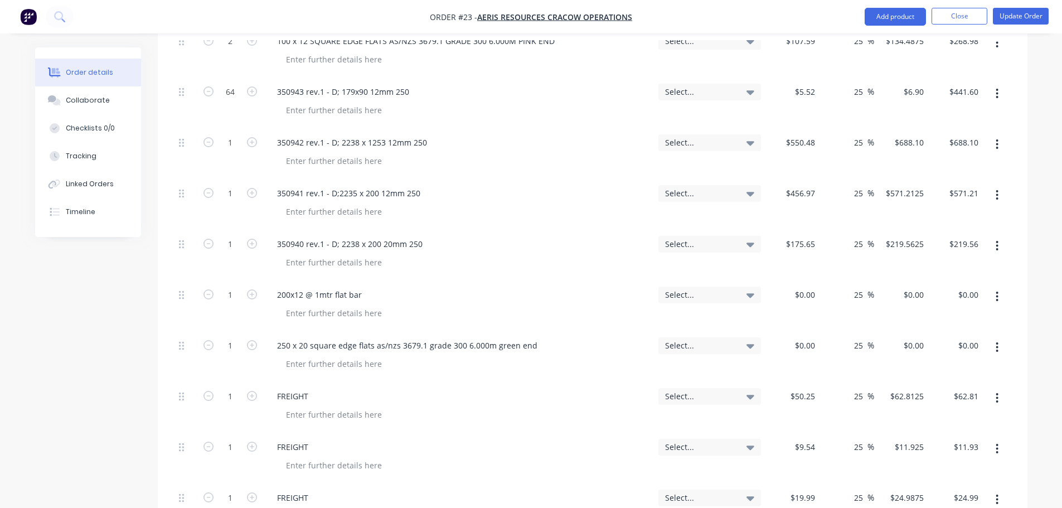
scroll to position [725, 0]
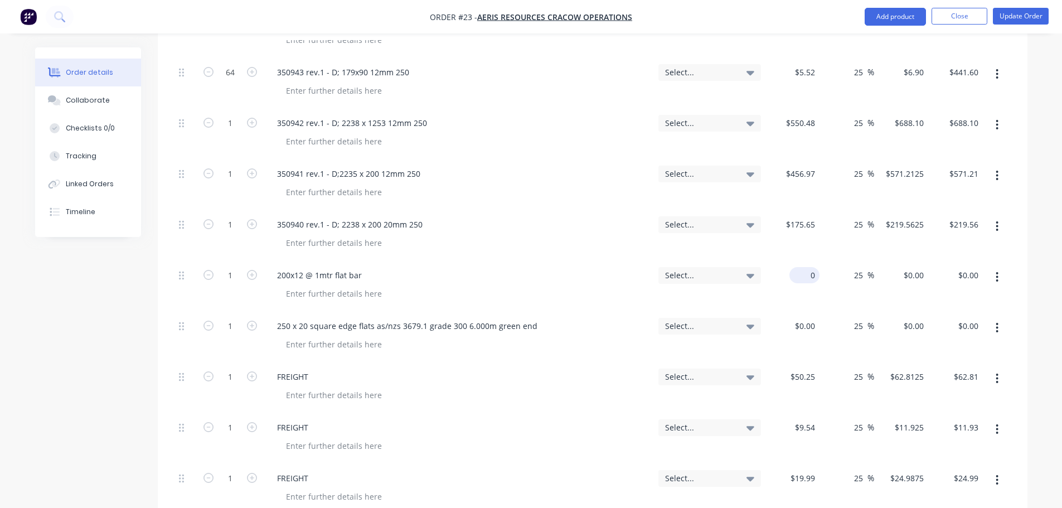
click at [800, 260] on div "0 $0.00" at bounding box center [792, 285] width 55 height 51
type input "$61.82"
type input "$77.275"
type input "$77.28"
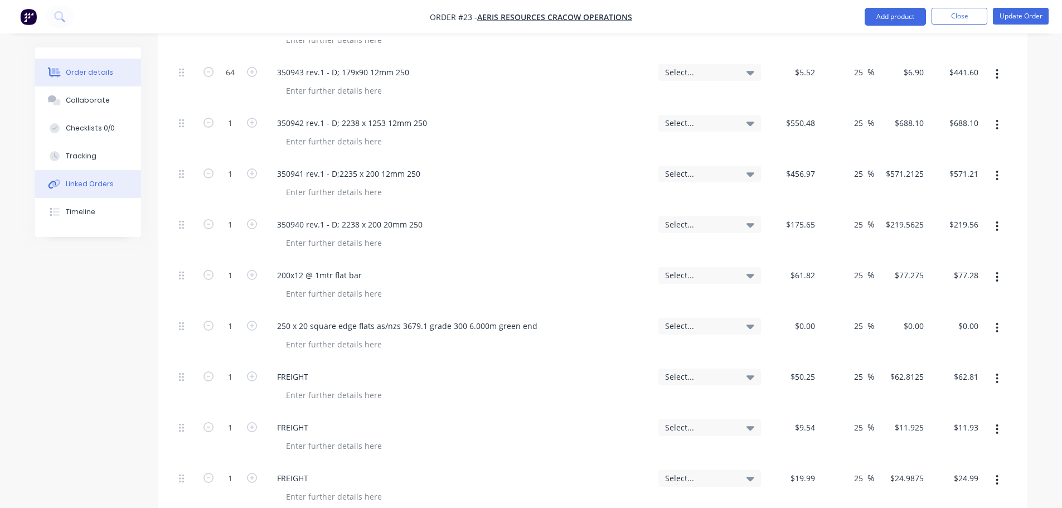
click at [86, 188] on div "Linked Orders" at bounding box center [90, 184] width 48 height 10
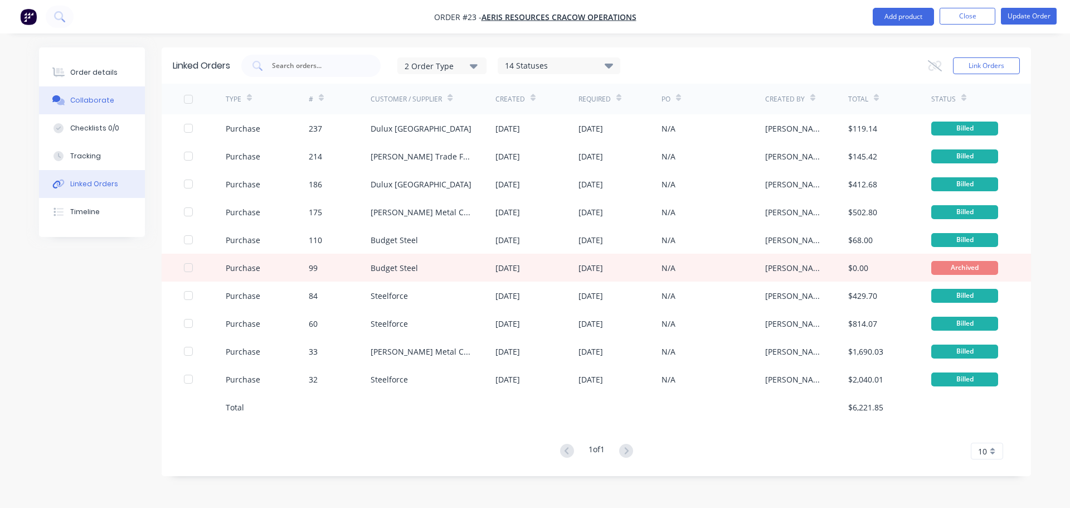
click at [67, 76] on button "Order details" at bounding box center [92, 73] width 106 height 28
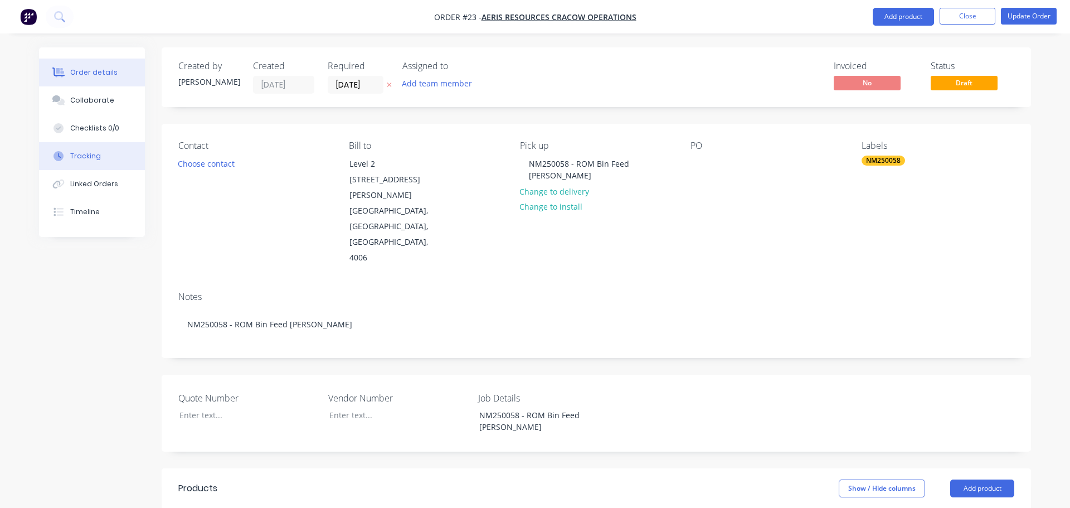
type input "$794.56"
type input "25"
type input "$993.20"
type input "$1,986.40"
type input "$720.07"
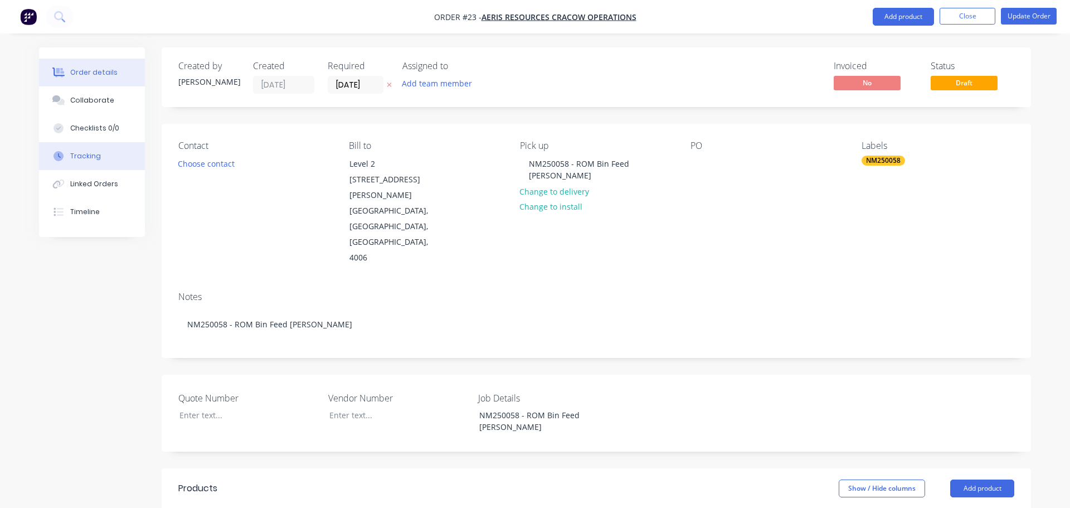
type input "25"
type input "$900.0875"
type input "$900.09"
type input "$381.10"
type input "25"
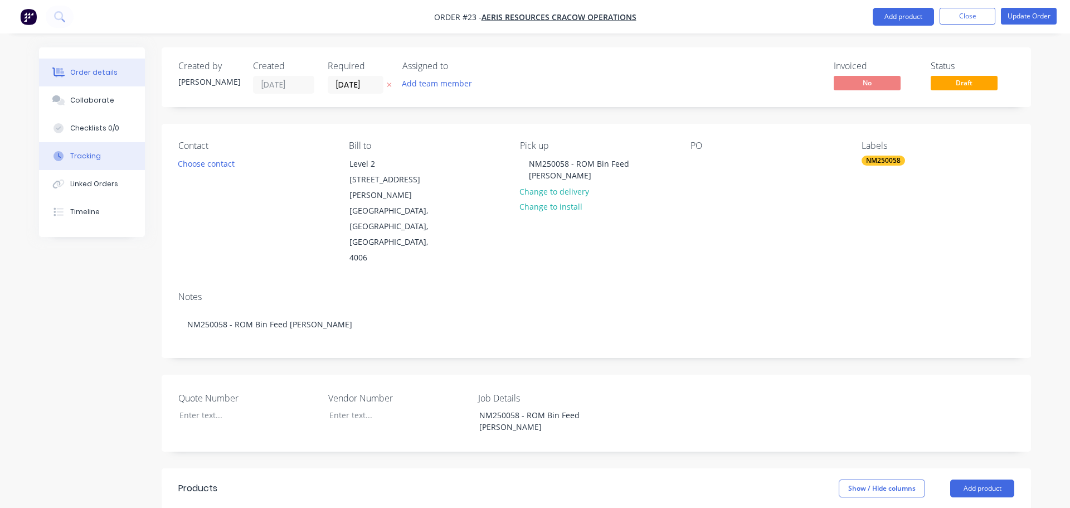
type input "$476.375"
type input "$476.38"
type input "$107.59"
type input "25"
type input "$134.4875"
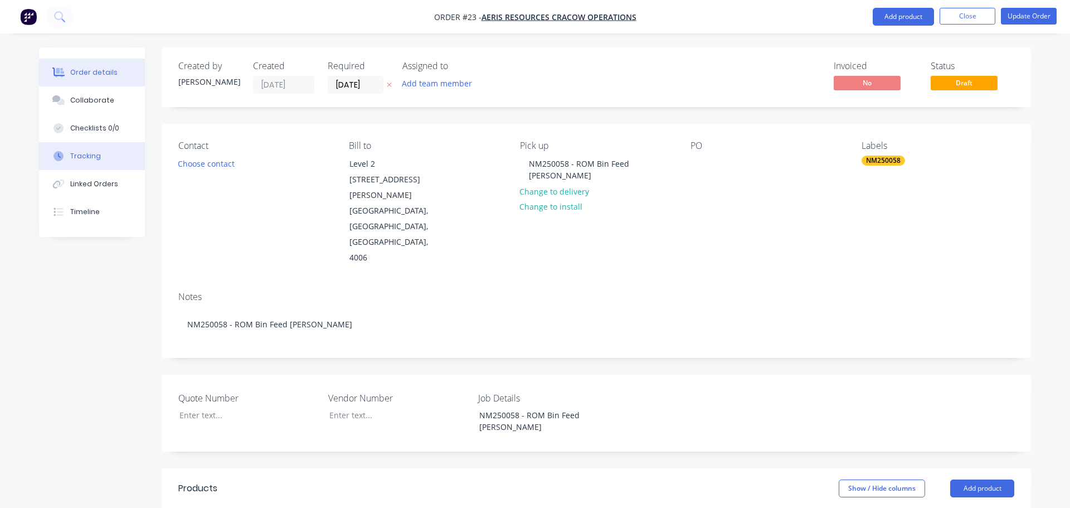
type input "$268.98"
type input "$5.52"
type input "25"
type input "$6.90"
type input "$441.60"
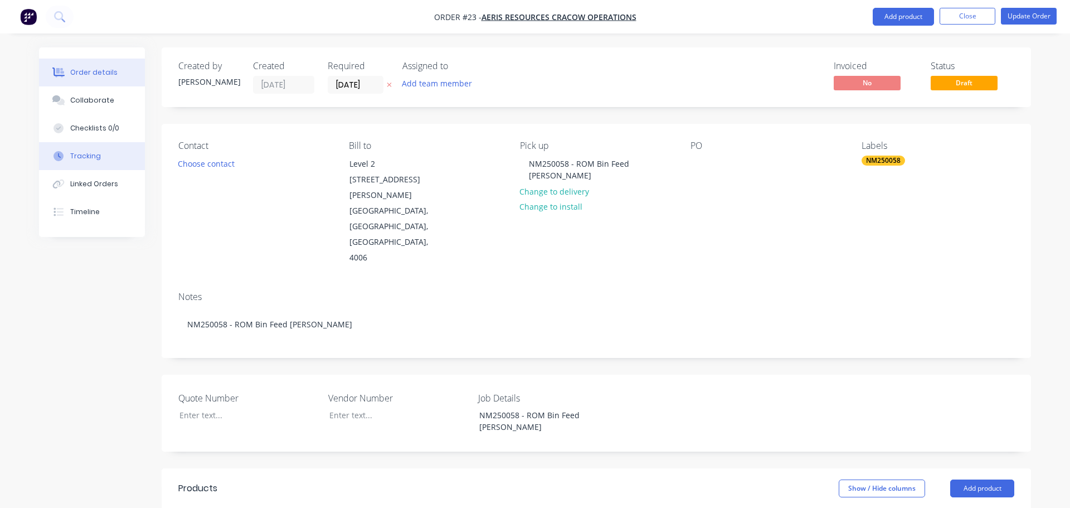
type input "$550.48"
type input "25"
type input "$688.10"
type input "$456.97"
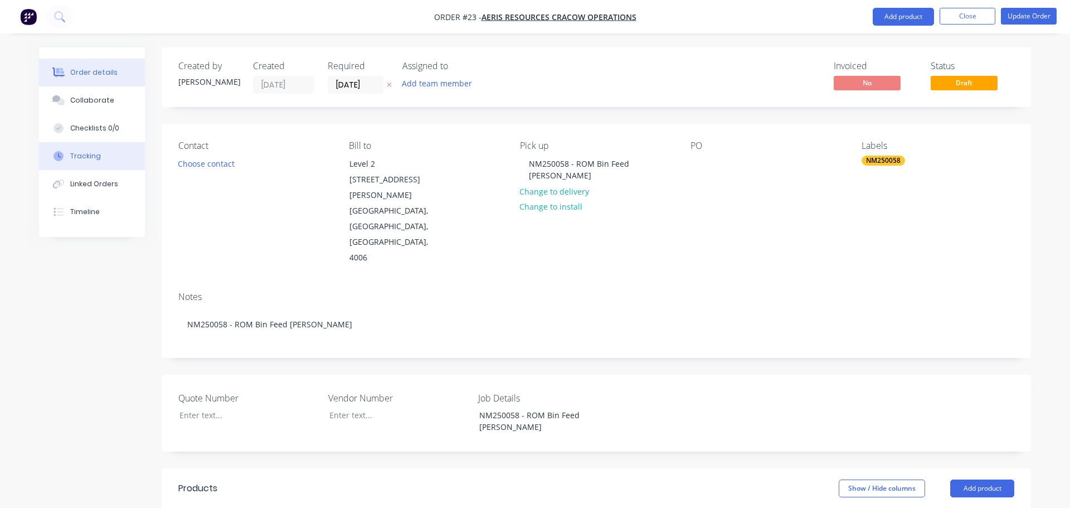
type input "25"
type input "$571.2125"
type input "$571.21"
type input "$175.65"
type input "25"
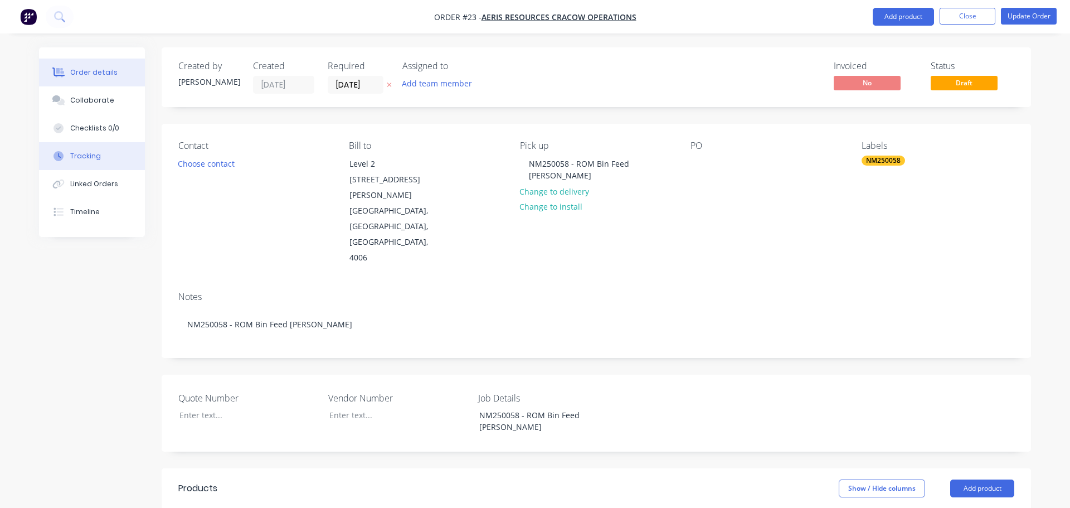
type input "$219.5625"
type input "$219.56"
type input "$61.82"
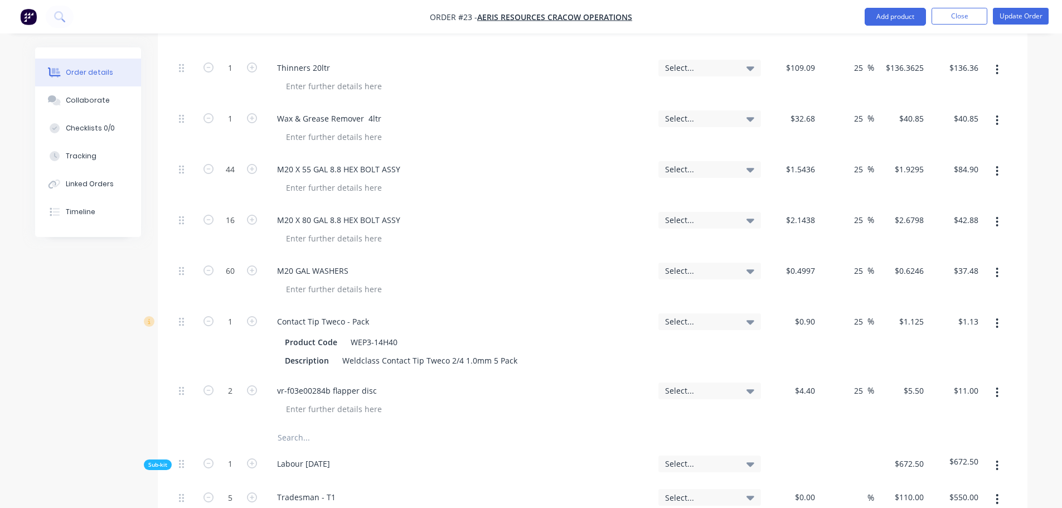
scroll to position [1059, 0]
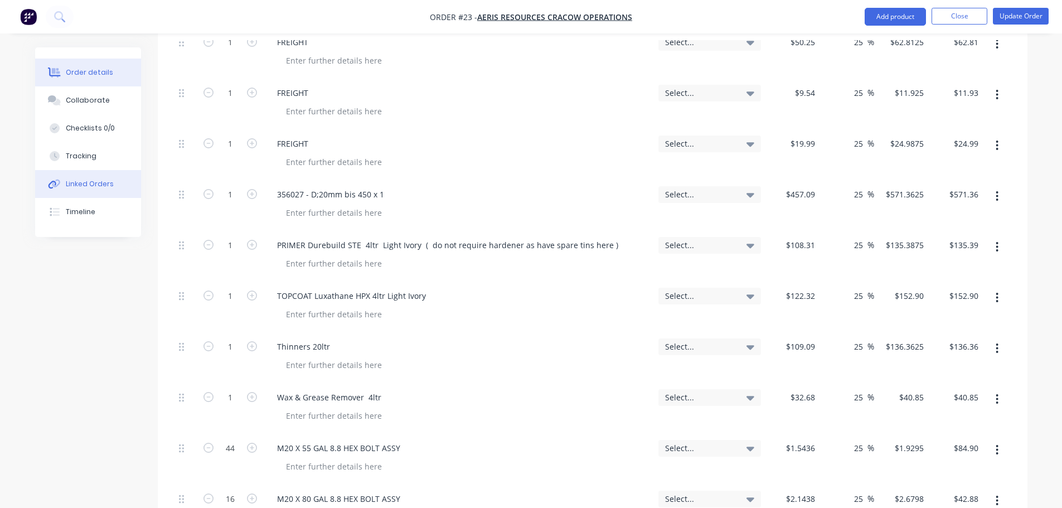
click at [110, 187] on div "Linked Orders" at bounding box center [90, 184] width 48 height 10
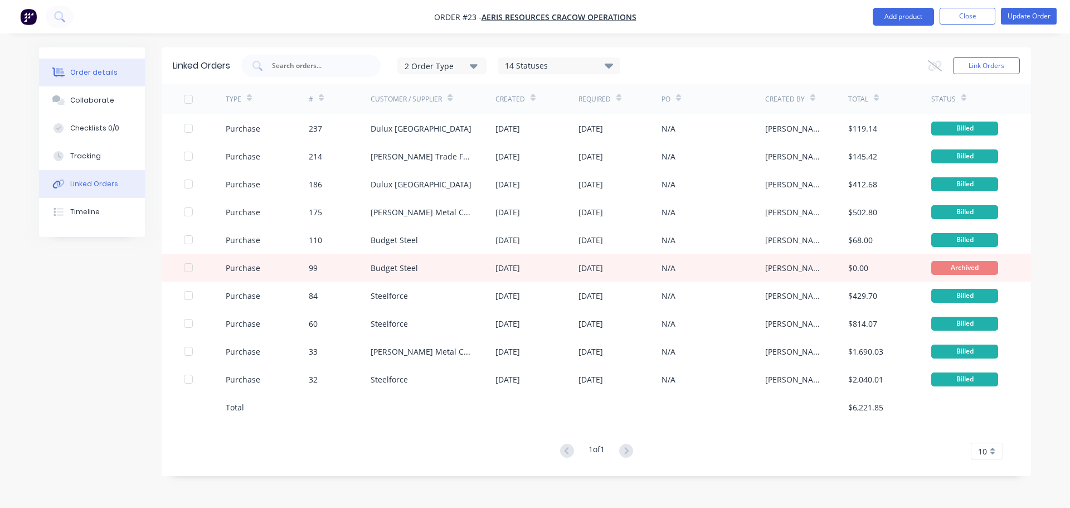
click at [76, 75] on div "Order details" at bounding box center [93, 72] width 47 height 10
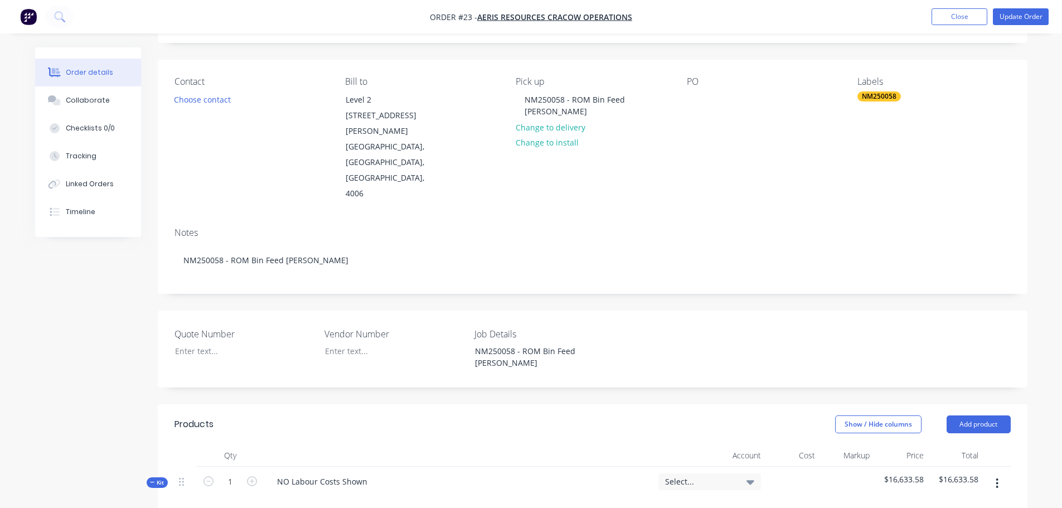
scroll to position [56, 0]
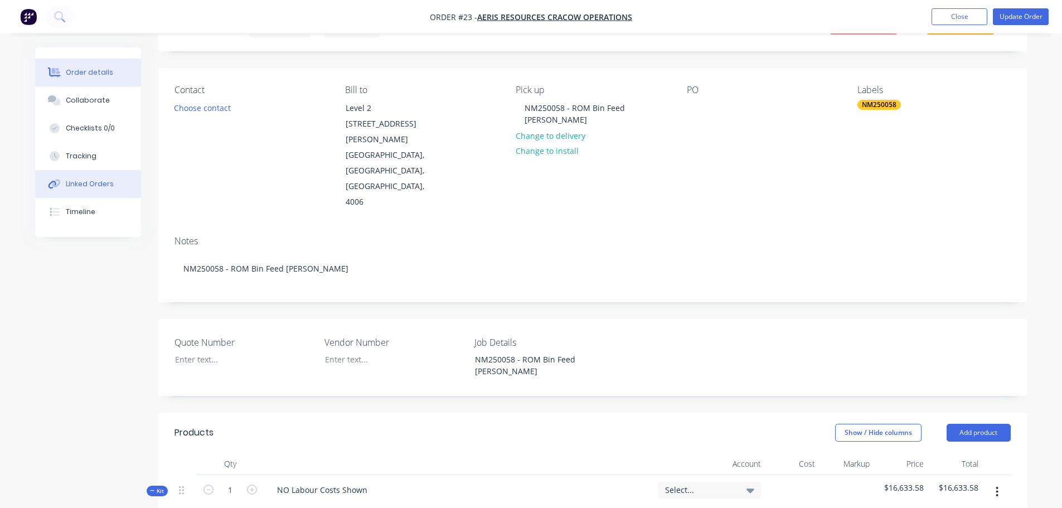
click at [99, 182] on div "Linked Orders" at bounding box center [90, 184] width 48 height 10
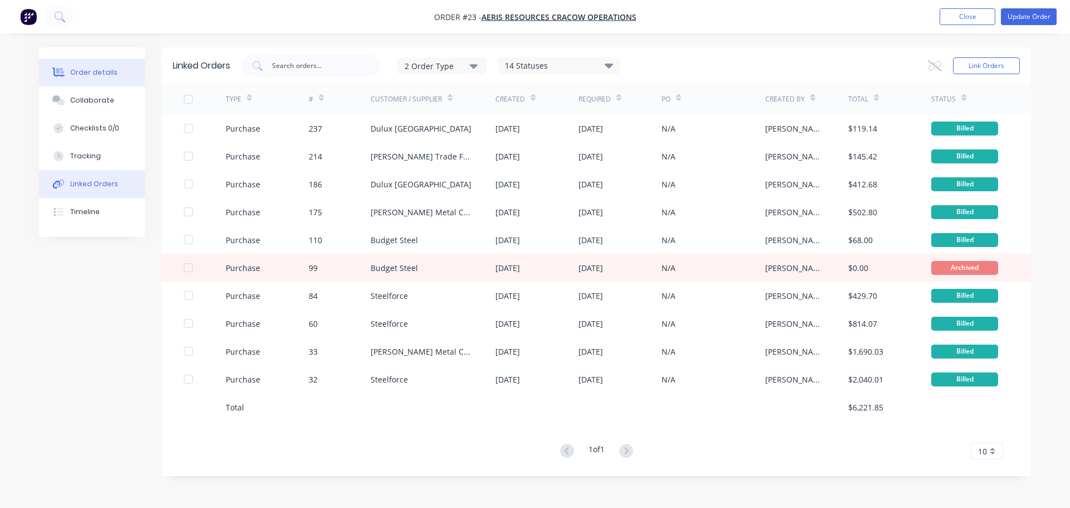
click at [96, 79] on button "Order details" at bounding box center [92, 73] width 106 height 28
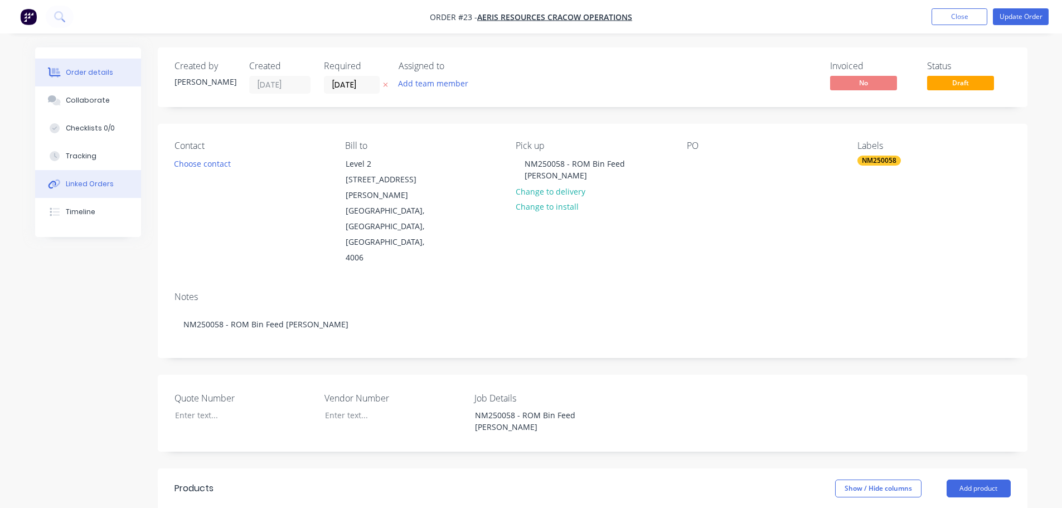
click at [95, 197] on button "Linked Orders" at bounding box center [88, 184] width 106 height 28
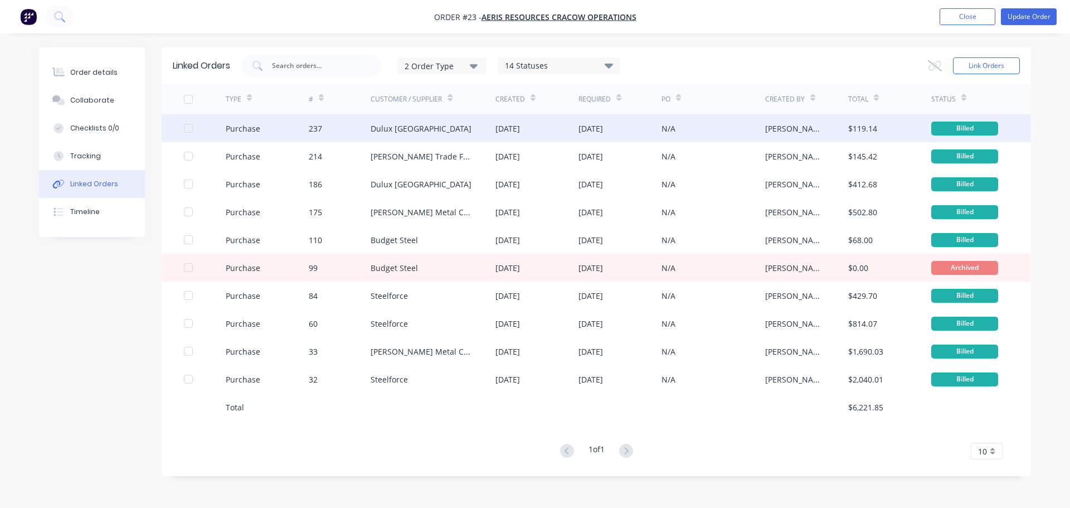
click at [256, 129] on div "Purchase" at bounding box center [243, 129] width 35 height 12
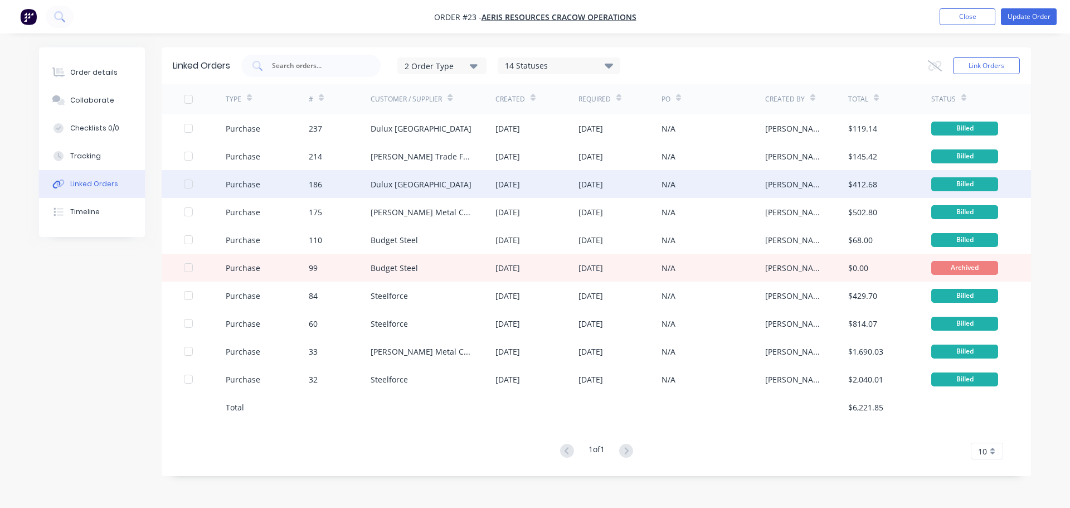
click at [263, 183] on div "Purchase" at bounding box center [267, 184] width 83 height 28
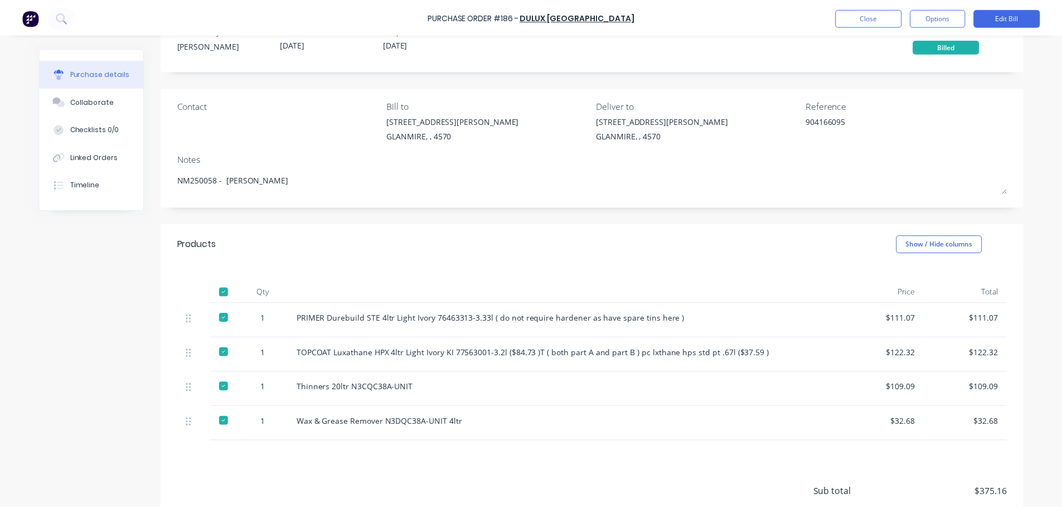
scroll to position [56, 0]
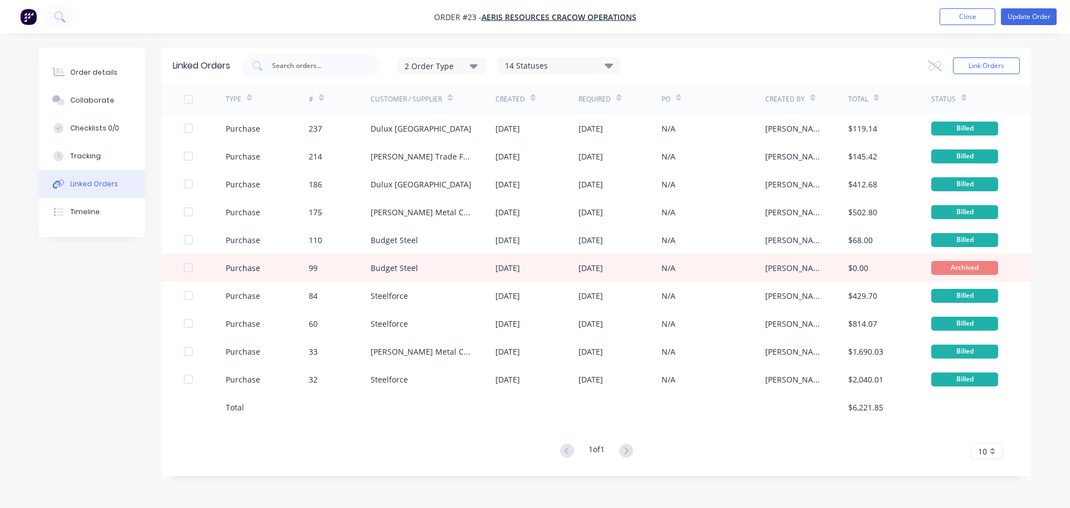
click at [65, 352] on div "Linked Orders 2 Order Type 14 Statuses Sales Order Status All Archived Draft Qu…" at bounding box center [535, 269] width 992 height 445
click at [76, 79] on button "Order details" at bounding box center [92, 73] width 106 height 28
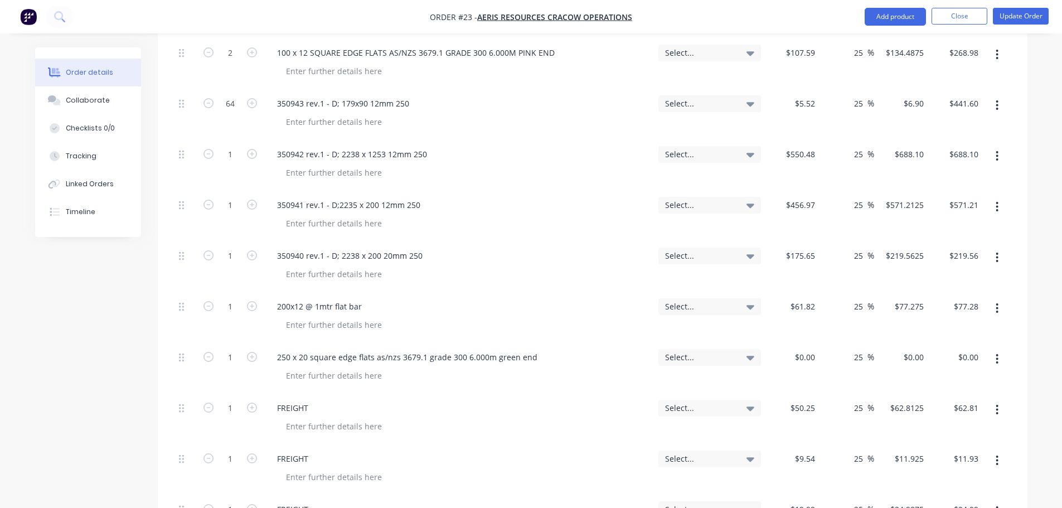
scroll to position [780, 0]
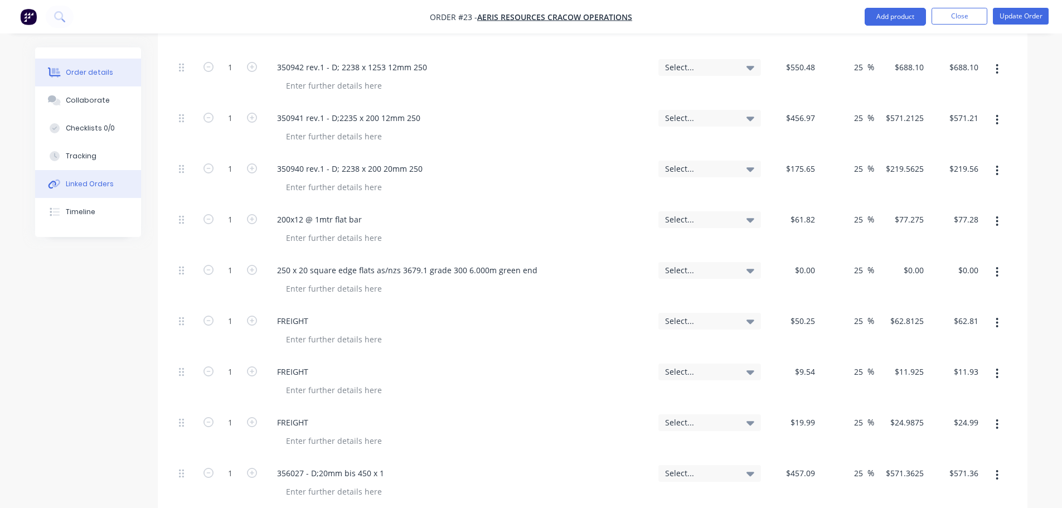
click at [84, 182] on div "Linked Orders" at bounding box center [90, 184] width 48 height 10
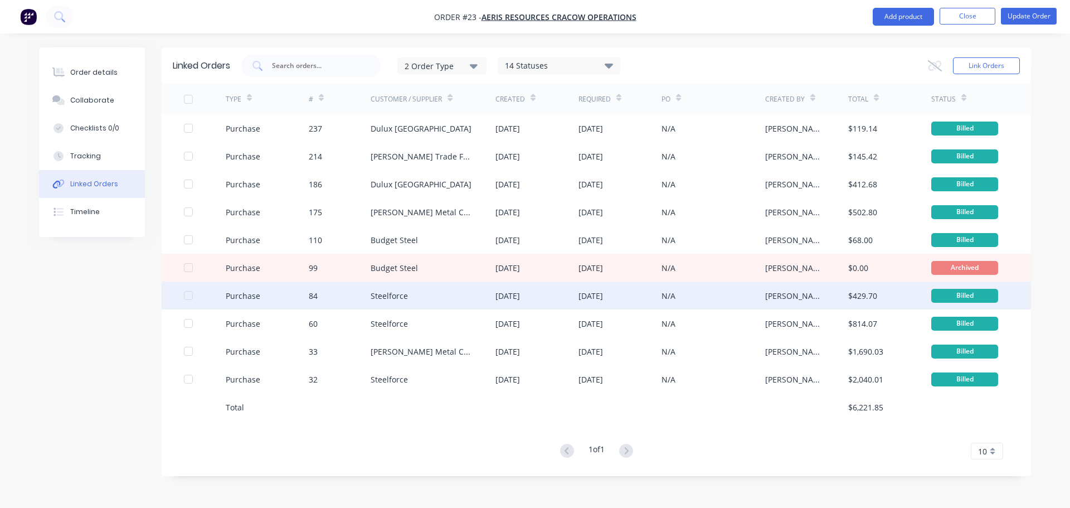
click at [258, 297] on div "Purchase" at bounding box center [243, 296] width 35 height 12
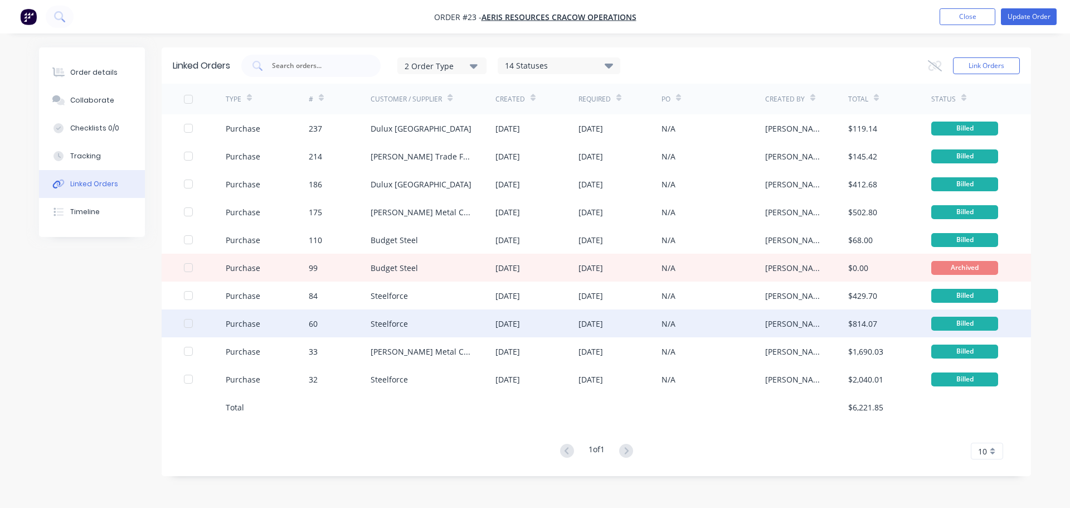
click at [261, 328] on div "Purchase" at bounding box center [267, 323] width 83 height 28
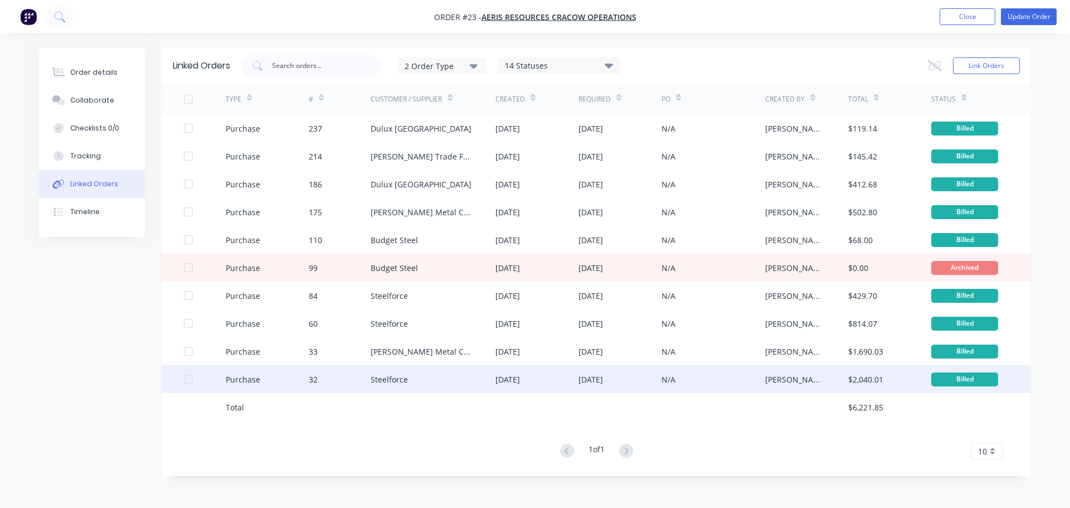
click at [240, 387] on div "Purchase" at bounding box center [267, 379] width 83 height 28
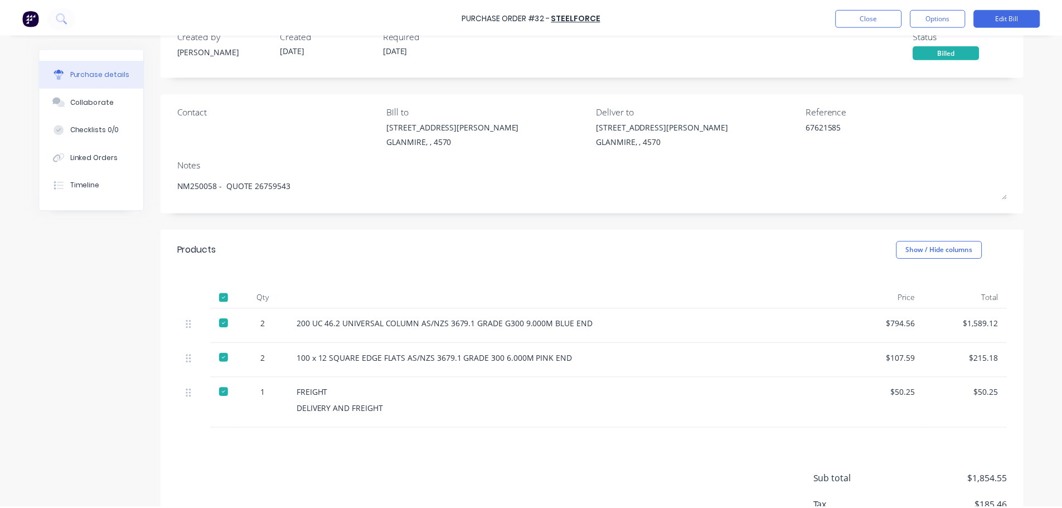
scroll to position [56, 0]
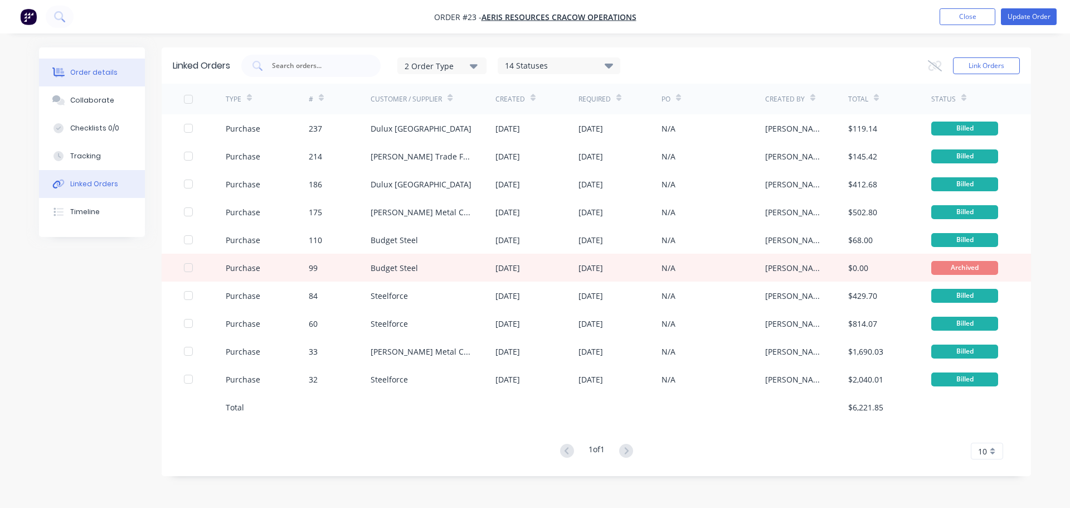
click at [105, 77] on button "Order details" at bounding box center [92, 73] width 106 height 28
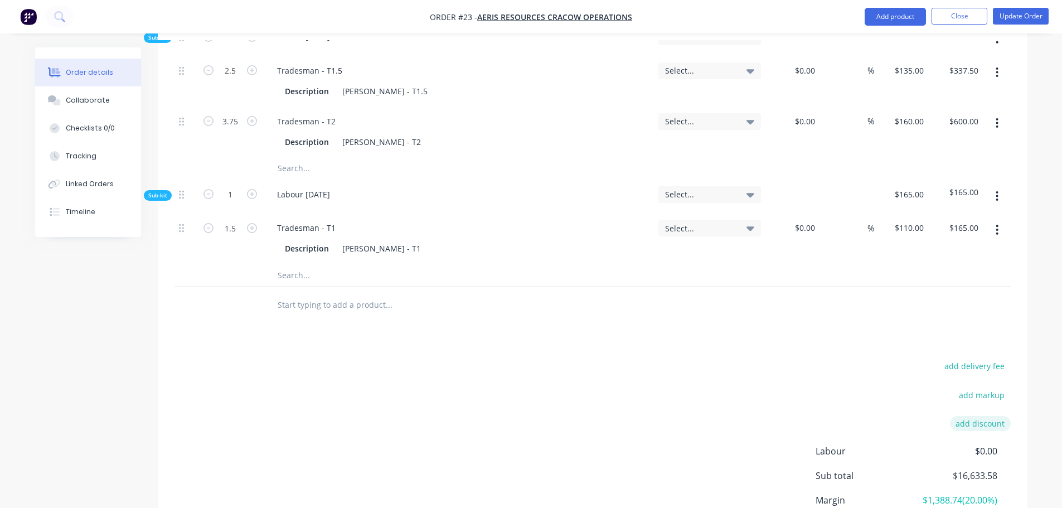
scroll to position [3301, 0]
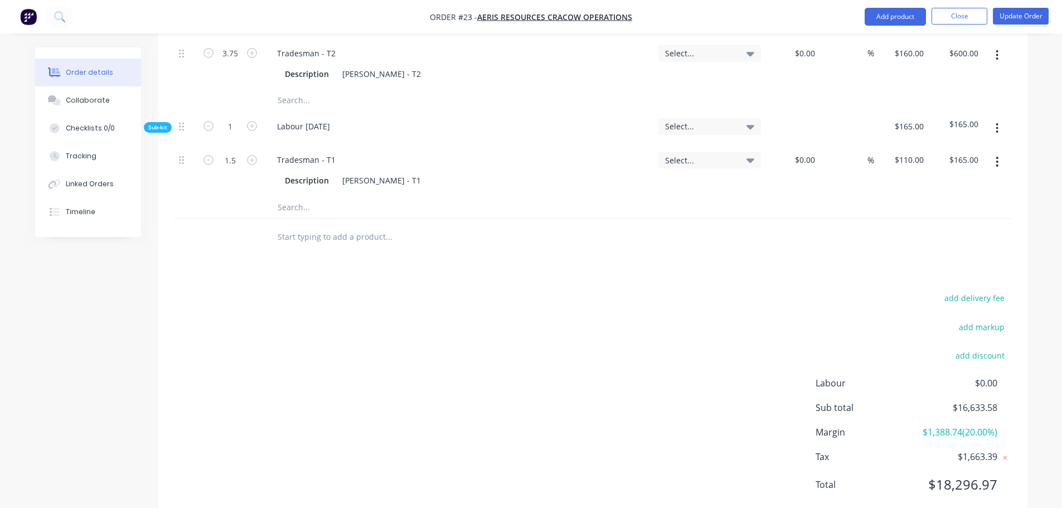
click at [267, 290] on div "add delivery fee add markup add discount Labour $0.00 Sub total $16,633.58 Marg…" at bounding box center [592, 397] width 836 height 215
click at [124, 186] on button "Linked Orders" at bounding box center [88, 184] width 106 height 28
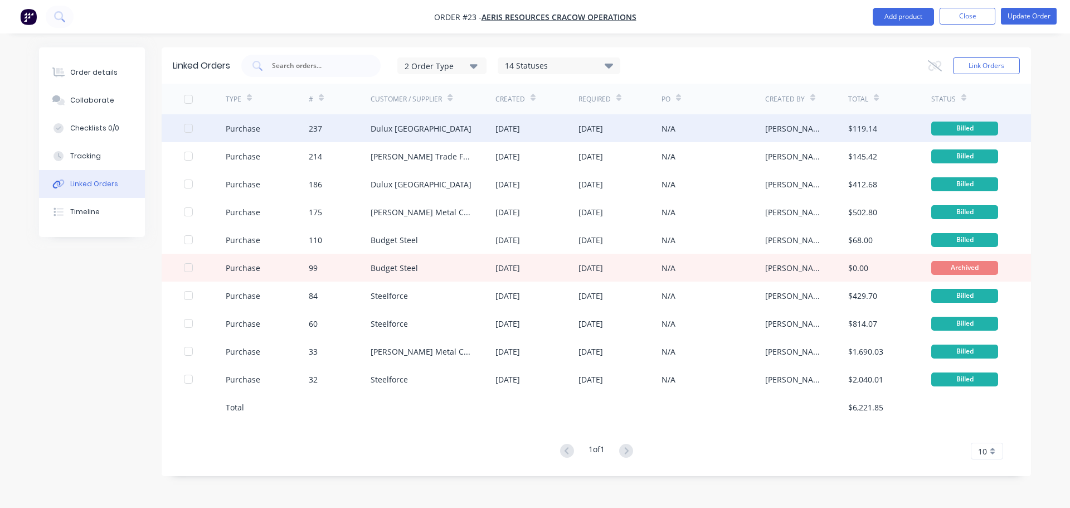
click at [249, 138] on div "Purchase" at bounding box center [267, 128] width 83 height 28
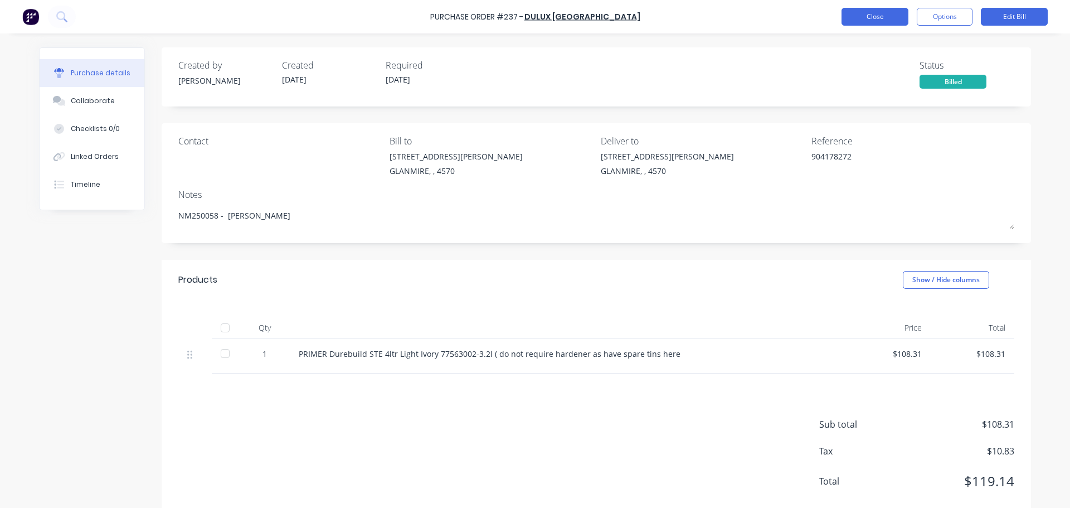
click at [877, 22] on button "Close" at bounding box center [875, 17] width 67 height 18
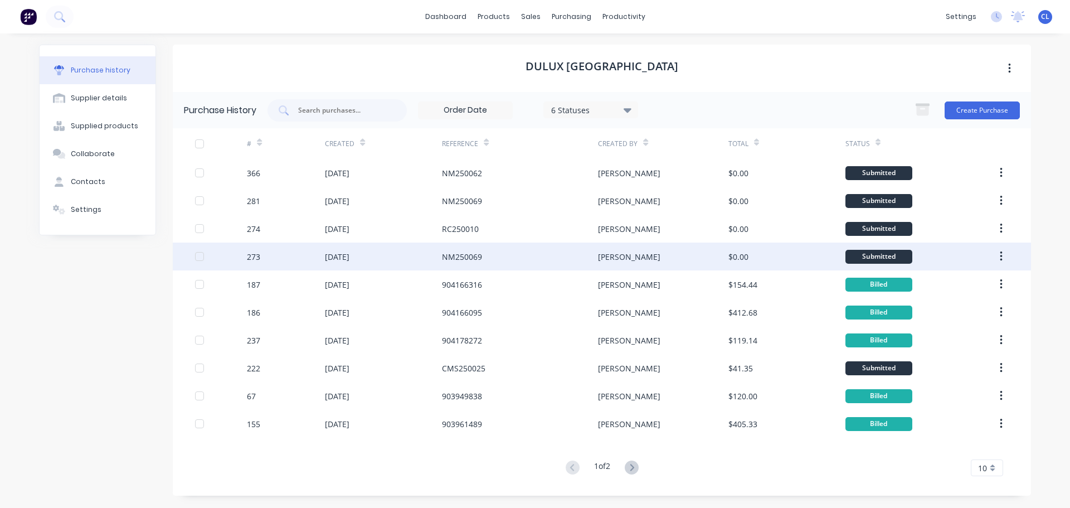
click at [252, 261] on div "273" at bounding box center [253, 257] width 13 height 12
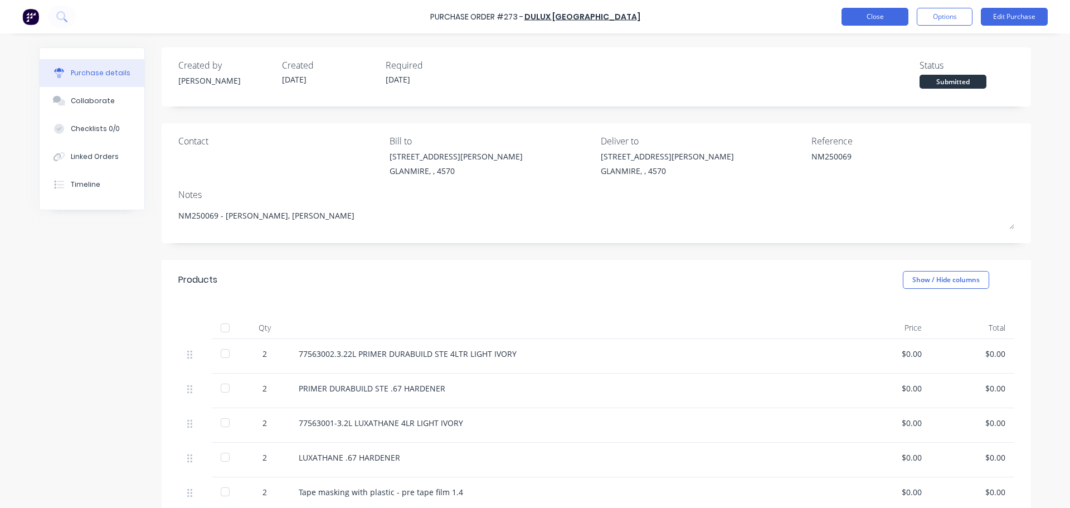
click at [891, 20] on button "Close" at bounding box center [875, 17] width 67 height 18
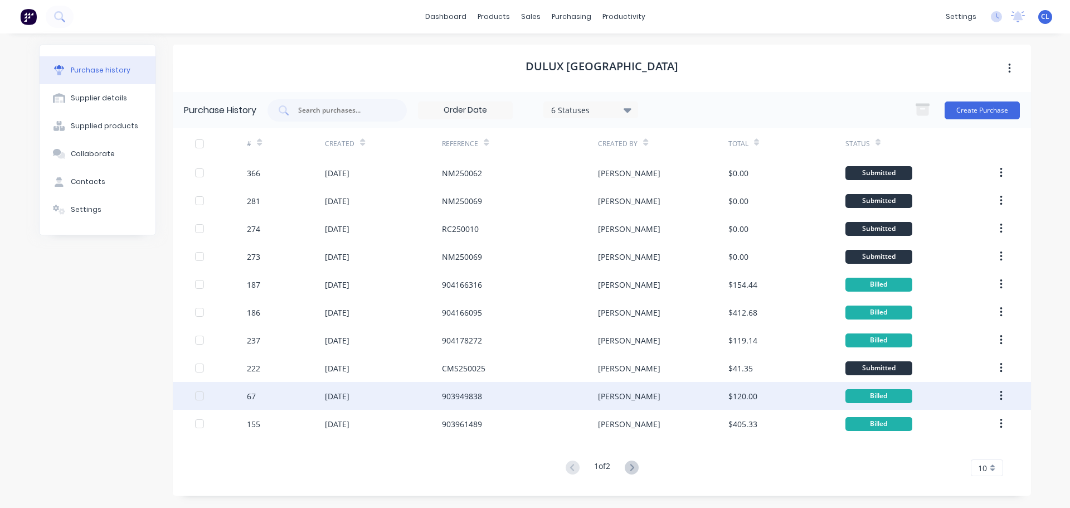
click at [254, 395] on div "67" at bounding box center [251, 396] width 9 height 12
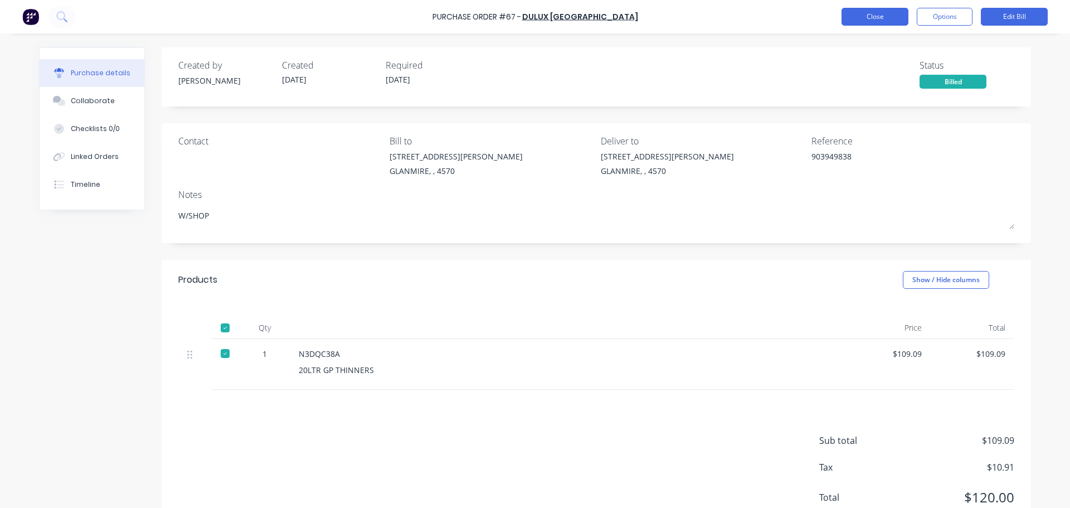
click at [865, 14] on button "Close" at bounding box center [875, 17] width 67 height 18
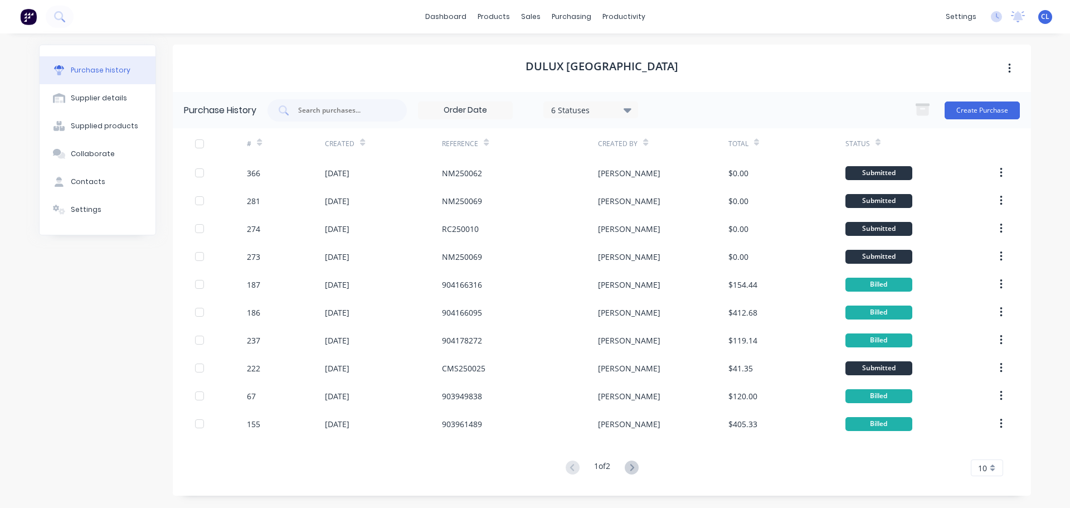
click at [632, 458] on div "# Created Reference Created By Total Status 366 [DATE] NM250062 [PERSON_NAME] $…" at bounding box center [602, 302] width 858 height 348
click at [634, 464] on icon at bounding box center [632, 467] width 14 height 14
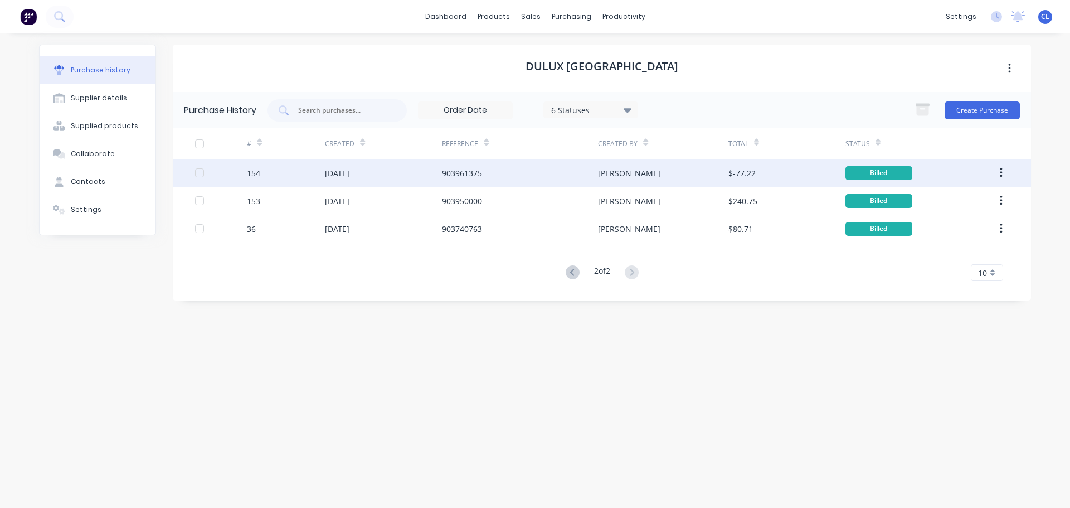
click at [326, 172] on div "[DATE]" at bounding box center [337, 173] width 25 height 12
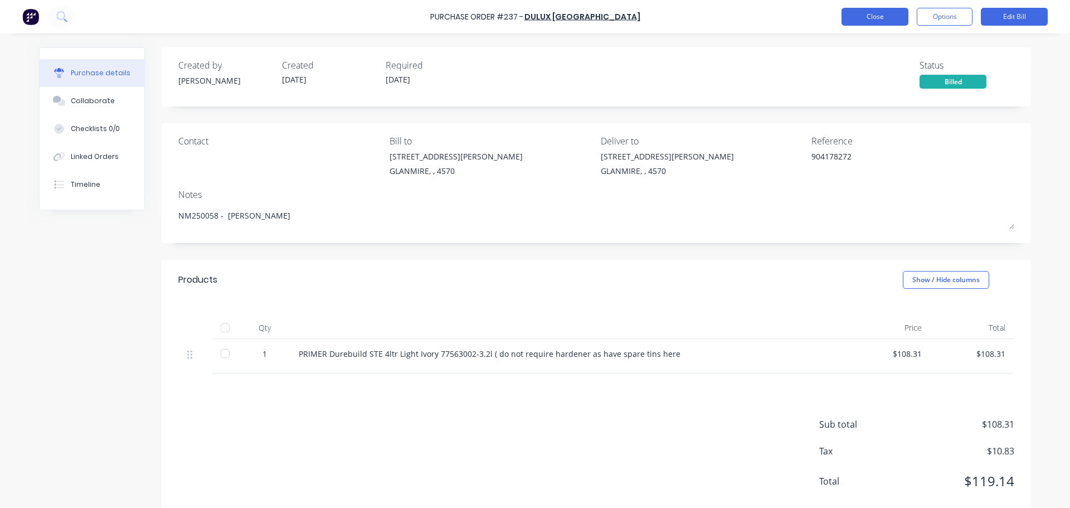
click at [850, 21] on button "Close" at bounding box center [875, 17] width 67 height 18
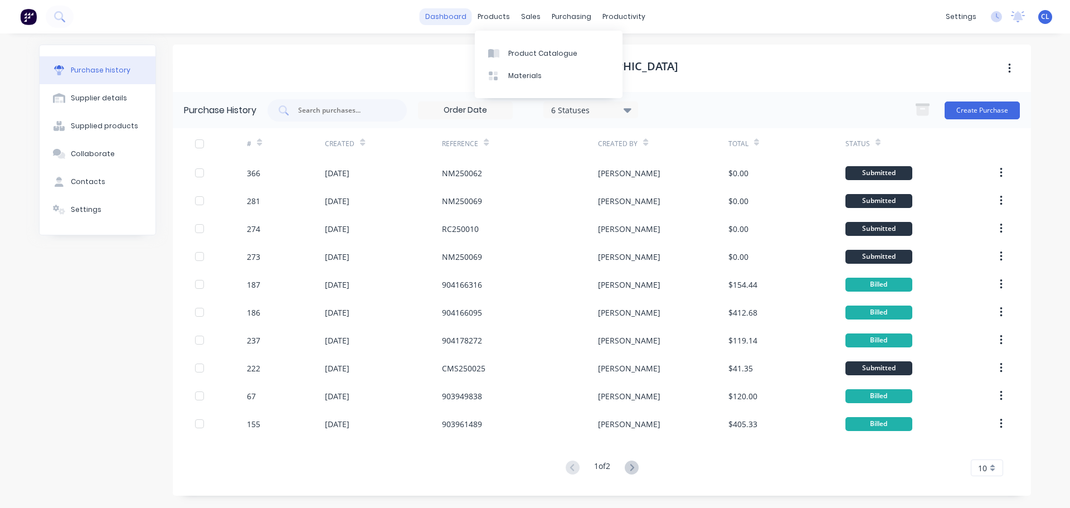
click at [439, 18] on link "dashboard" at bounding box center [446, 16] width 52 height 17
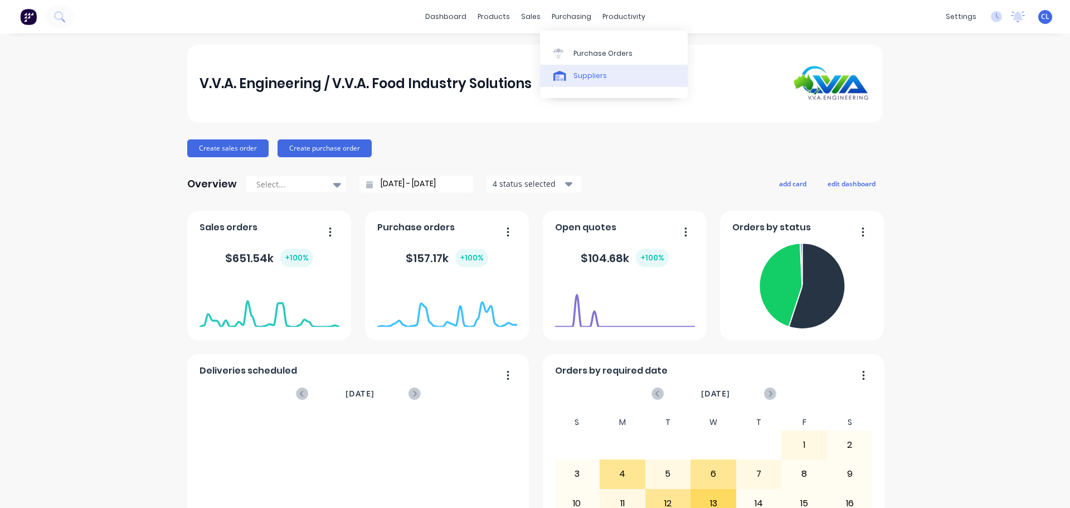
click at [578, 73] on div "Suppliers" at bounding box center [590, 76] width 33 height 10
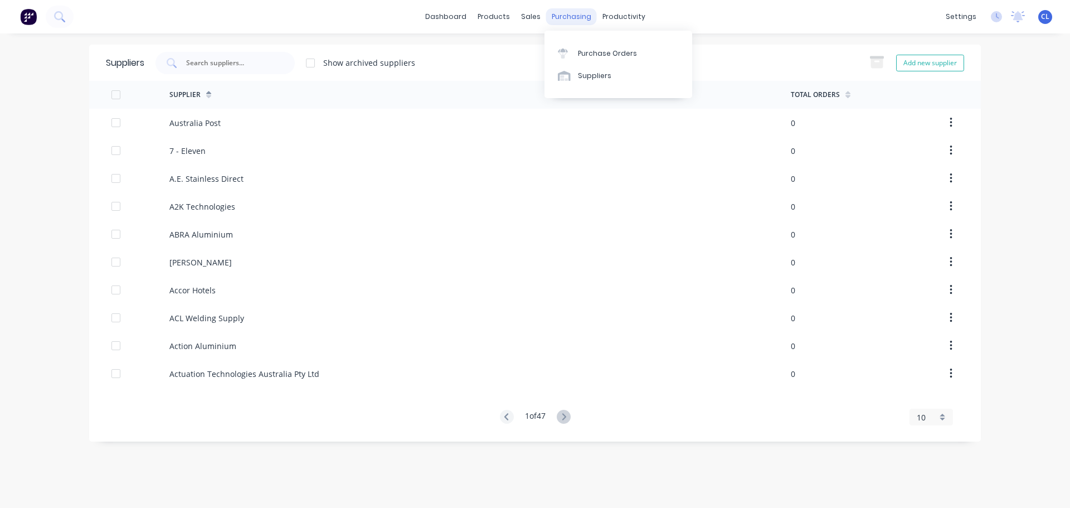
click at [571, 54] on div at bounding box center [566, 53] width 17 height 10
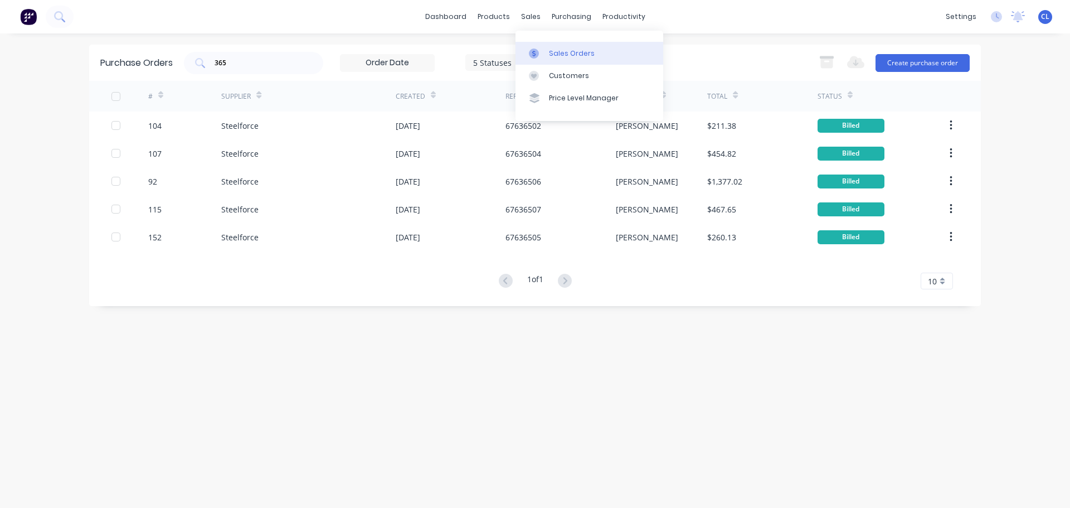
click at [543, 48] on div at bounding box center [537, 53] width 17 height 10
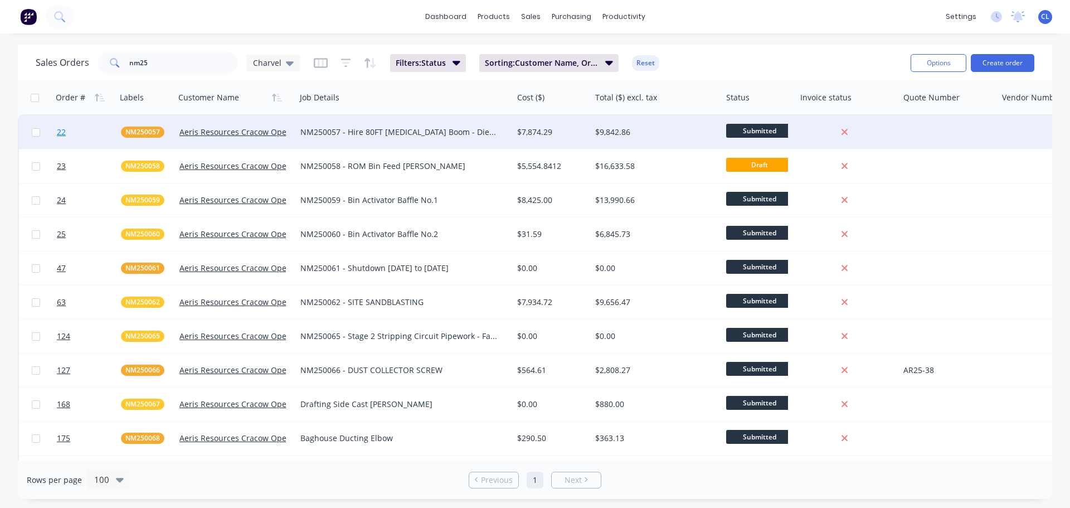
click at [71, 135] on link "22" at bounding box center [89, 131] width 64 height 33
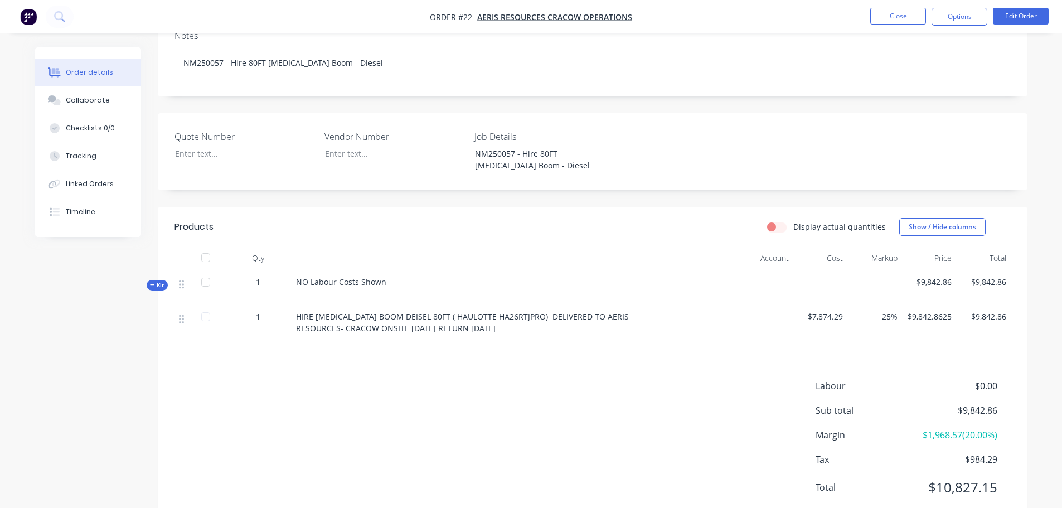
scroll to position [231, 0]
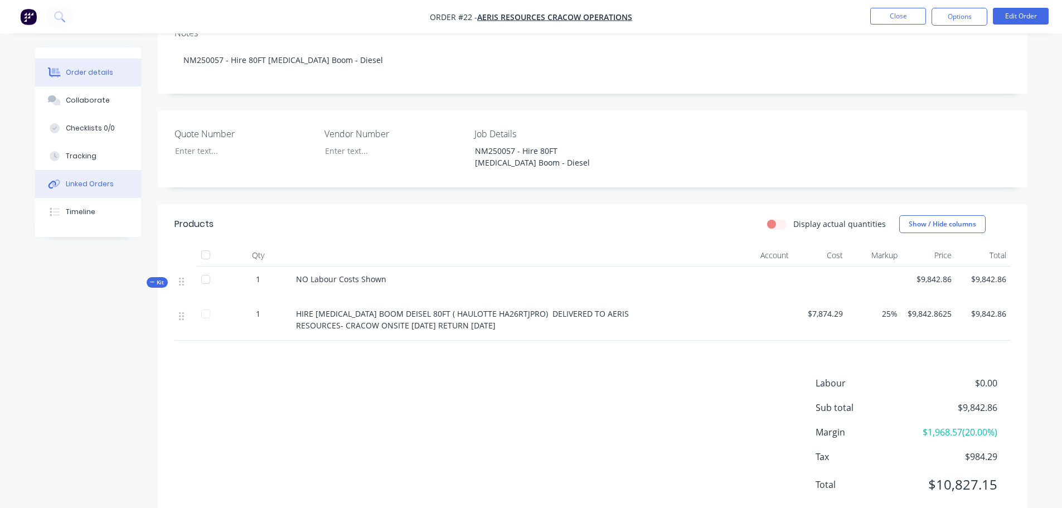
click at [106, 178] on button "Linked Orders" at bounding box center [88, 184] width 106 height 28
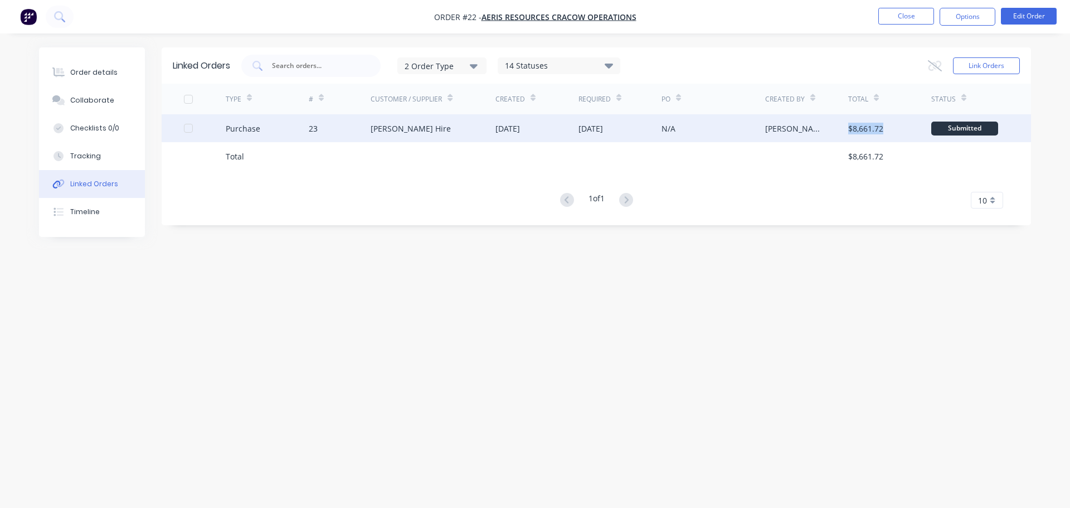
drag, startPoint x: 851, startPoint y: 134, endPoint x: 896, endPoint y: 137, distance: 45.8
click at [896, 137] on div "$8,661.72" at bounding box center [889, 128] width 83 height 28
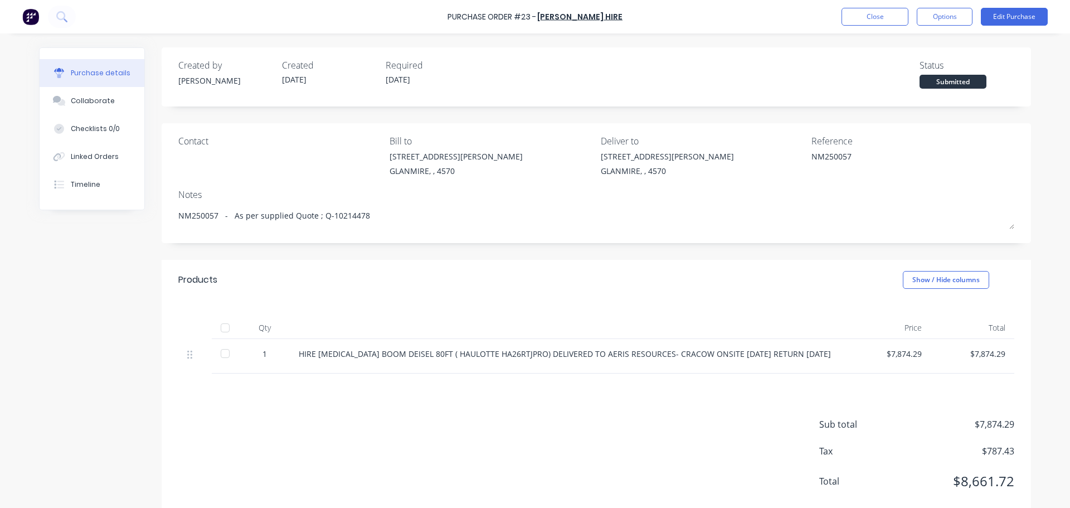
click at [221, 353] on div at bounding box center [225, 353] width 22 height 22
click at [877, 20] on button "Close" at bounding box center [875, 17] width 67 height 18
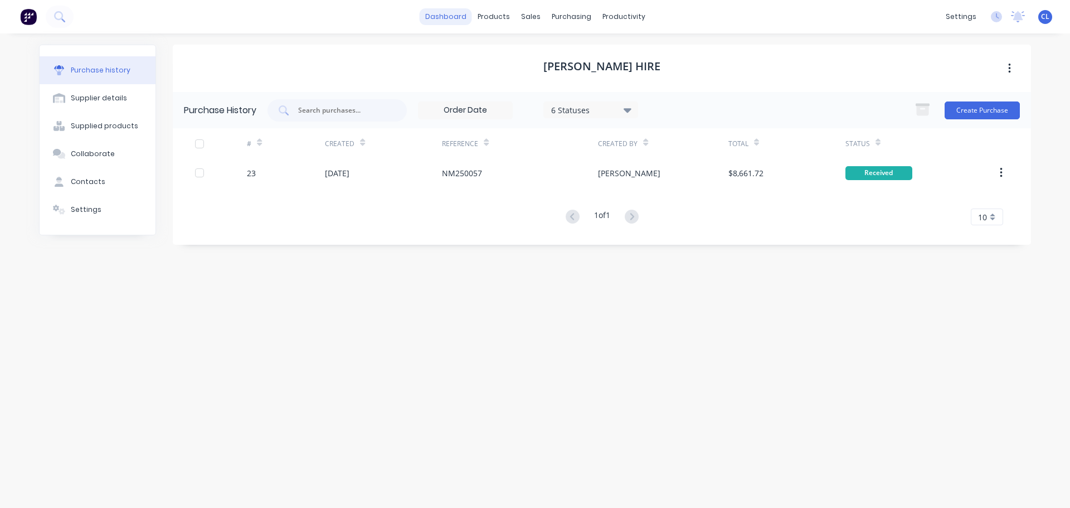
click at [446, 17] on link "dashboard" at bounding box center [446, 16] width 52 height 17
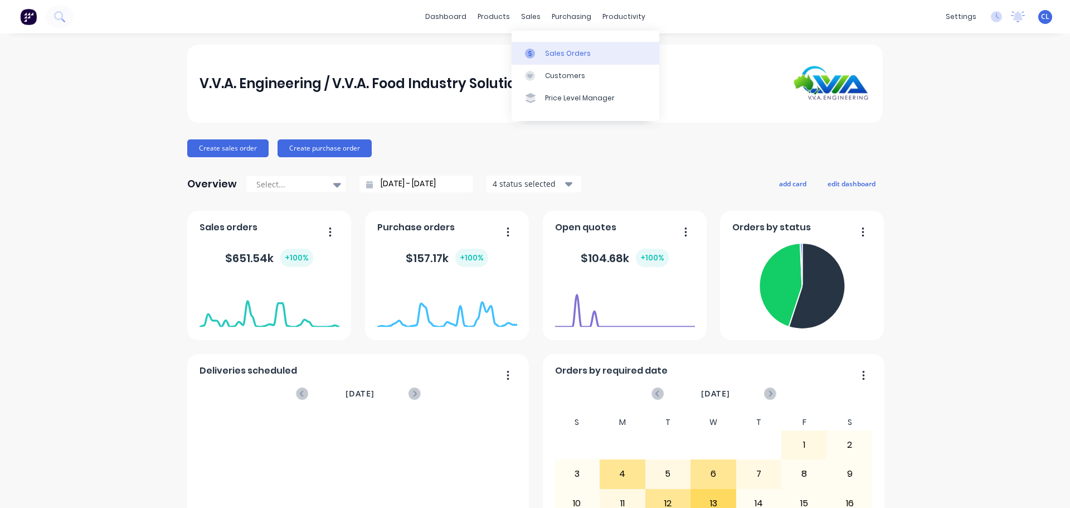
click at [545, 51] on div "Sales Orders" at bounding box center [568, 53] width 46 height 10
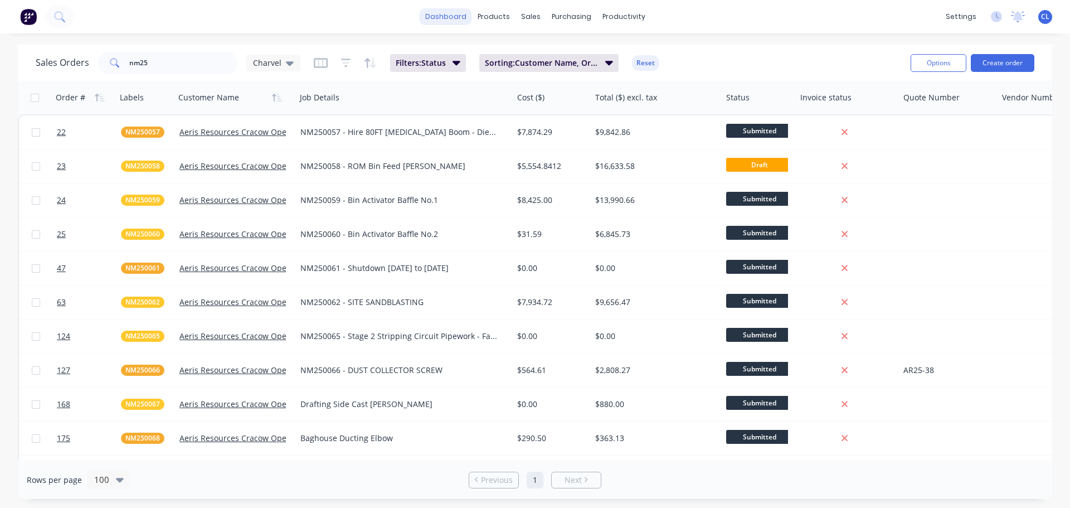
click at [438, 16] on link "dashboard" at bounding box center [446, 16] width 52 height 17
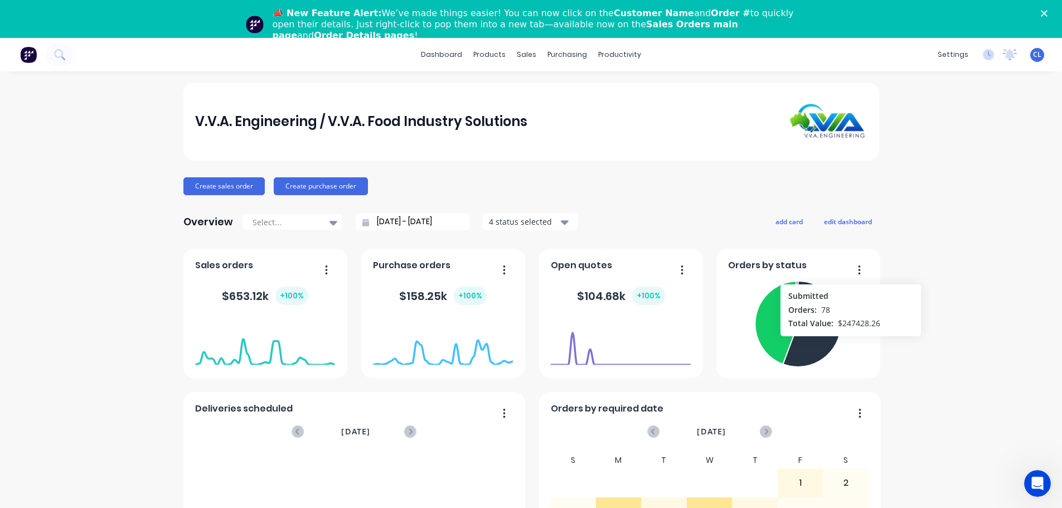
click at [1030, 479] on div "Open Intercom Messenger" at bounding box center [1037, 483] width 37 height 37
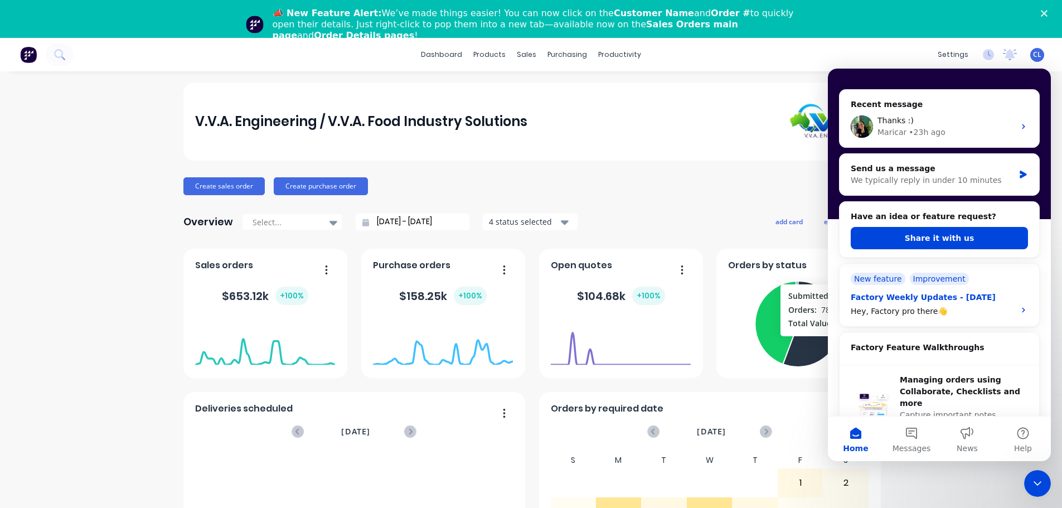
scroll to position [111, 0]
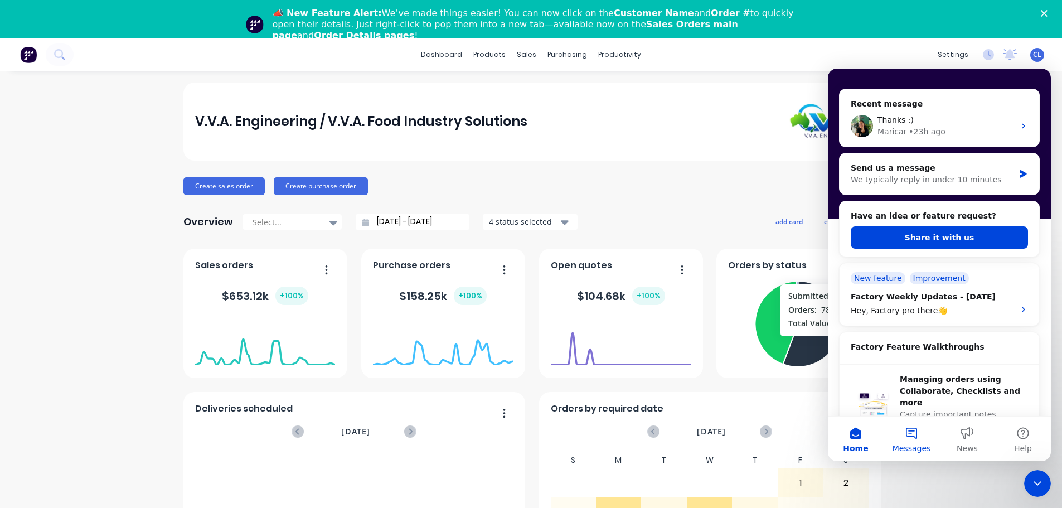
click at [917, 439] on button "Messages" at bounding box center [911, 438] width 56 height 45
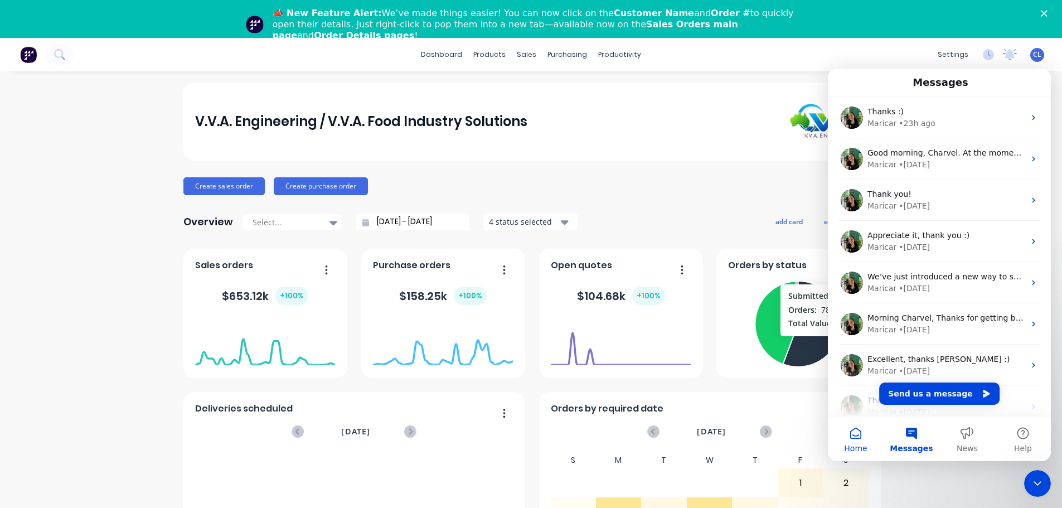
click at [860, 434] on button "Home" at bounding box center [856, 438] width 56 height 45
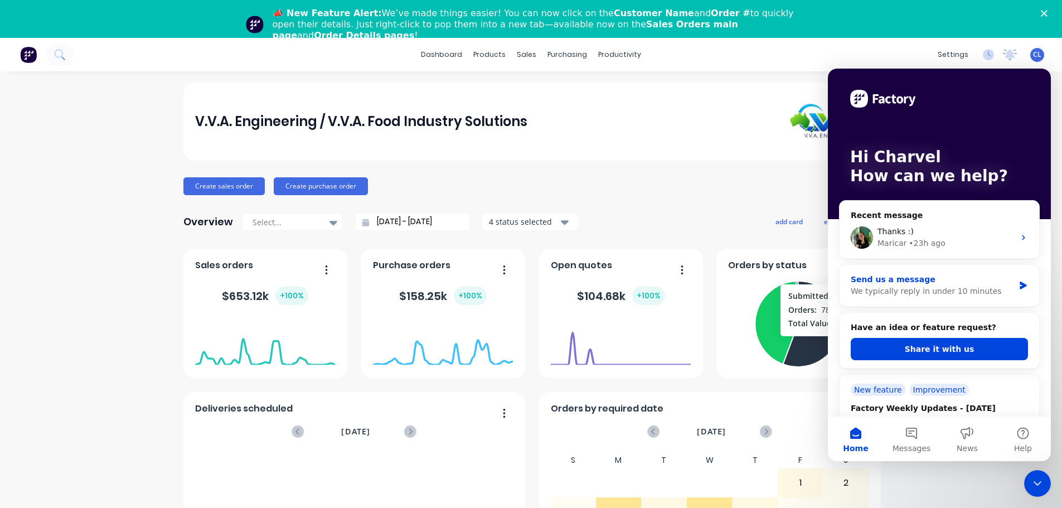
click at [891, 296] on div "We typically reply in under 10 minutes" at bounding box center [932, 291] width 163 height 12
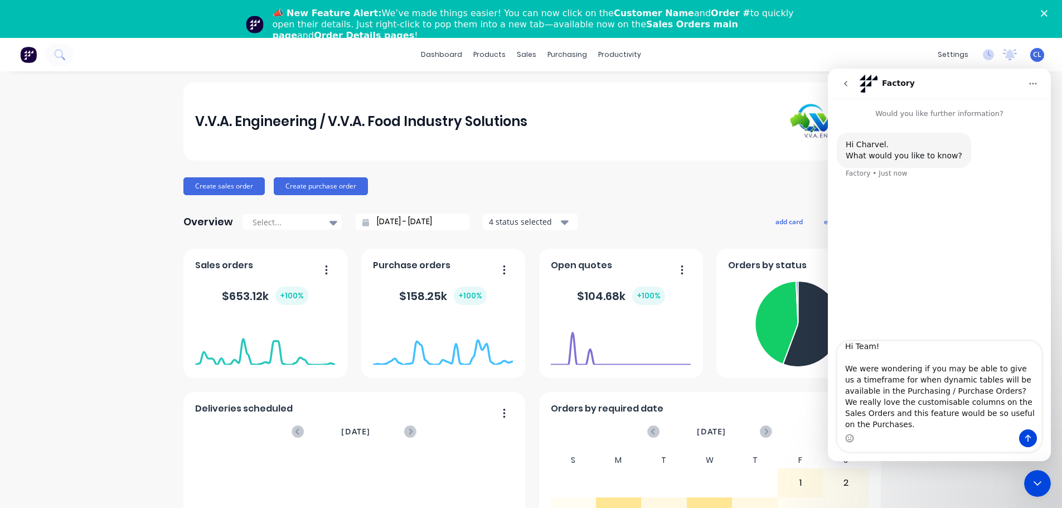
scroll to position [18, 0]
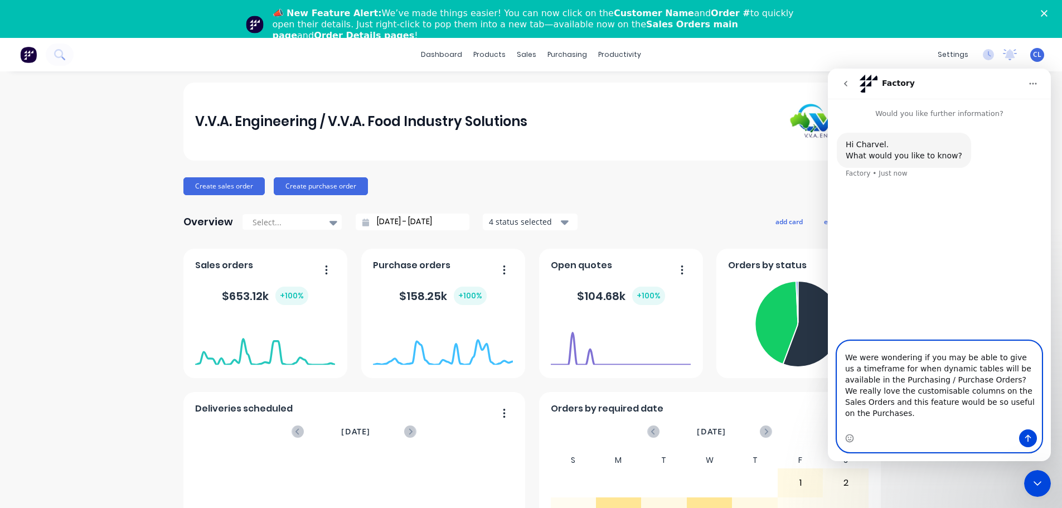
click at [978, 424] on textarea "Hi Team! We were wondering if you may be able to give us a timeframe for when d…" at bounding box center [939, 385] width 204 height 88
drag, startPoint x: 979, startPoint y: 424, endPoint x: 921, endPoint y: 425, distance: 58.0
click at [921, 425] on textarea "Hi Team! We were wondering if you may be able to give us a timeframe for when d…" at bounding box center [939, 385] width 204 height 88
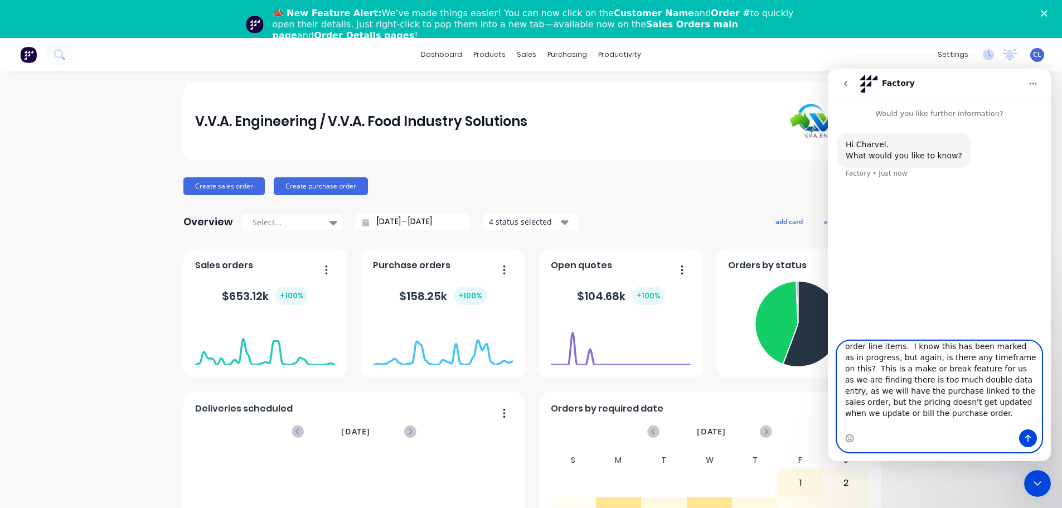
type textarea "Hi Team! We were wondering if you may be able to give us a timeframe for when d…"
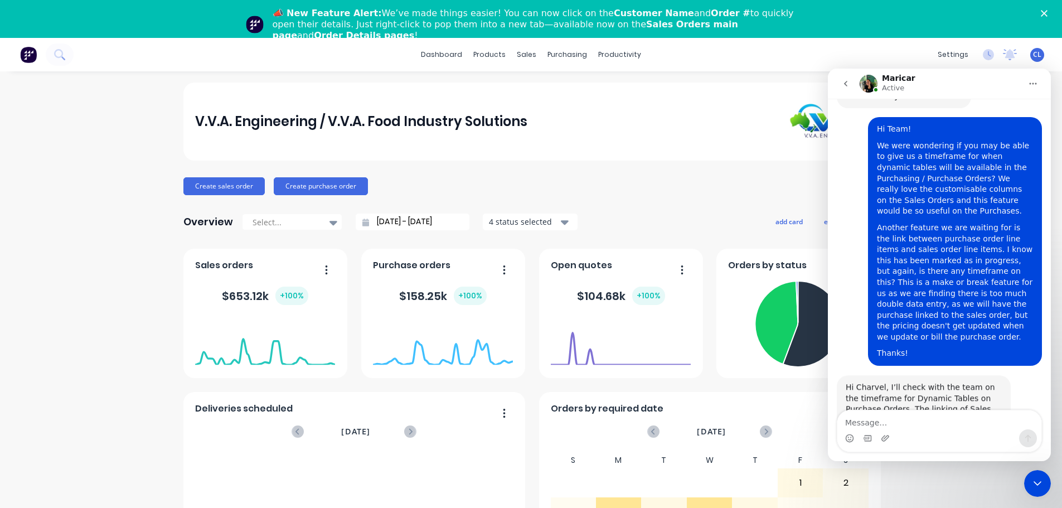
scroll to position [115, 0]
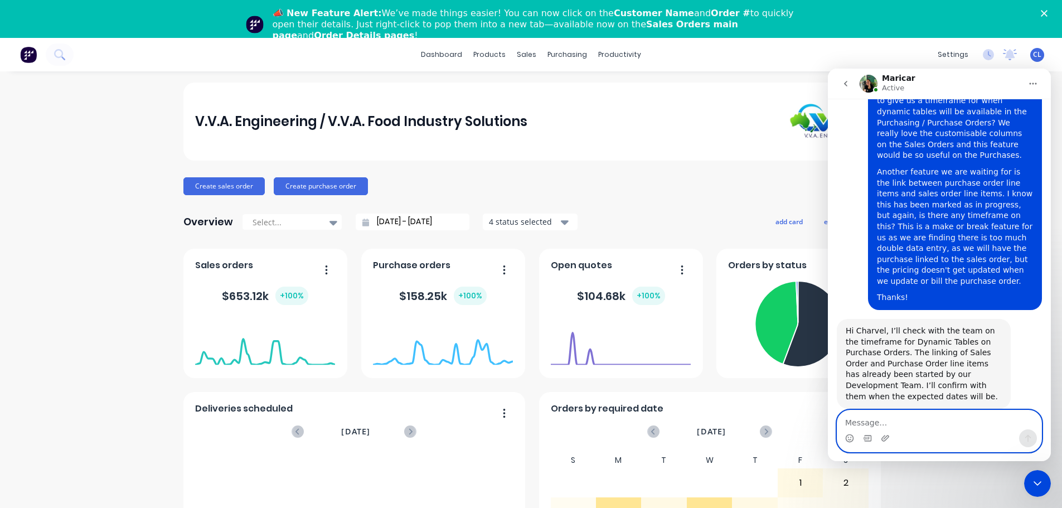
click at [876, 428] on textarea "Message…" at bounding box center [939, 419] width 204 height 19
type textarea "Thanks Maricar"
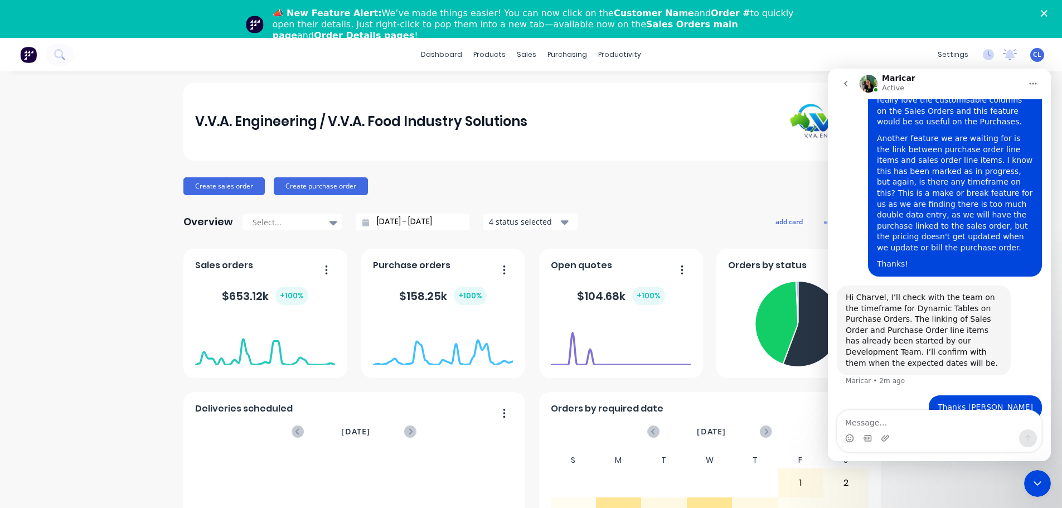
click at [1026, 466] on div "V.V.A. Engineering / V.V.A. Food Industry Solutions Create sales order Create p…" at bounding box center [531, 373] width 1062 height 582
click at [1041, 479] on icon "Close Intercom Messenger" at bounding box center [1037, 483] width 13 height 13
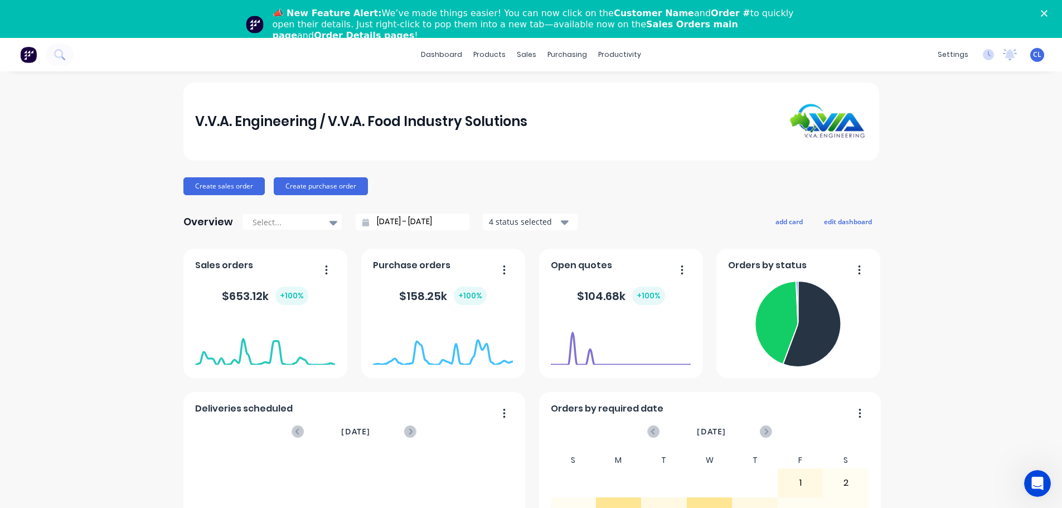
click at [1055, 9] on div "📣 New Feature Alert: We’ve made things easier! You can now click on the Custome…" at bounding box center [531, 24] width 1062 height 40
click at [1047, 12] on polygon "Close" at bounding box center [1044, 13] width 7 height 7
